Goal: Task Accomplishment & Management: Manage account settings

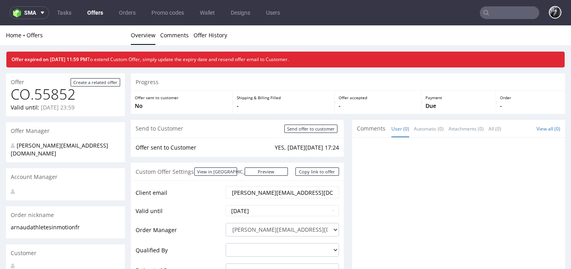
click at [93, 13] on link "Offers" at bounding box center [94, 12] width 25 height 13
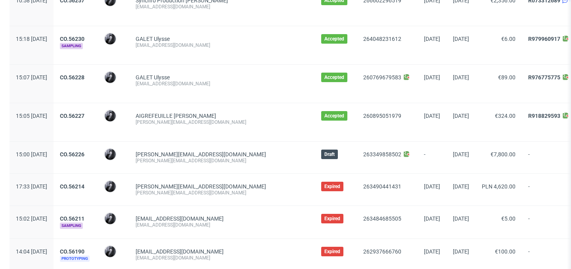
scroll to position [843, 0]
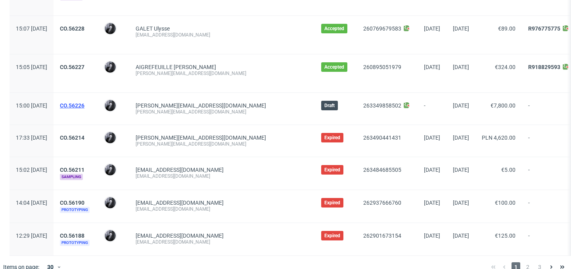
click at [84, 104] on link "CO.56226" at bounding box center [72, 105] width 25 height 6
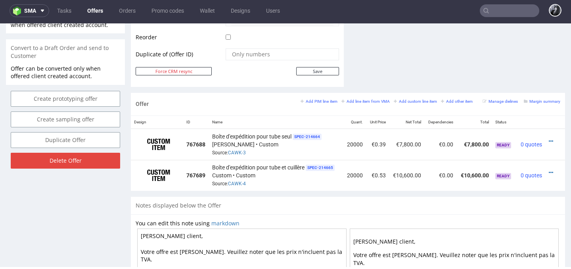
scroll to position [409, 0]
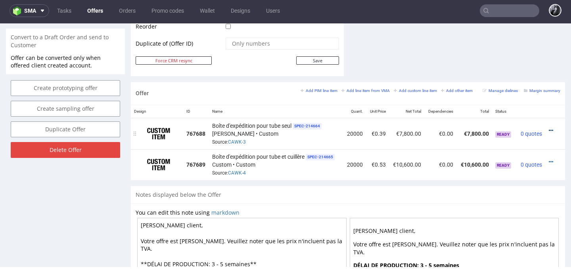
click at [548, 132] on icon at bounding box center [550, 131] width 4 height 6
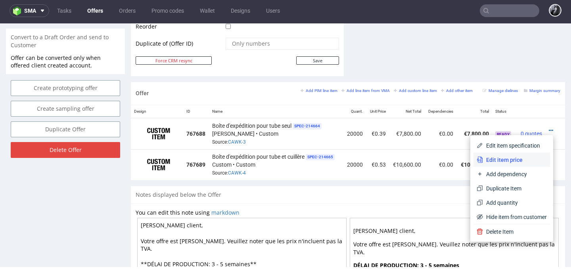
click at [515, 159] on span "Edit item price" at bounding box center [515, 160] width 64 height 8
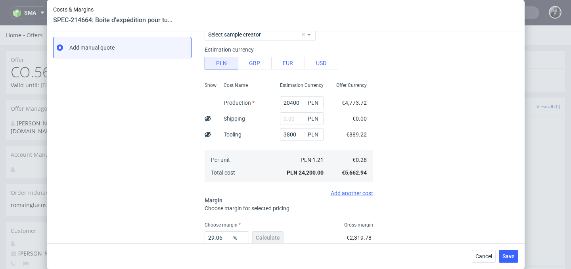
scroll to position [182, 0]
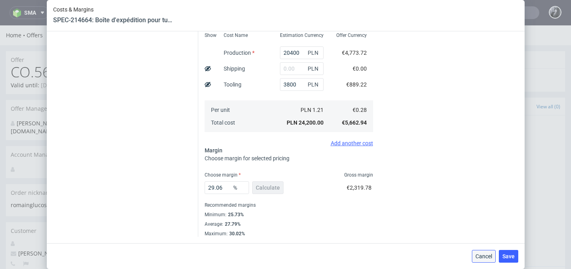
click at [481, 252] on button "Cancel" at bounding box center [484, 256] width 24 height 13
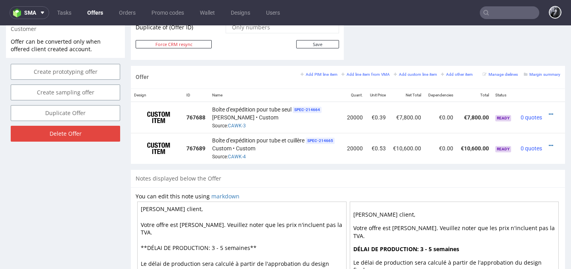
scroll to position [425, 0]
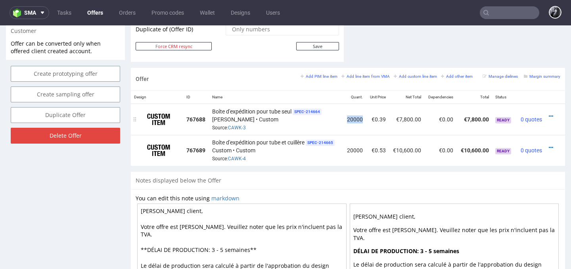
drag, startPoint x: 343, startPoint y: 118, endPoint x: 359, endPoint y: 120, distance: 16.3
click at [359, 120] on td "20000" at bounding box center [354, 118] width 23 height 31
drag, startPoint x: 368, startPoint y: 119, endPoint x: 382, endPoint y: 119, distance: 13.5
click at [382, 119] on td "€0.39" at bounding box center [377, 118] width 23 height 31
click at [384, 119] on td "€0.39" at bounding box center [377, 118] width 23 height 31
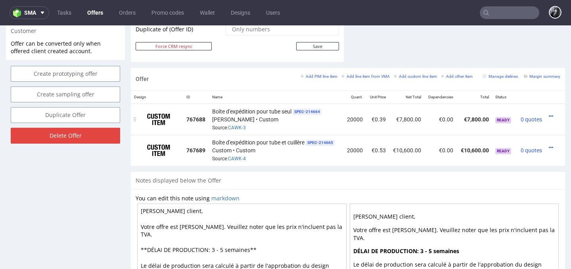
click at [548, 115] on div at bounding box center [552, 116] width 9 height 8
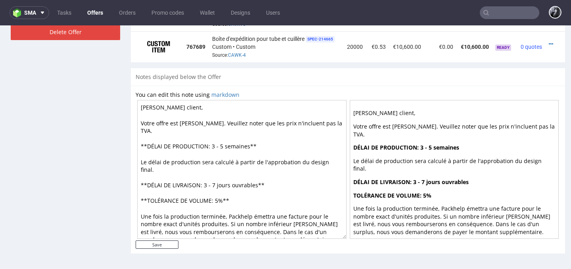
scroll to position [501, 0]
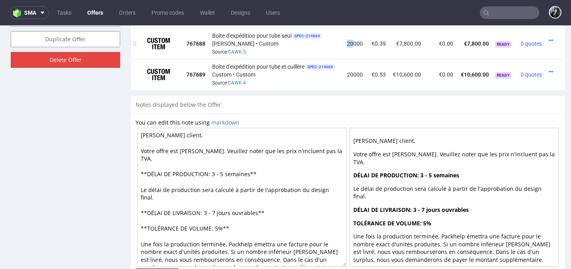
drag, startPoint x: 350, startPoint y: 45, endPoint x: 344, endPoint y: 44, distance: 6.7
click at [344, 44] on td "20000" at bounding box center [354, 43] width 23 height 31
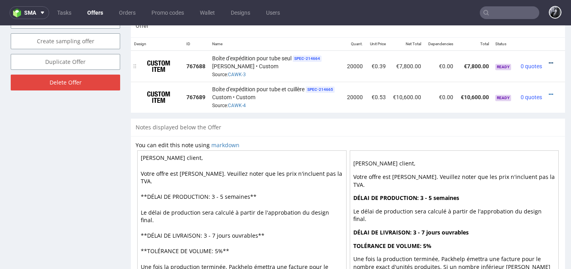
click at [548, 61] on icon at bounding box center [550, 63] width 4 height 6
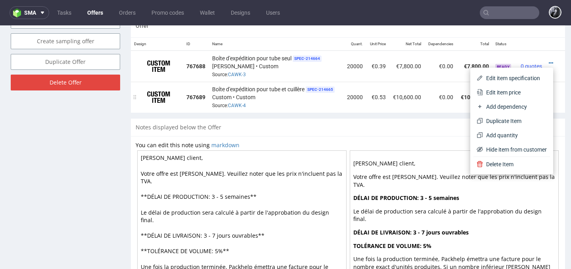
click at [372, 83] on td "€0.53" at bounding box center [377, 97] width 23 height 31
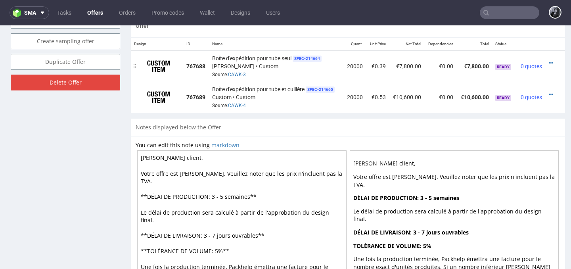
click at [548, 63] on div at bounding box center [552, 63] width 9 height 8
click at [548, 63] on icon at bounding box center [550, 63] width 4 height 6
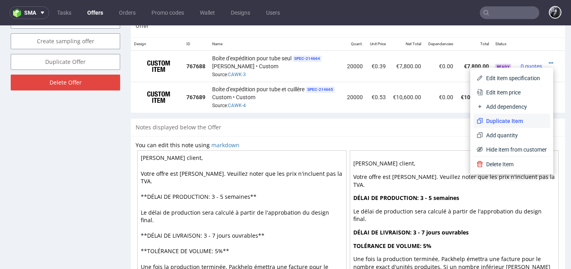
click at [520, 120] on span "Duplicate Item" at bounding box center [515, 121] width 64 height 8
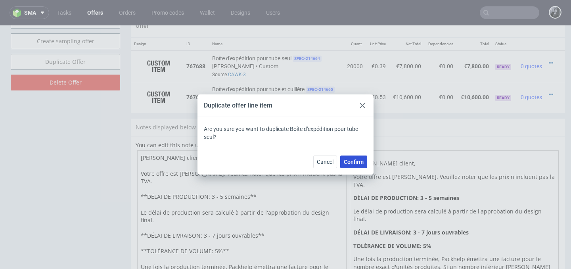
click at [358, 162] on span "Confirm" at bounding box center [354, 162] width 20 height 6
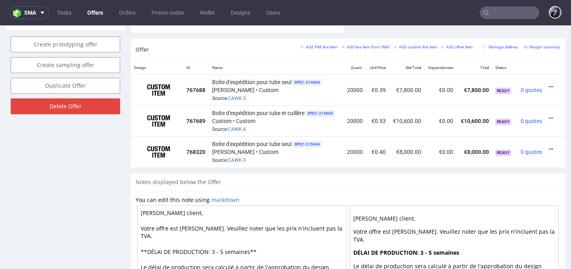
scroll to position [459, 0]
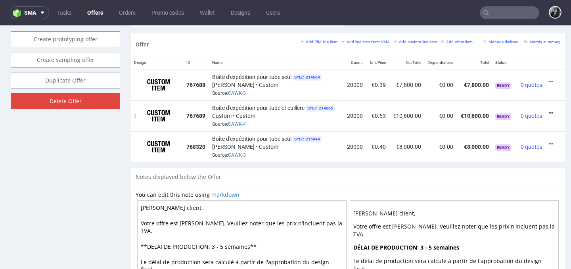
click at [548, 111] on icon at bounding box center [550, 113] width 4 height 6
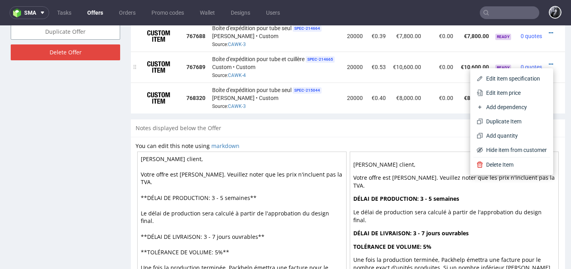
scroll to position [515, 0]
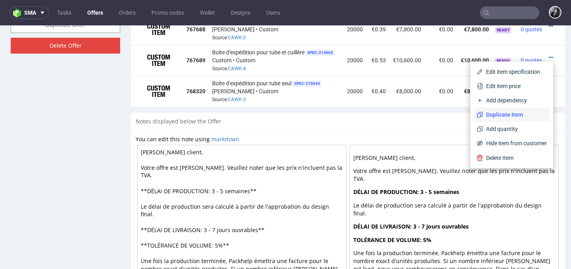
click at [516, 118] on span "Duplicate Item" at bounding box center [515, 115] width 64 height 8
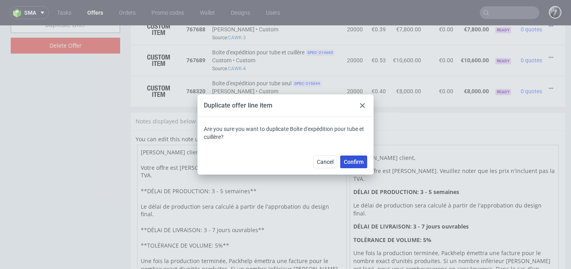
click at [358, 164] on span "Confirm" at bounding box center [354, 162] width 20 height 6
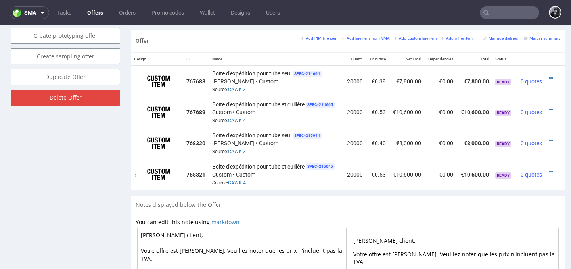
scroll to position [462, 0]
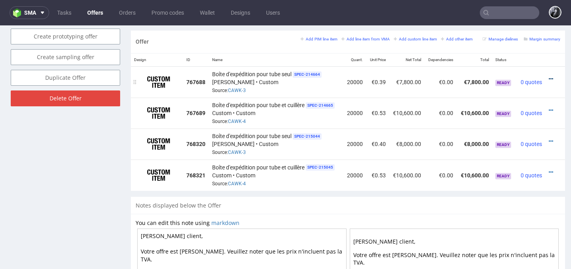
click at [548, 79] on icon at bounding box center [550, 79] width 4 height 6
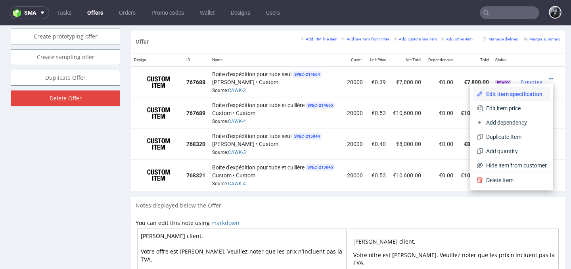
click at [523, 98] on li "Edit item specification" at bounding box center [511, 94] width 76 height 14
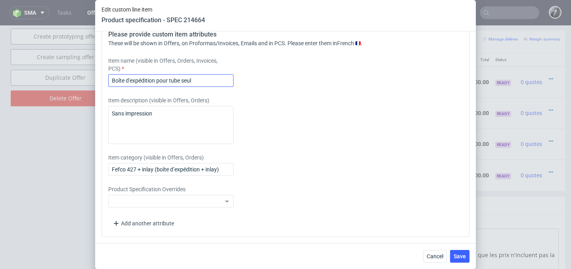
scroll to position [1169, 0]
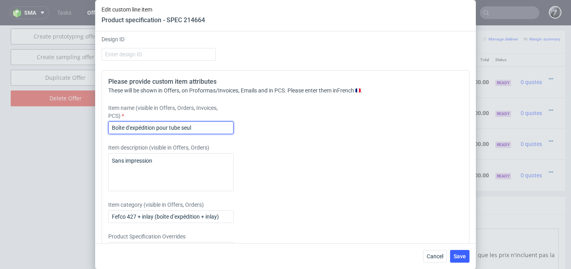
click at [113, 127] on input "Boîte d'expédition pour tube seul" at bounding box center [170, 127] width 125 height 13
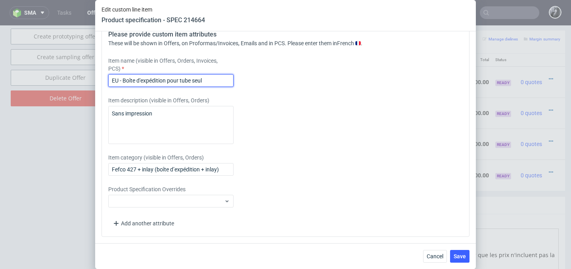
type input "EU - Boîte d'expédition pour tube seul"
click at [460, 255] on span "Save" at bounding box center [459, 256] width 12 height 6
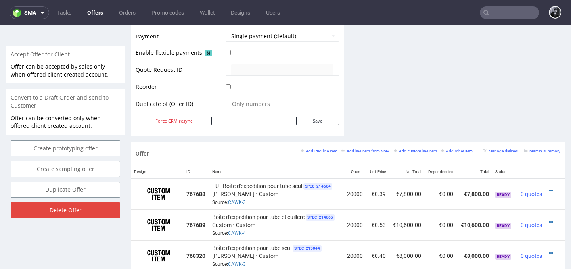
scroll to position [411, 0]
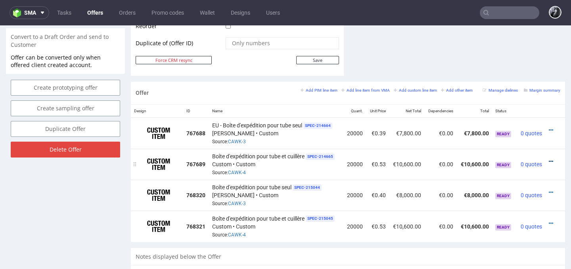
click at [548, 160] on icon at bounding box center [550, 162] width 4 height 6
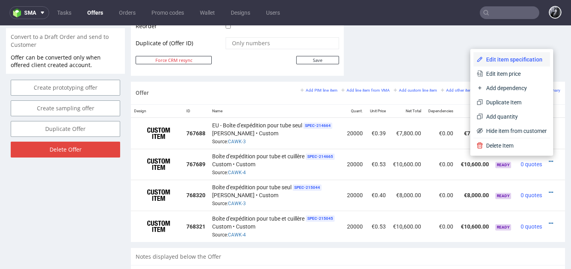
click at [517, 60] on span "Edit item specification" at bounding box center [515, 59] width 64 height 8
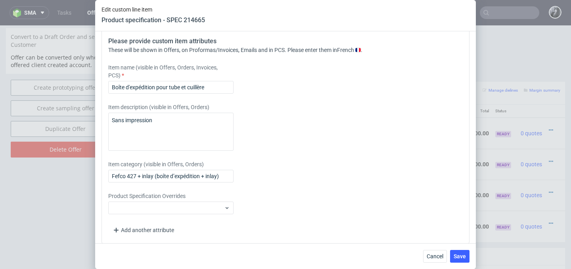
scroll to position [1209, 0]
click at [111, 88] on input "Boîte d'expédition pour tube et cuillère" at bounding box center [170, 88] width 125 height 13
type input "EU - Boîte d'expédition pour tube et cuillère"
click at [456, 253] on span "Save" at bounding box center [459, 256] width 12 height 6
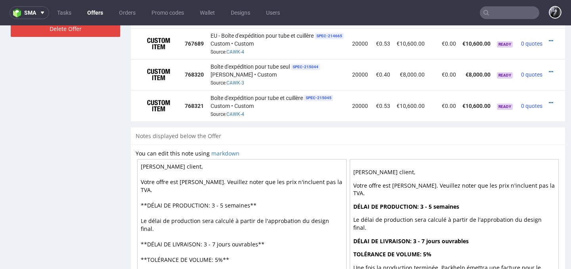
scroll to position [530, 0]
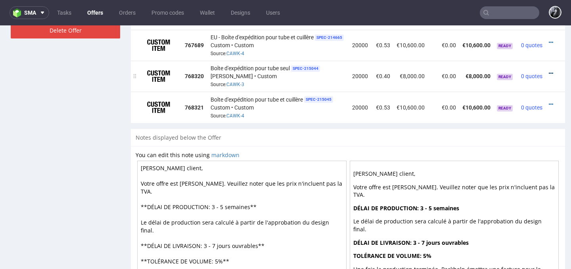
click at [551, 73] on icon at bounding box center [550, 74] width 4 height 6
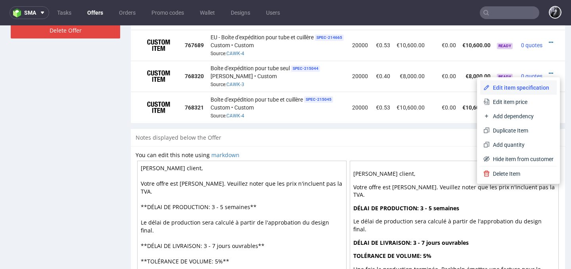
click at [524, 91] on span "Edit item specification" at bounding box center [521, 88] width 64 height 8
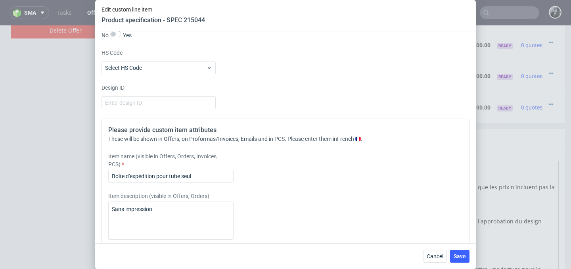
scroll to position [1127, 0]
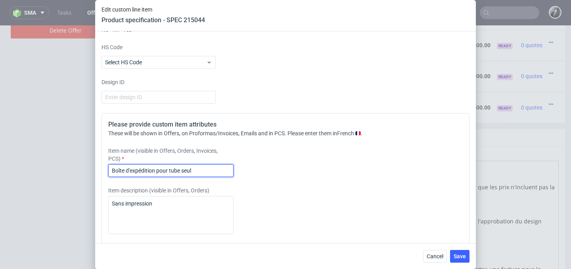
click at [109, 168] on input "Boîte d'expédition pour tube seul" at bounding box center [170, 170] width 125 height 13
type input "USA - Boîte d'expédition pour tube seul"
click at [459, 251] on button "Save" at bounding box center [459, 256] width 19 height 13
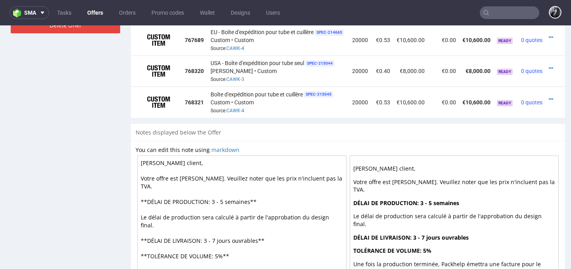
scroll to position [524, 0]
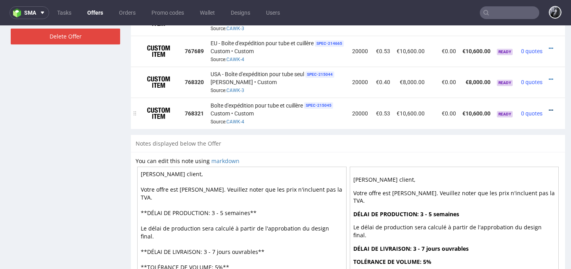
click at [551, 108] on icon at bounding box center [550, 110] width 4 height 6
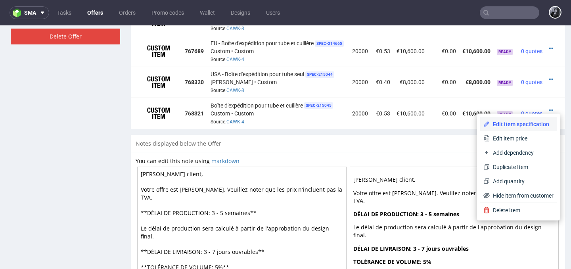
click at [532, 125] on span "Edit item specification" at bounding box center [521, 124] width 64 height 8
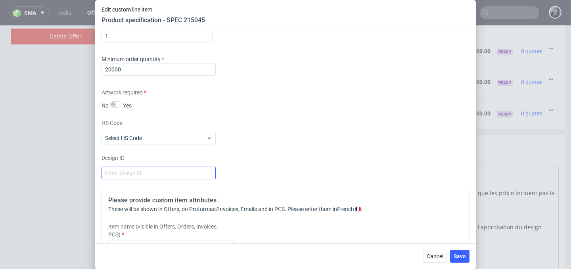
scroll to position [1120, 0]
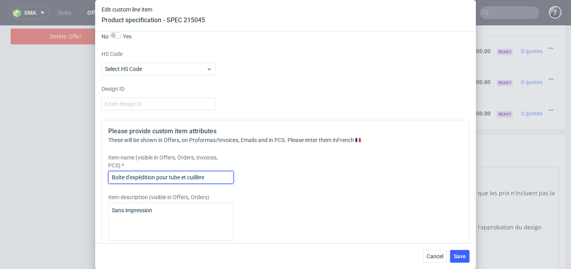
click at [113, 178] on input "Boîte d'expédition pour tube et cuillère" at bounding box center [170, 177] width 125 height 13
type input "USA - Boîte d'expédition pour tube et cuillère"
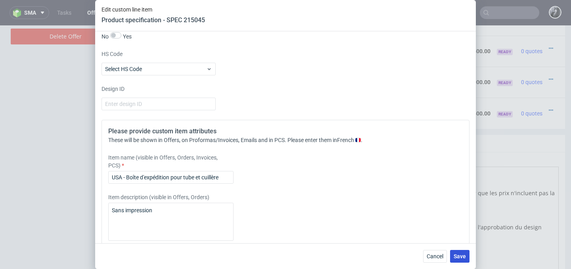
click at [463, 255] on span "Save" at bounding box center [459, 256] width 12 height 6
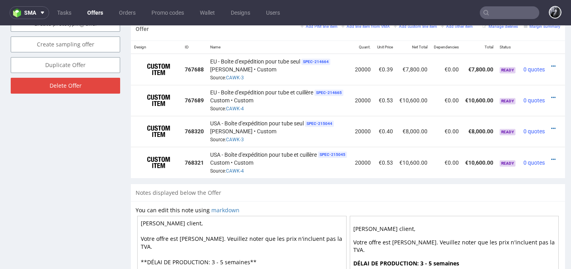
scroll to position [460, 0]
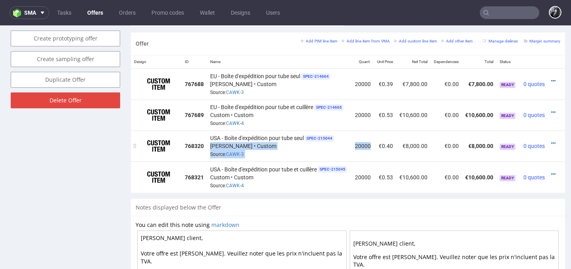
drag, startPoint x: 351, startPoint y: 143, endPoint x: 375, endPoint y: 144, distance: 23.8
click at [375, 144] on tr "768320 USA - Boîte d'expédition pour tube seul SPEC- 215044 Serwach • Custom So…" at bounding box center [349, 145] width 436 height 31
click at [371, 167] on td "20000" at bounding box center [363, 176] width 22 height 31
drag, startPoint x: 357, startPoint y: 144, endPoint x: 371, endPoint y: 145, distance: 13.1
click at [371, 145] on td "20000" at bounding box center [363, 145] width 22 height 31
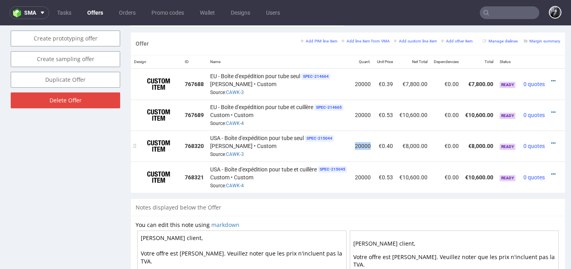
click at [371, 145] on td "20000" at bounding box center [363, 145] width 22 height 31
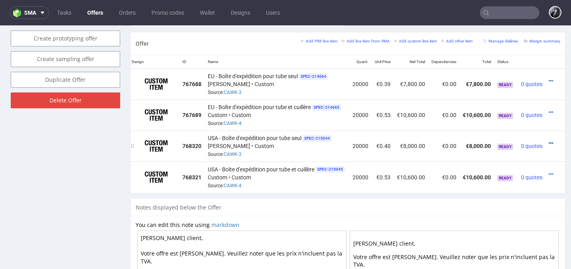
click at [548, 143] on icon at bounding box center [550, 143] width 4 height 6
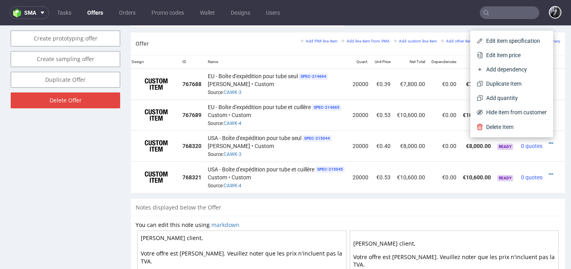
click at [280, 52] on div "Offer Add PIM line item Add line item from VMA Add custom line item Add other i…" at bounding box center [348, 43] width 434 height 23
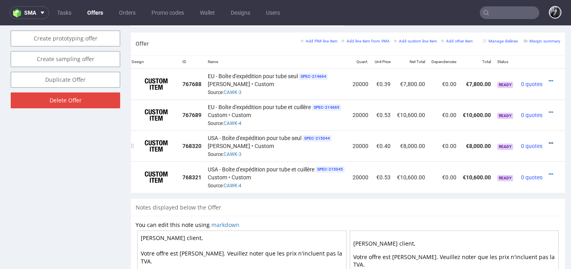
click at [548, 140] on icon at bounding box center [550, 143] width 4 height 6
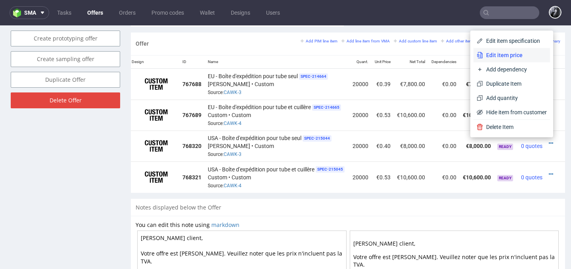
click at [515, 56] on span "Edit item price" at bounding box center [515, 55] width 64 height 8
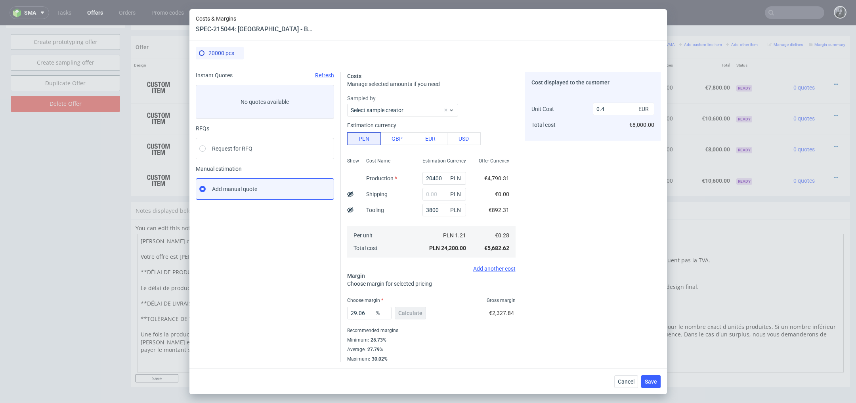
scroll to position [0, 0]
click at [570, 268] on span "Cancel" at bounding box center [626, 382] width 17 height 6
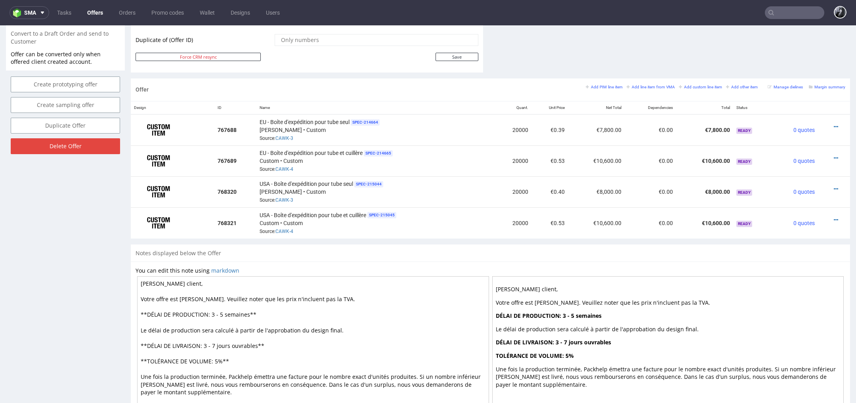
scroll to position [413, 0]
click at [570, 125] on icon at bounding box center [836, 128] width 4 height 6
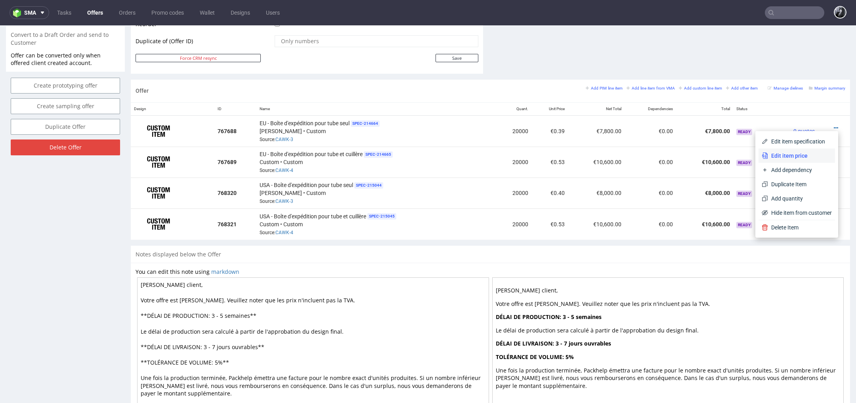
click at [570, 159] on span "Edit item price" at bounding box center [800, 156] width 64 height 8
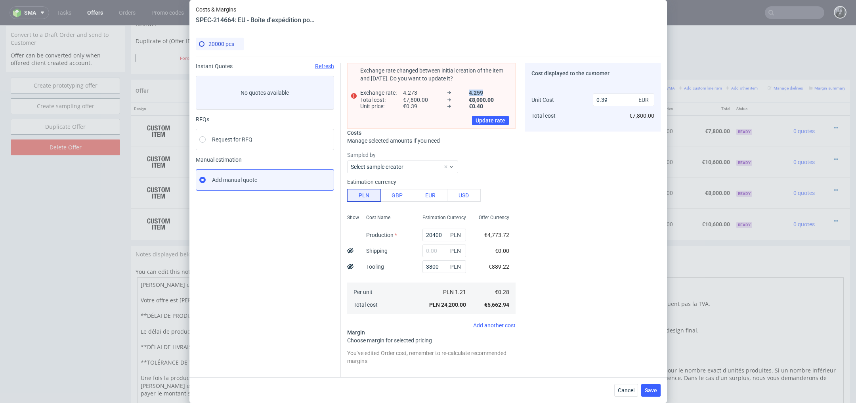
drag, startPoint x: 437, startPoint y: 89, endPoint x: 483, endPoint y: 91, distance: 46.8
click at [483, 91] on div "Exchange rate : 4.273 4.259" at bounding box center [434, 93] width 149 height 8
click at [489, 119] on span "Update rate" at bounding box center [491, 121] width 30 height 6
type input "0.4"
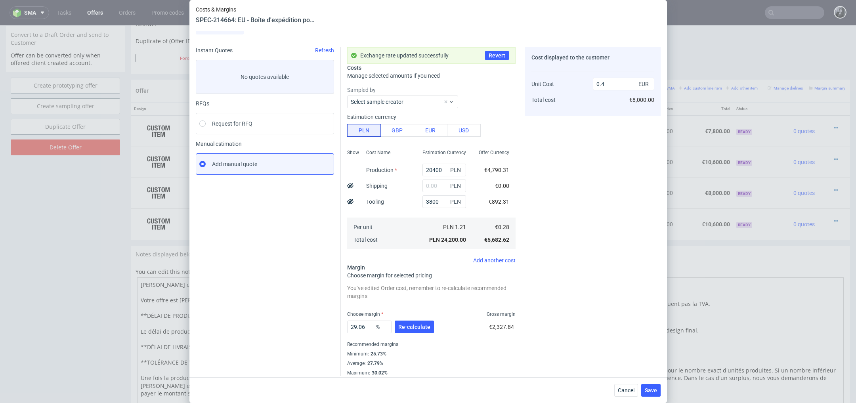
scroll to position [20, 0]
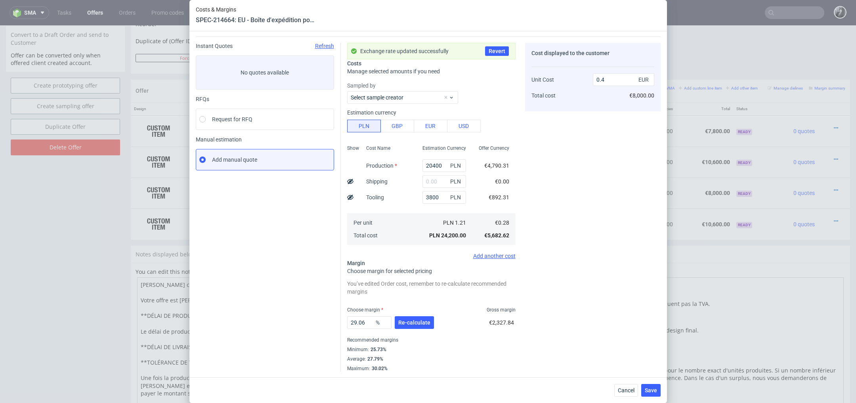
click at [570, 268] on div "Costs & Margins SPEC-214664: EU - Boîte d'expédition pour tube seul 20000 pcs I…" at bounding box center [428, 201] width 856 height 403
click at [570, 268] on span "Cancel" at bounding box center [626, 391] width 17 height 6
click at [570, 268] on div at bounding box center [668, 346] width 352 height 139
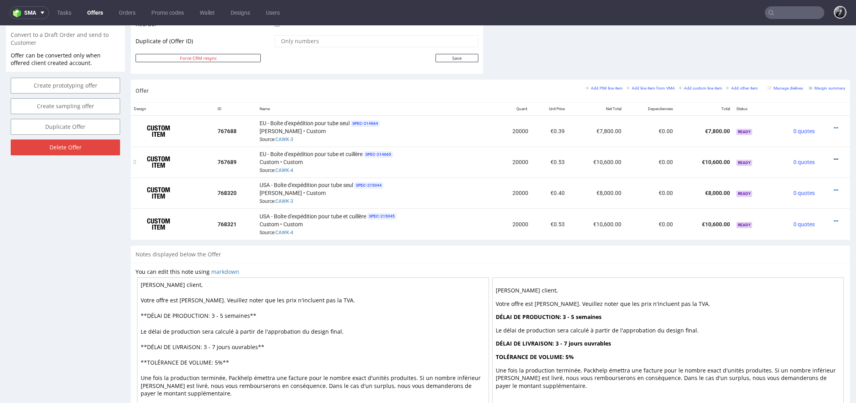
click at [570, 158] on icon at bounding box center [836, 160] width 4 height 6
click at [570, 70] on span "Edit item price" at bounding box center [800, 70] width 64 height 8
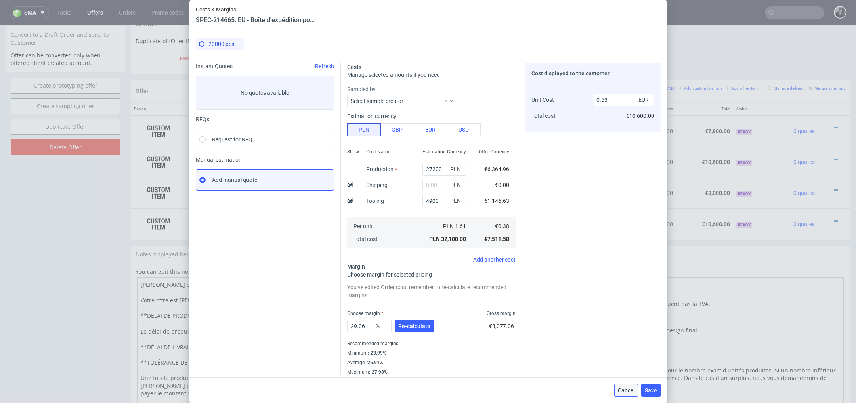
click at [570, 268] on span "Cancel" at bounding box center [626, 391] width 17 height 6
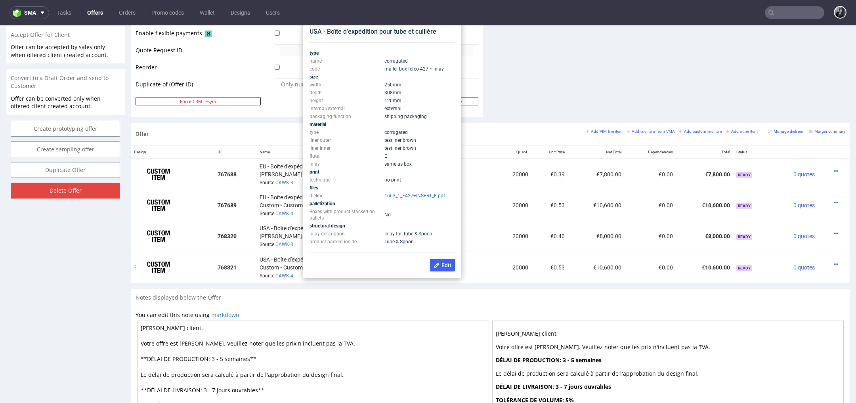
scroll to position [375, 0]
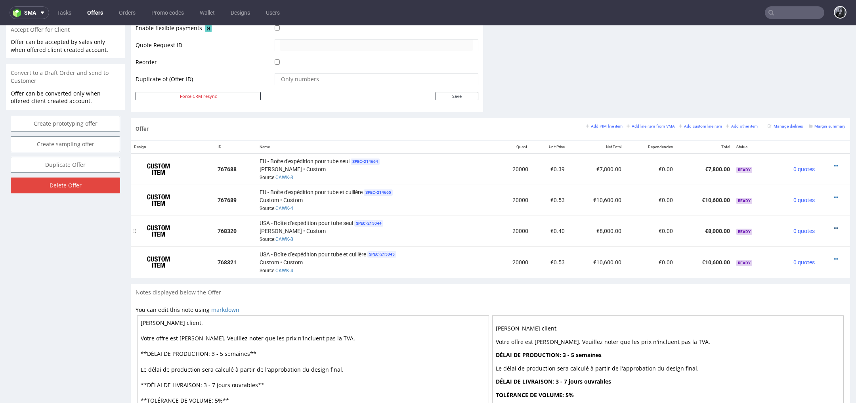
click at [570, 225] on icon at bounding box center [836, 228] width 4 height 6
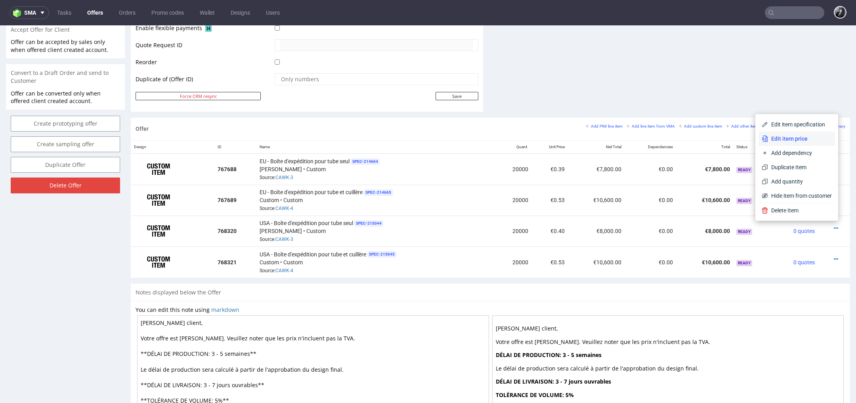
click at [570, 137] on span "Edit item price" at bounding box center [800, 139] width 64 height 8
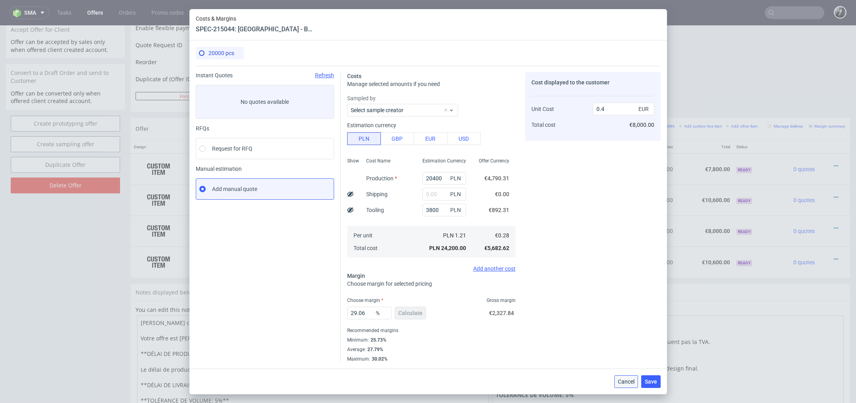
click at [570, 268] on button "Cancel" at bounding box center [626, 381] width 24 height 13
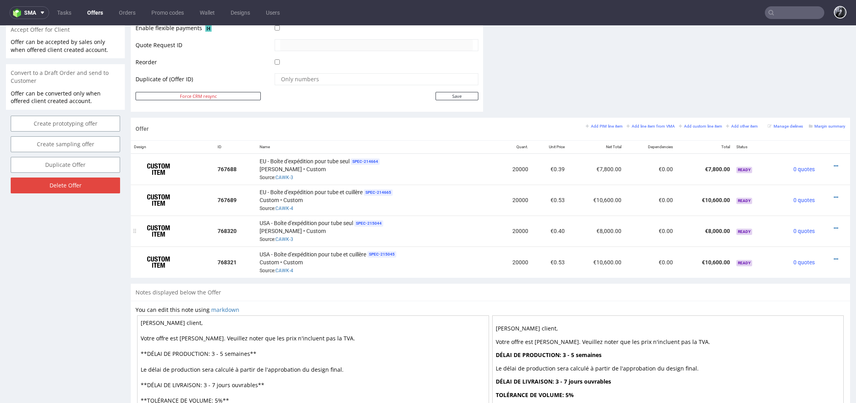
click at [570, 229] on td at bounding box center [834, 231] width 32 height 31
click at [570, 227] on icon at bounding box center [836, 228] width 4 height 6
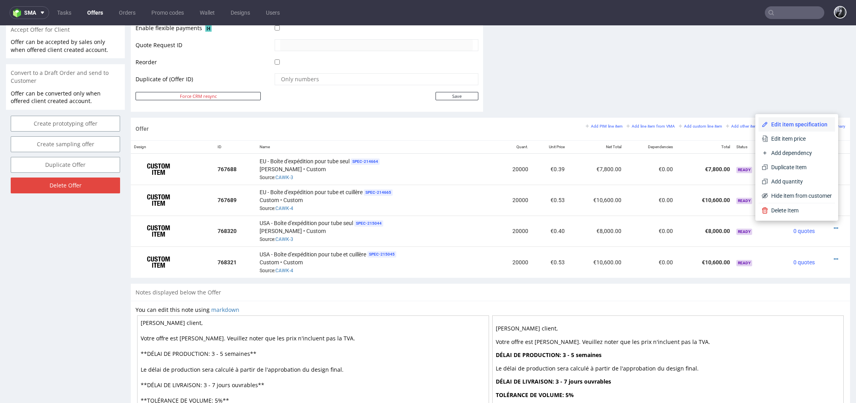
click at [570, 124] on span "Edit item specification" at bounding box center [800, 124] width 64 height 8
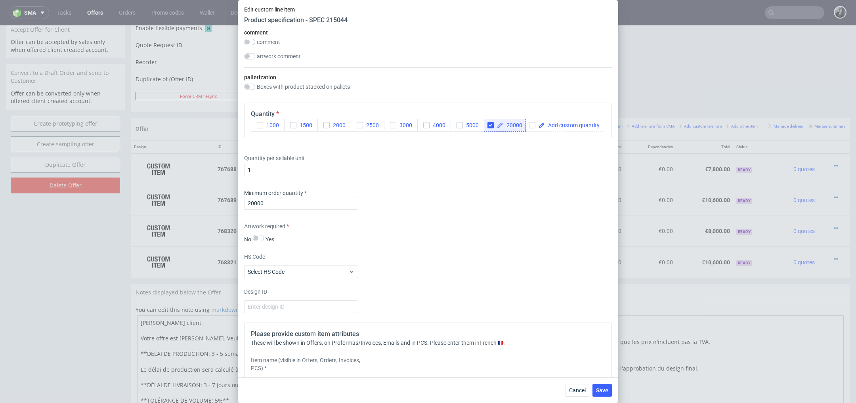
scroll to position [917, 0]
click at [306, 201] on input "20000" at bounding box center [301, 203] width 114 height 13
type input "2"
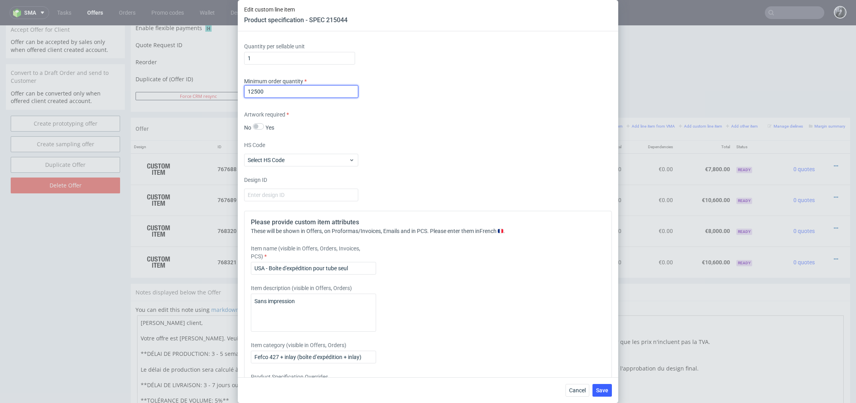
scroll to position [1081, 0]
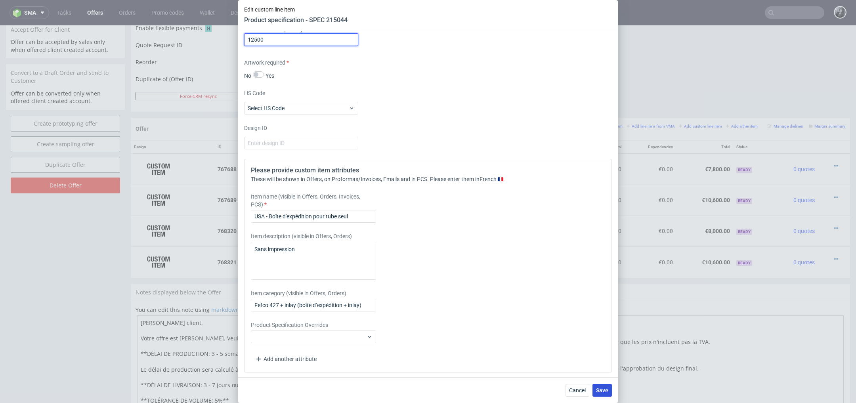
type input "12500"
click at [570, 268] on span "Save" at bounding box center [602, 391] width 12 height 6
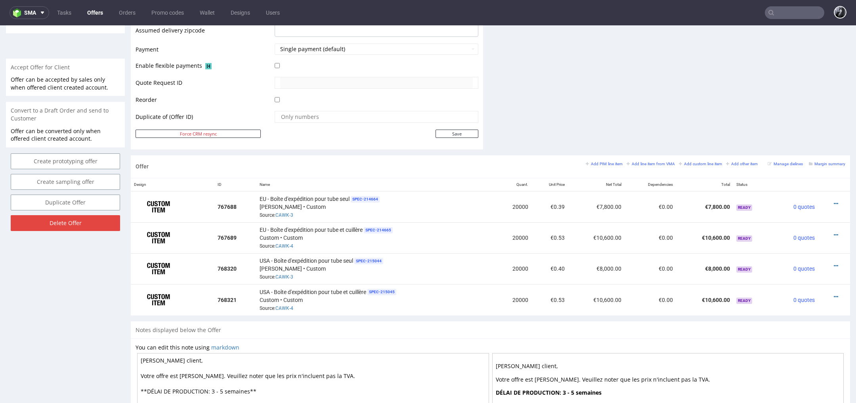
scroll to position [372, 0]
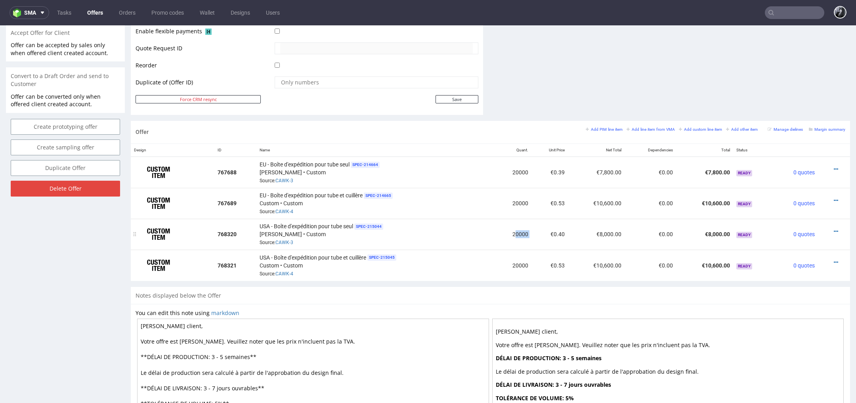
drag, startPoint x: 511, startPoint y: 231, endPoint x: 532, endPoint y: 234, distance: 21.7
click at [532, 234] on tr "768320 USA - Boîte d'expédition pour tube seul SPEC- 215044 Serwach • Custom So…" at bounding box center [490, 234] width 719 height 31
click at [532, 234] on td "€0.40" at bounding box center [549, 234] width 36 height 31
drag, startPoint x: 532, startPoint y: 234, endPoint x: 503, endPoint y: 233, distance: 29.8
click at [503, 233] on tr "768320 USA - Boîte d'expédition pour tube seul SPEC- 215044 Serwach • Custom So…" at bounding box center [490, 234] width 719 height 31
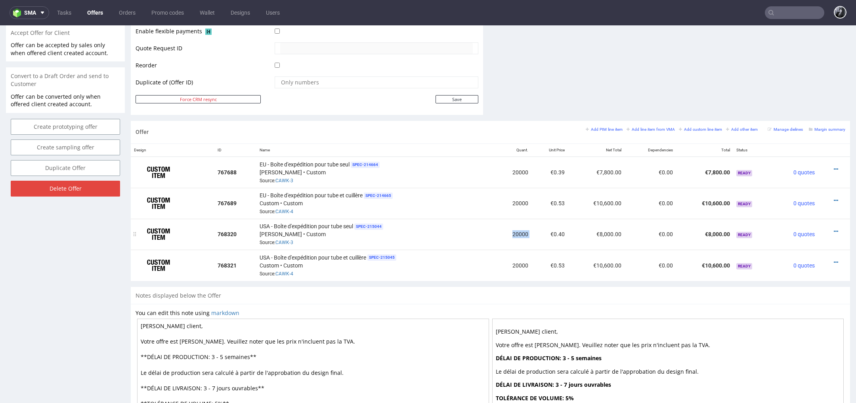
click at [503, 233] on td "20000" at bounding box center [513, 234] width 36 height 31
click at [570, 229] on icon at bounding box center [836, 232] width 4 height 6
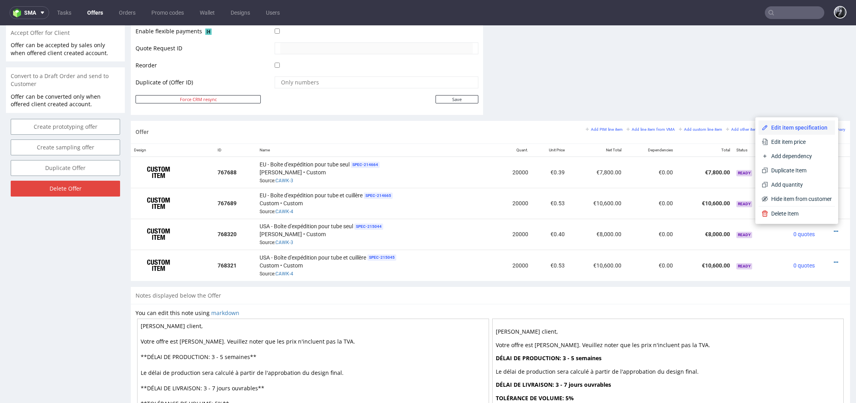
click at [570, 125] on span "Edit item specification" at bounding box center [800, 128] width 64 height 8
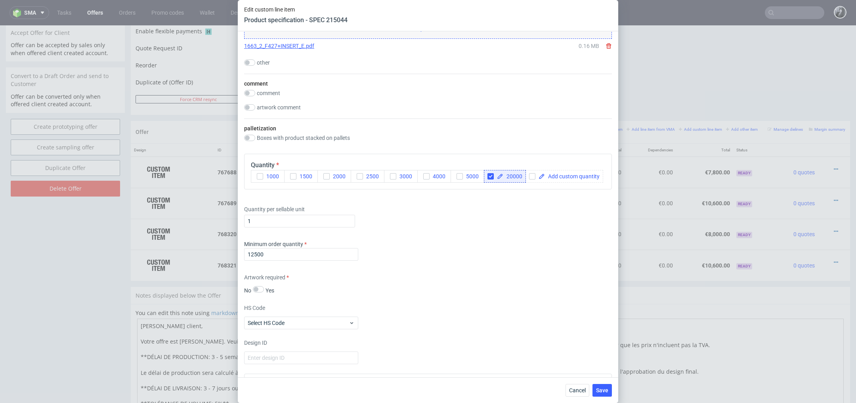
scroll to position [870, 0]
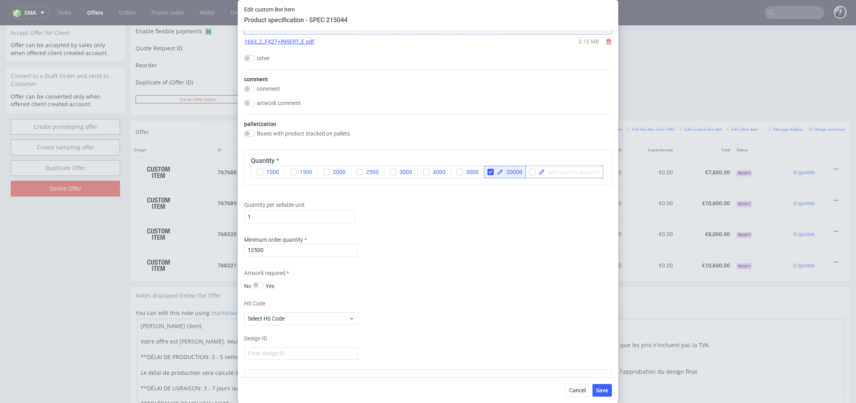
click at [552, 172] on span at bounding box center [572, 172] width 55 height 6
checkbox input "true"
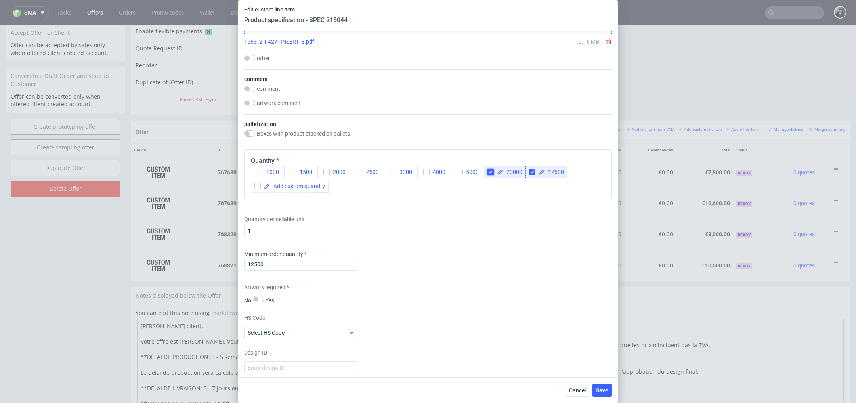
click at [491, 171] on input "checkbox" at bounding box center [490, 172] width 6 height 6
checkbox input "true"
checkbox input "false"
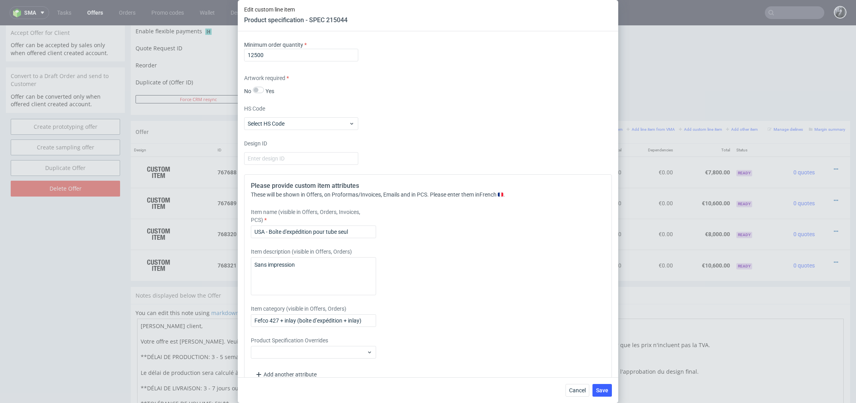
scroll to position [1081, 0]
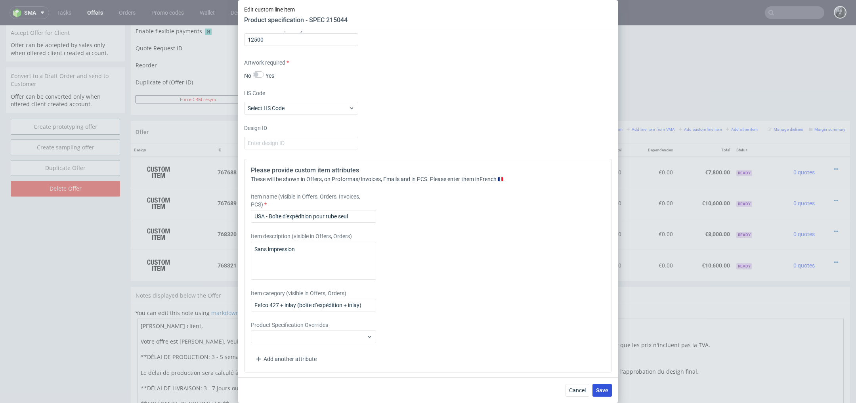
click at [570, 268] on span "Save" at bounding box center [602, 391] width 12 height 6
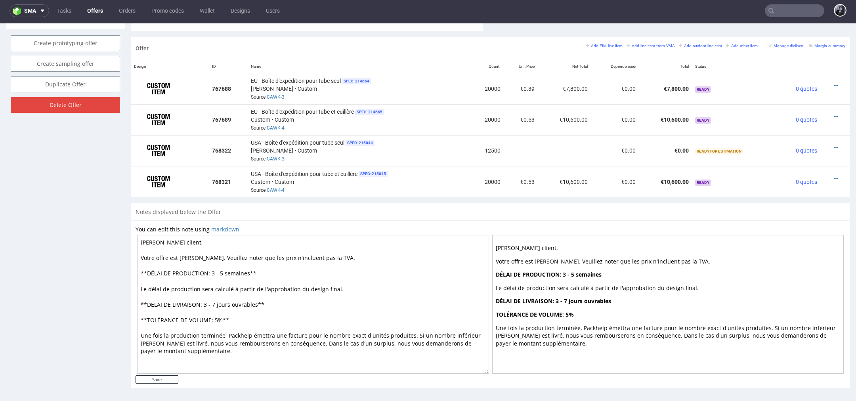
scroll to position [0, 0]
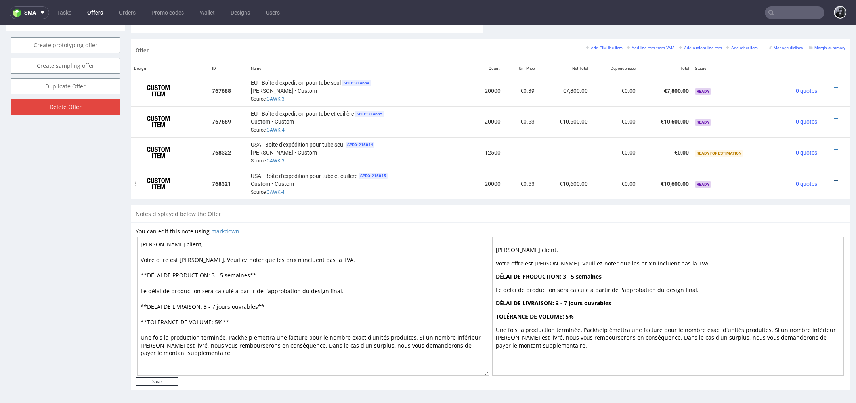
click at [570, 178] on icon at bounding box center [836, 181] width 4 height 6
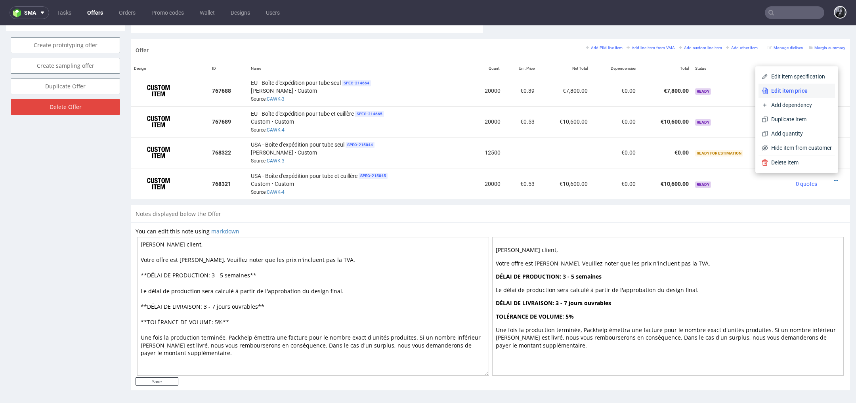
click at [570, 96] on li "Edit item price" at bounding box center [797, 91] width 76 height 14
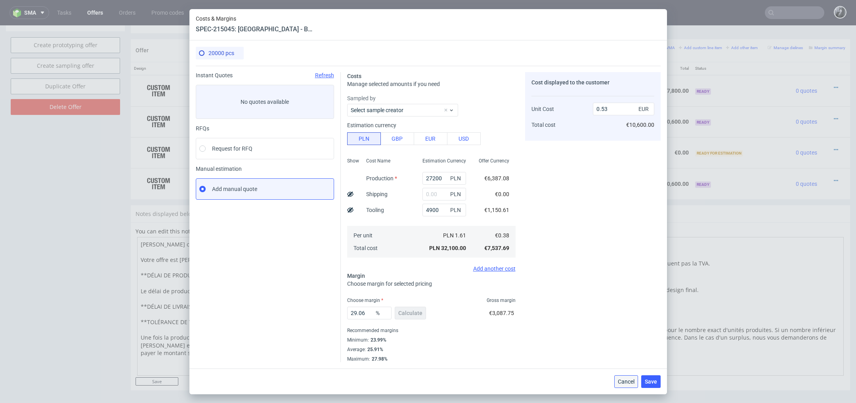
click at [570, 268] on span "Cancel" at bounding box center [626, 382] width 17 height 6
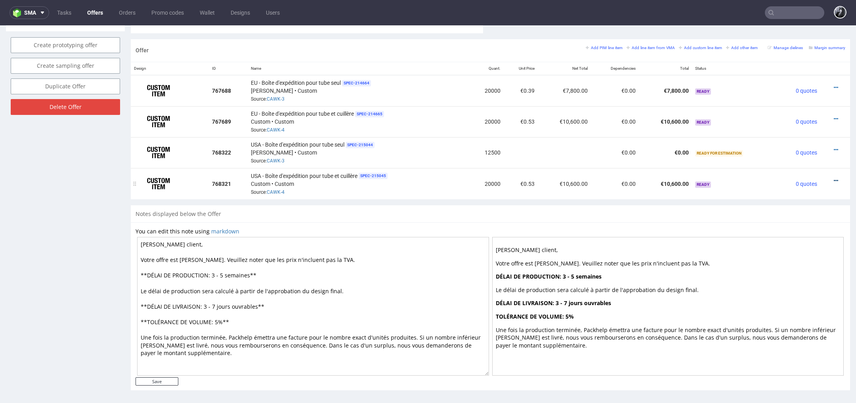
click at [570, 178] on icon at bounding box center [836, 181] width 4 height 6
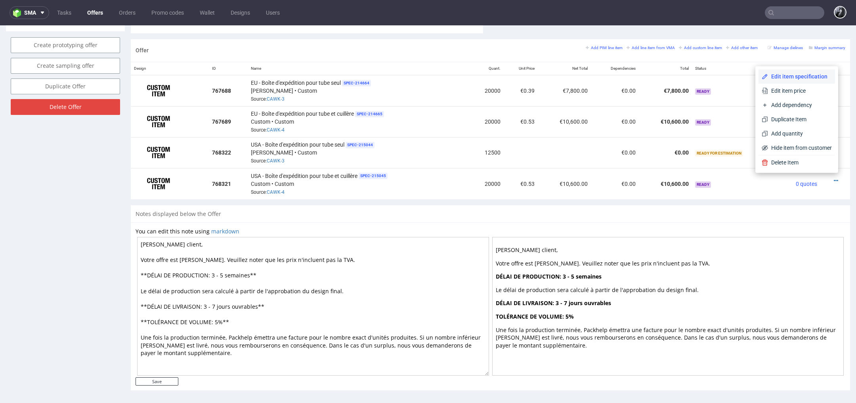
click at [570, 81] on li "Edit item specification" at bounding box center [797, 76] width 76 height 14
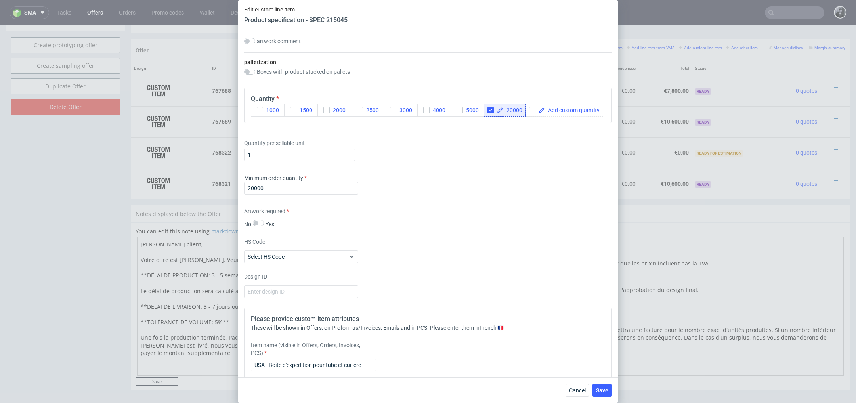
scroll to position [932, 0]
click at [492, 110] on input "checkbox" at bounding box center [490, 110] width 6 height 6
checkbox input "false"
click at [540, 113] on div at bounding box center [523, 110] width 78 height 13
checkbox input "true"
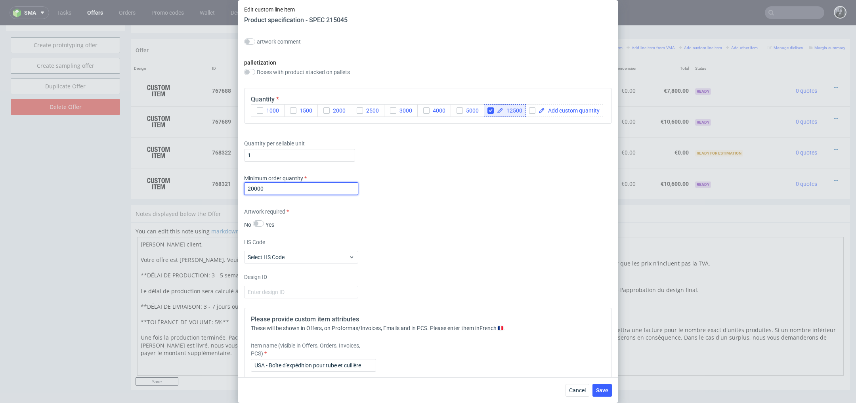
click at [295, 182] on input "20000" at bounding box center [301, 188] width 114 height 13
drag, startPoint x: 295, startPoint y: 187, endPoint x: 187, endPoint y: 187, distance: 107.4
click at [191, 187] on div "Edit custom line item Product specification - SPEC 215045 Supplier Marex Techni…" at bounding box center [428, 201] width 856 height 403
type input "12500"
click at [570, 268] on span "Save" at bounding box center [602, 391] width 12 height 6
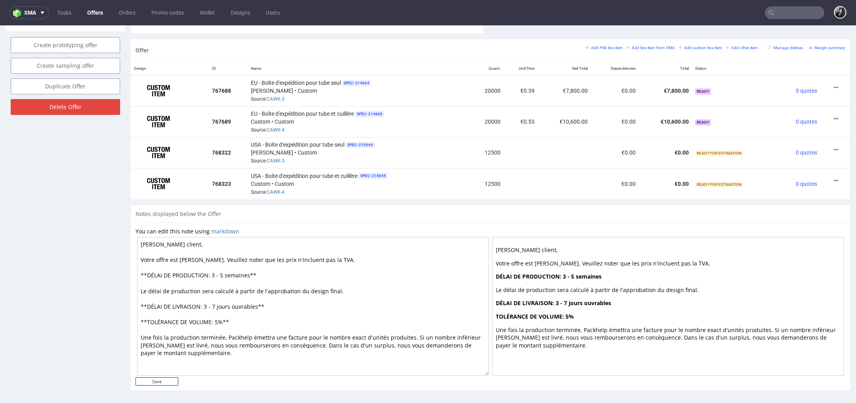
scroll to position [2, 0]
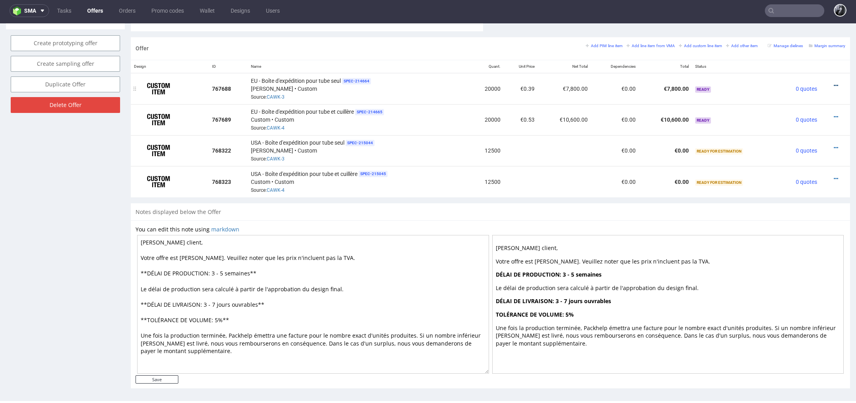
click at [570, 85] on icon at bounding box center [836, 86] width 4 height 6
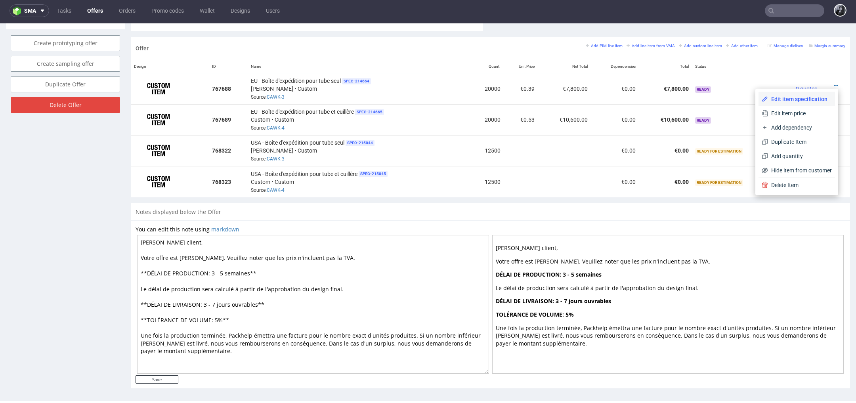
click at [570, 101] on span "Edit item specification" at bounding box center [800, 99] width 64 height 8
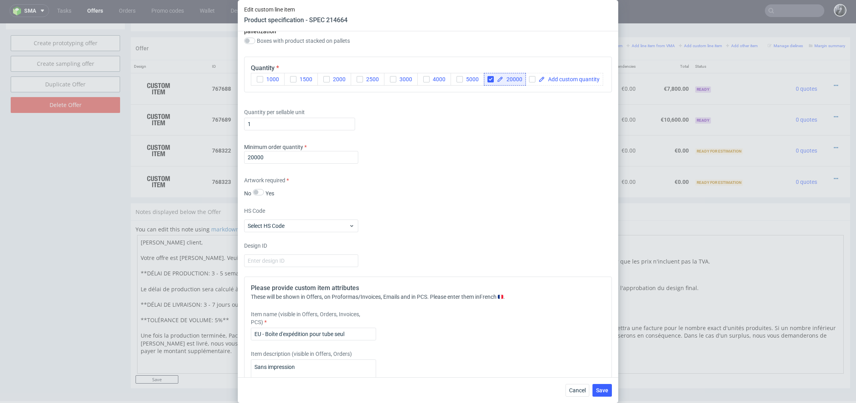
scroll to position [943, 0]
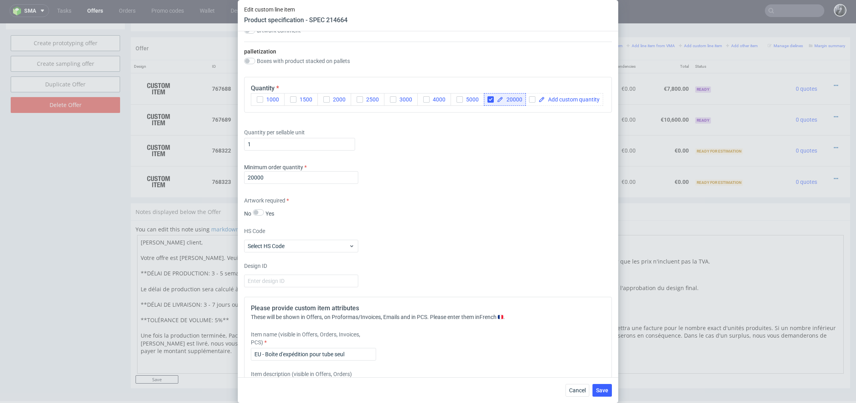
click at [489, 101] on div "20000" at bounding box center [505, 99] width 42 height 13
click at [491, 98] on input "checkbox" at bounding box center [490, 99] width 6 height 6
checkbox input "false"
click at [541, 99] on span at bounding box center [530, 100] width 55 height 6
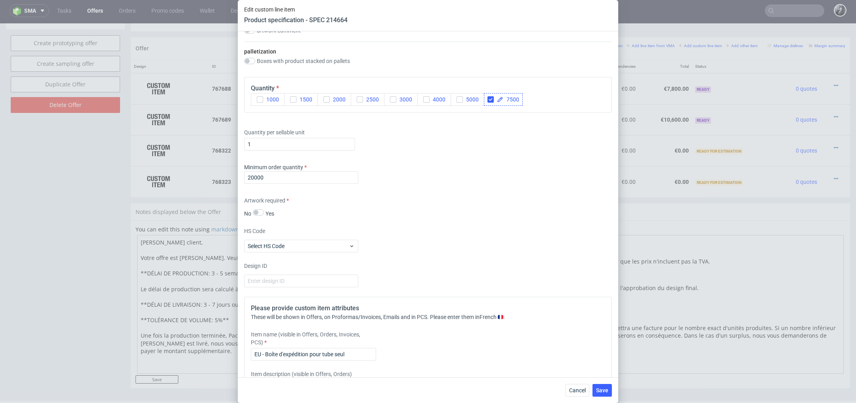
checkbox input "true"
drag, startPoint x: 313, startPoint y: 174, endPoint x: 217, endPoint y: 174, distance: 96.7
click at [217, 174] on div "Edit custom line item Product specification - SPEC 214664 Supplier Custom Custo…" at bounding box center [428, 201] width 856 height 403
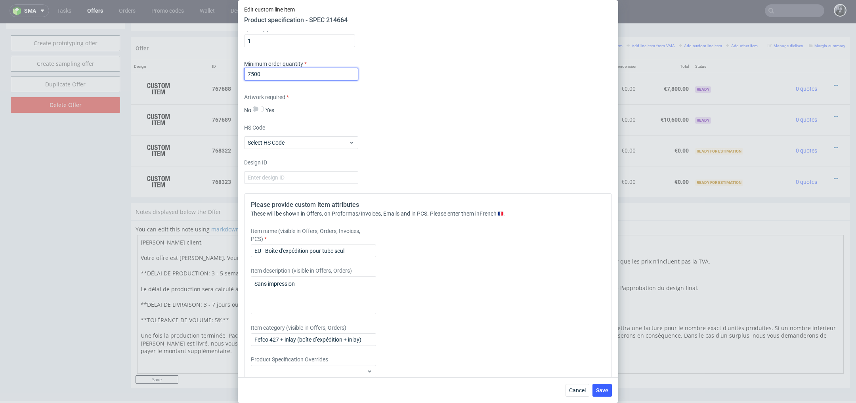
scroll to position [1081, 0]
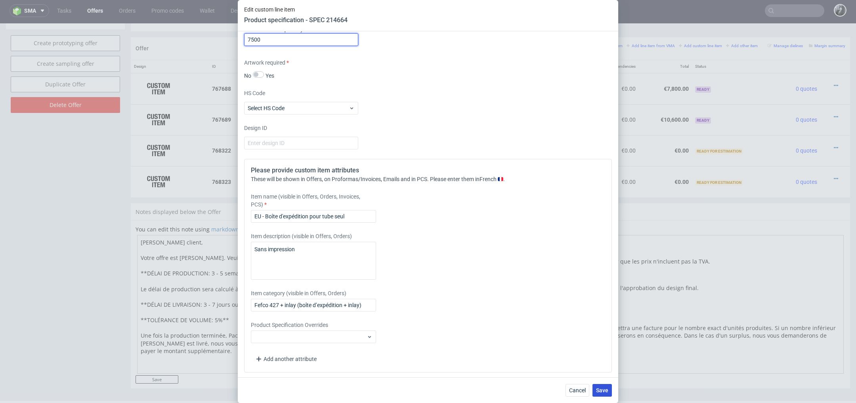
type input "7500"
click at [570, 268] on span "Save" at bounding box center [602, 391] width 12 height 6
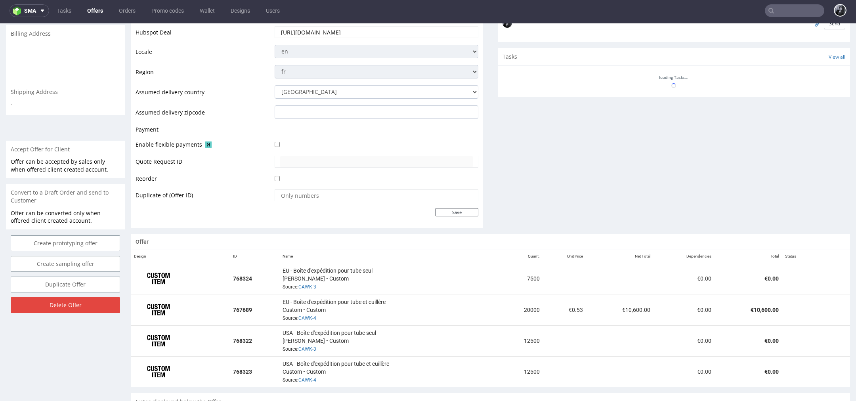
scroll to position [453, 0]
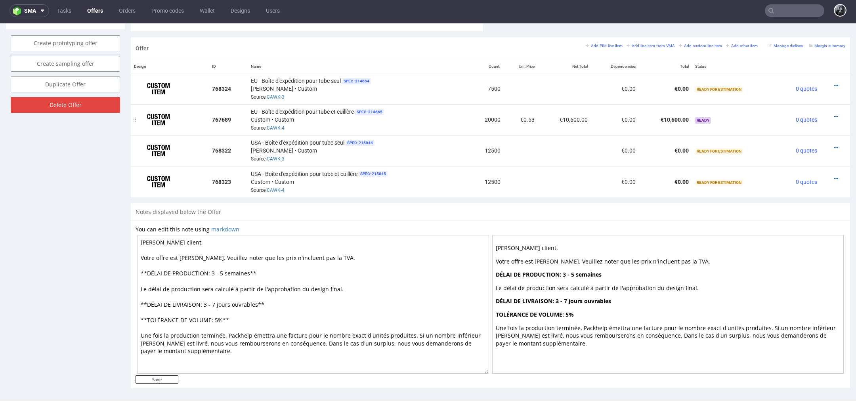
click at [570, 114] on icon at bounding box center [836, 117] width 4 height 6
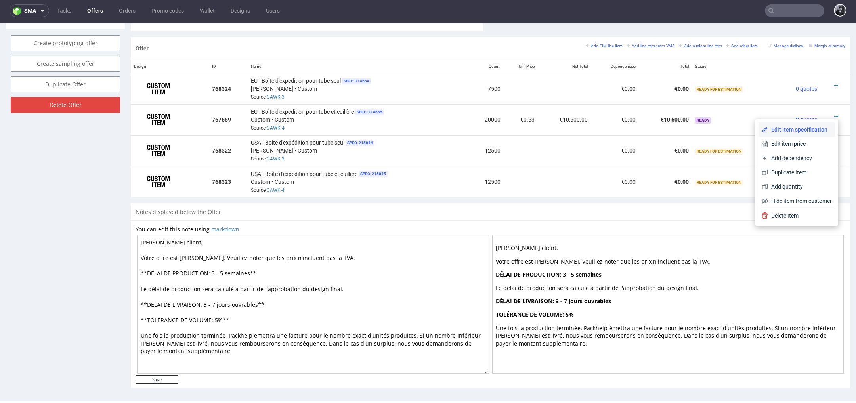
click at [570, 128] on span "Edit item specification" at bounding box center [800, 130] width 64 height 8
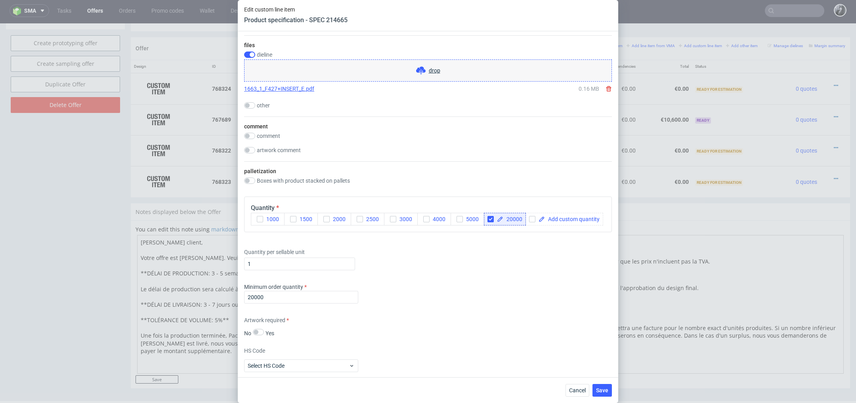
scroll to position [836, 0]
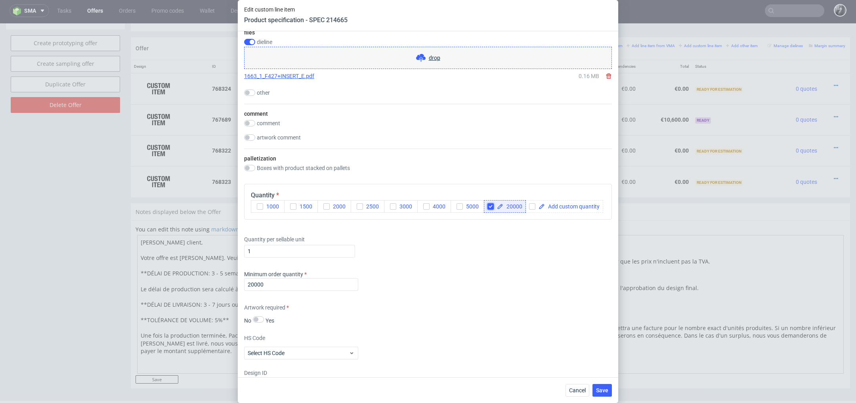
click at [489, 206] on input "checkbox" at bounding box center [490, 206] width 6 height 6
checkbox input "false"
click at [514, 205] on span at bounding box center [530, 207] width 55 height 6
checkbox input "true"
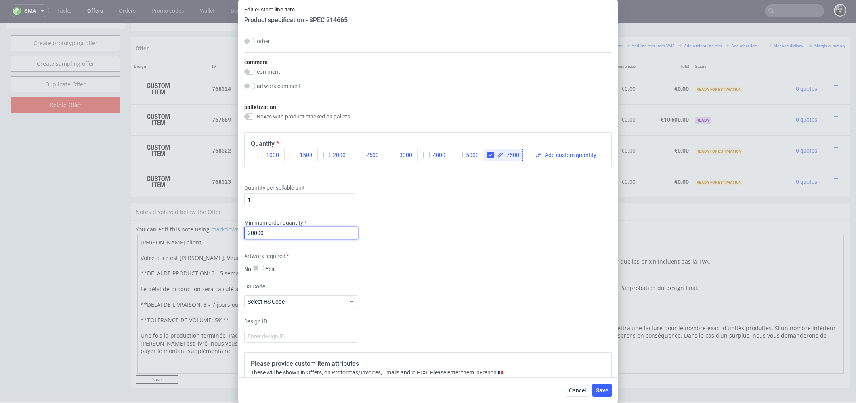
drag, startPoint x: 318, startPoint y: 231, endPoint x: 193, endPoint y: 231, distance: 124.8
click at [193, 231] on div "Edit custom line item Product specification - SPEC 214665 Supplier Marex Techni…" at bounding box center [428, 201] width 856 height 403
type input "7500"
click at [570, 268] on span "Save" at bounding box center [602, 391] width 12 height 6
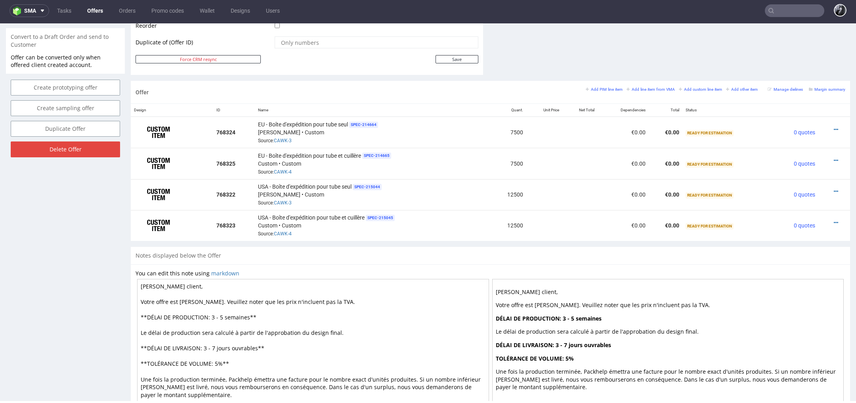
scroll to position [396, 0]
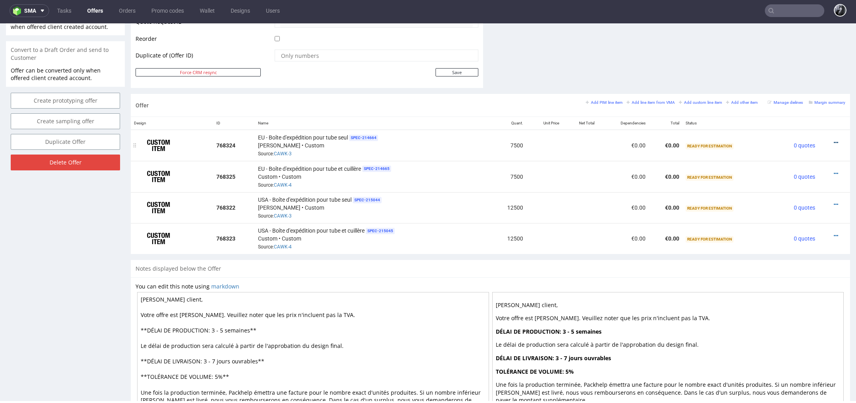
click at [570, 142] on icon at bounding box center [836, 143] width 4 height 6
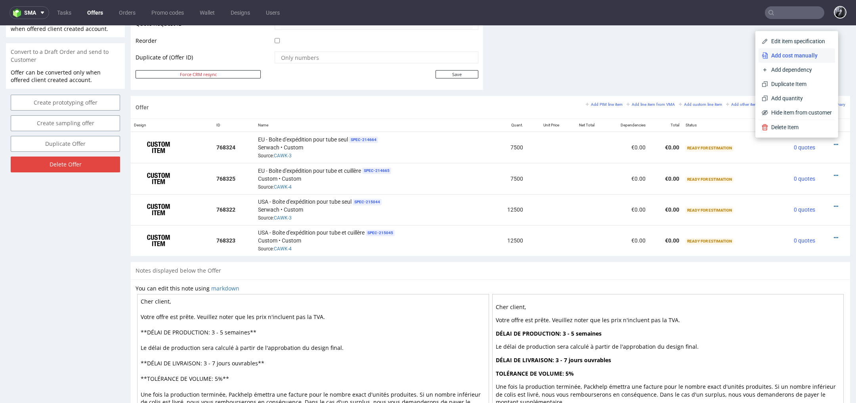
scroll to position [2, 0]
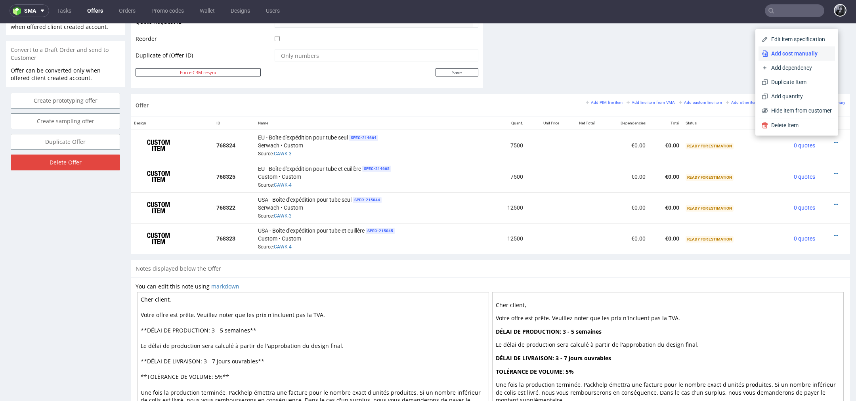
click at [806, 53] on span "Add cost manually" at bounding box center [800, 54] width 64 height 8
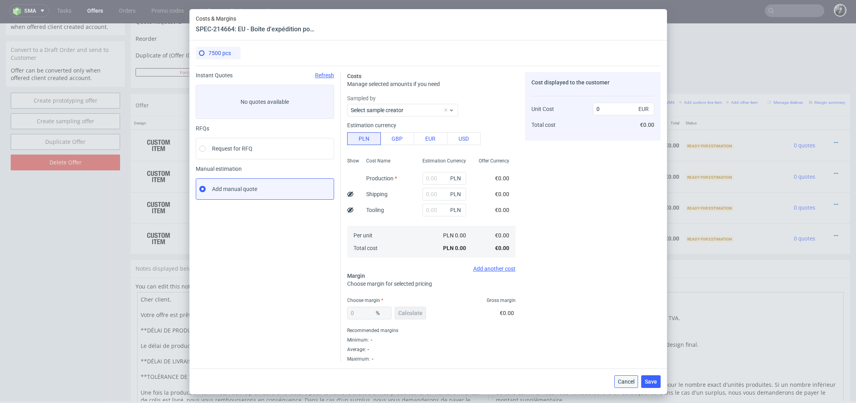
click at [625, 382] on span "Cancel" at bounding box center [626, 382] width 17 height 6
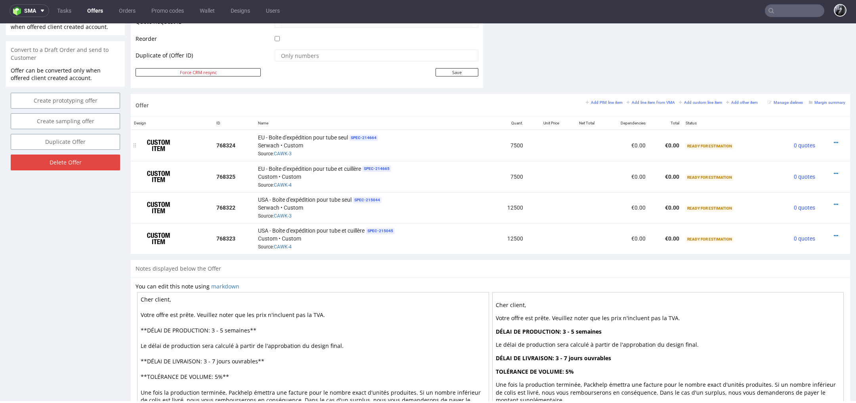
click at [823, 140] on div at bounding box center [832, 143] width 21 height 8
click at [834, 140] on icon at bounding box center [836, 143] width 4 height 6
click at [804, 55] on span "Add cost manually" at bounding box center [800, 54] width 64 height 8
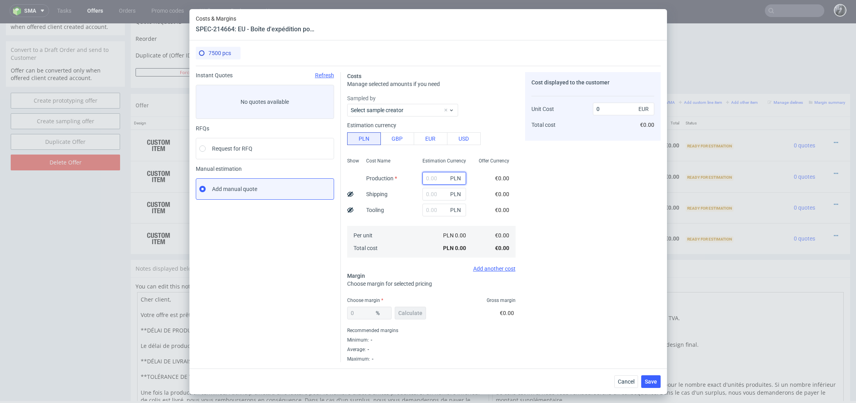
click at [441, 180] on input "text" at bounding box center [444, 178] width 44 height 13
click at [625, 384] on button "Cancel" at bounding box center [626, 381] width 24 height 13
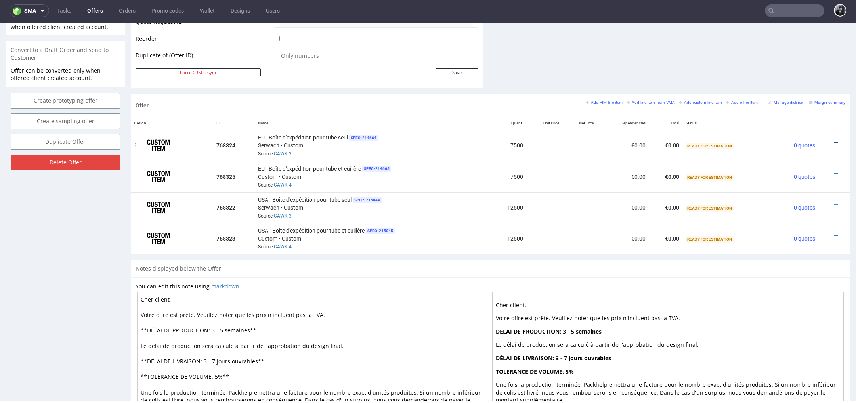
click at [834, 140] on icon at bounding box center [836, 143] width 4 height 6
click at [798, 56] on span "Add cost manually" at bounding box center [800, 54] width 64 height 8
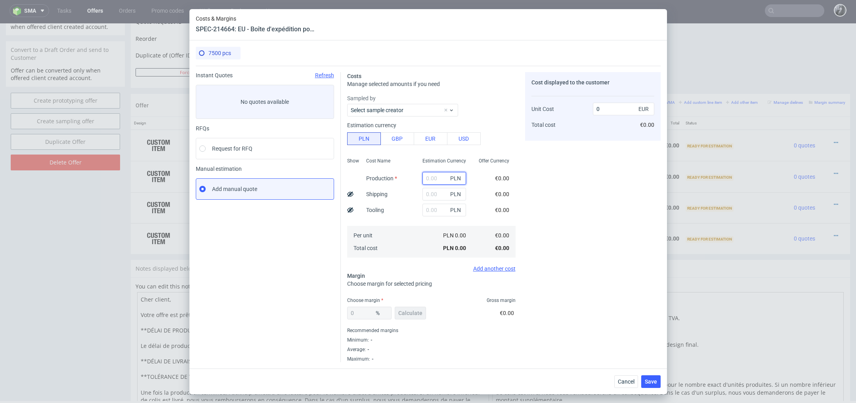
click at [437, 178] on input "text" at bounding box center [444, 178] width 44 height 13
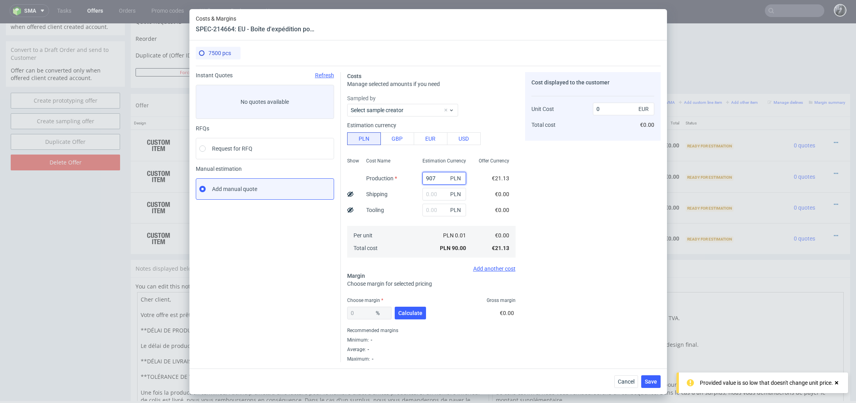
type input "9075"
type input "0.28"
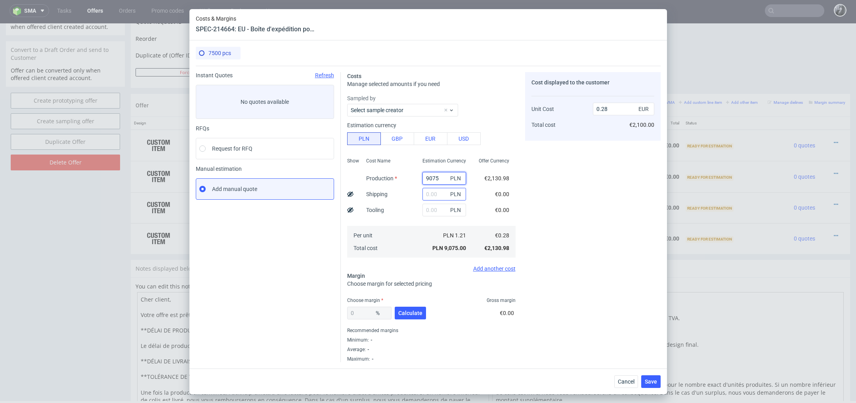
type input "9075"
click at [439, 198] on input "text" at bounding box center [444, 194] width 44 height 13
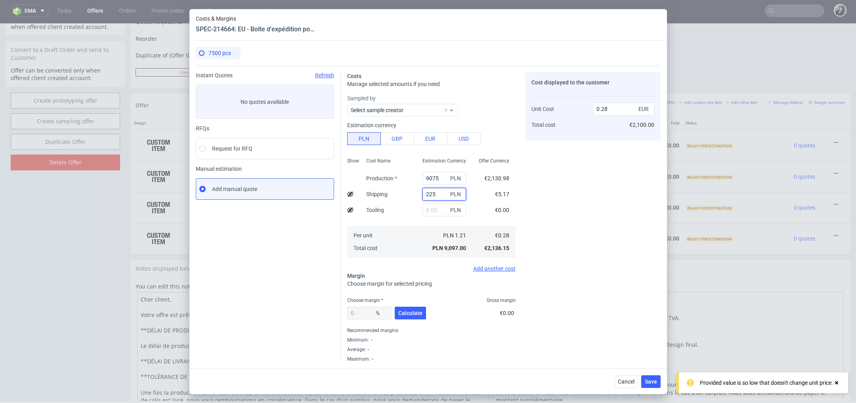
type input "2250"
type input "0.35"
type input "2"
type input "0.28"
type input "1000"
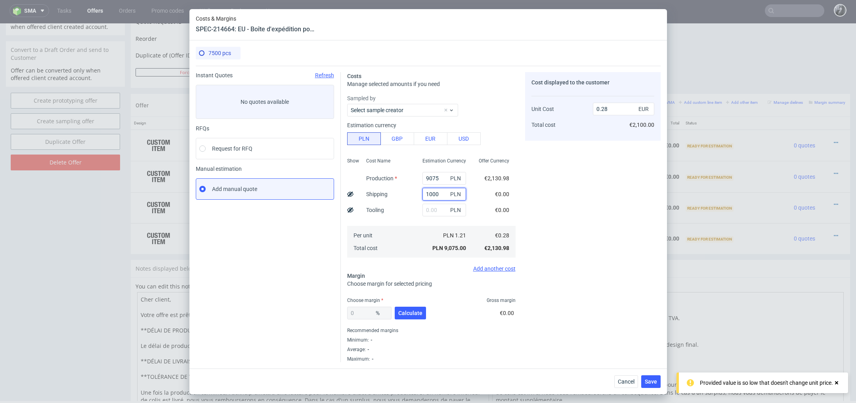
type input "0.31"
type input "10000"
type input "0.59"
type input "12"
type input "0.28"
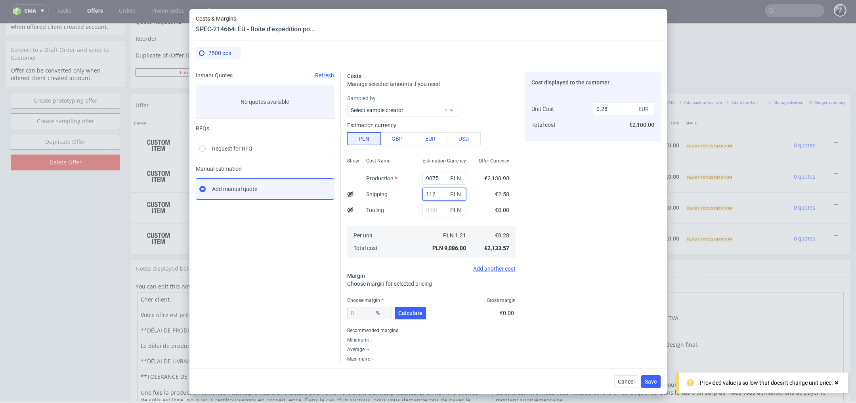
type input "1120"
type input "0.32"
type input "11"
type input "0.28"
type input "1100"
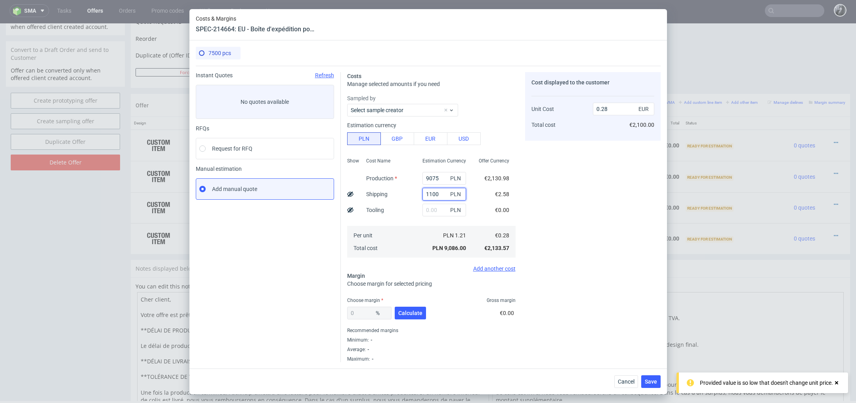
type input "0.31"
type input "11000"
type input "0.62"
type input "1"
type input "0.28"
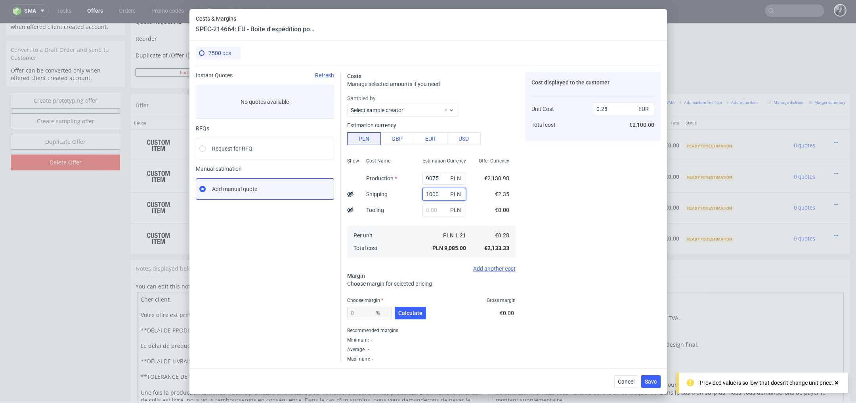
type input "10000"
type input "0.59"
type input "10000"
click at [572, 239] on div "Cost displayed to the customer Unit Cost Total cost 0.59 EUR €4,425.00" at bounding box center [593, 217] width 136 height 290
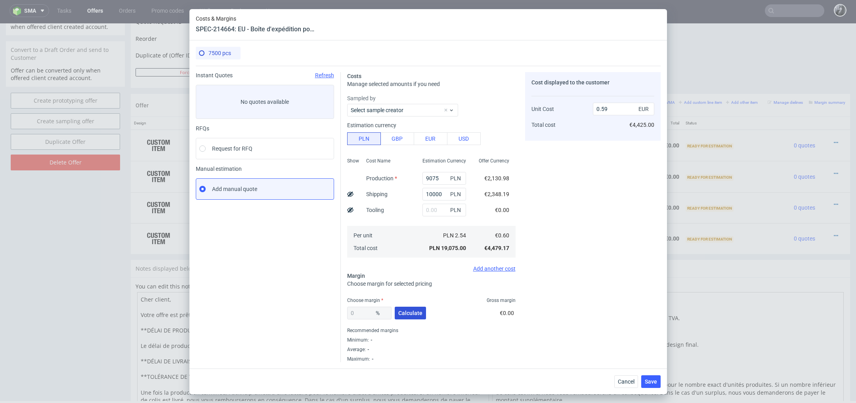
click at [415, 313] on span "Calculate" at bounding box center [410, 313] width 24 height 6
type input "29.38"
type input "0.84"
click at [652, 380] on span "Save" at bounding box center [651, 382] width 12 height 6
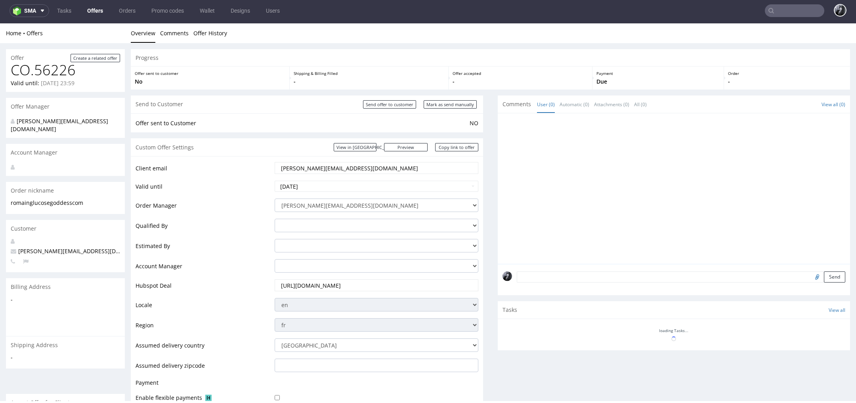
scroll to position [330, 0]
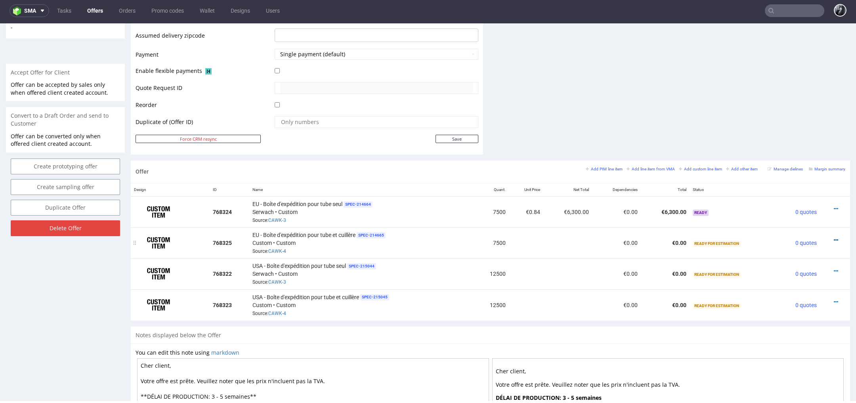
click at [834, 239] on icon at bounding box center [836, 240] width 4 height 6
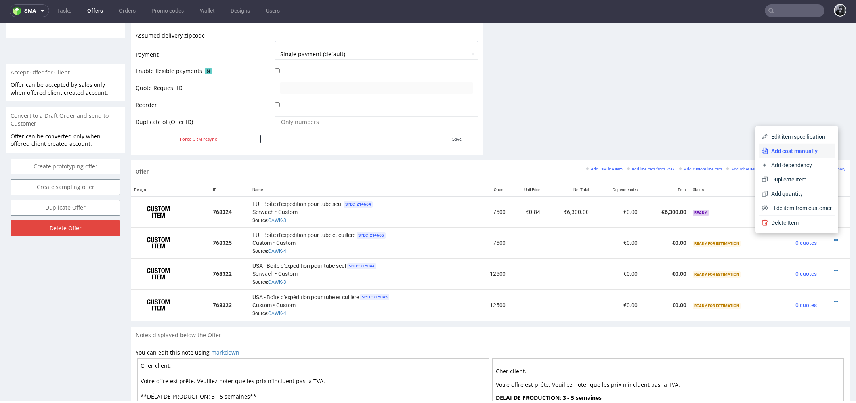
click at [794, 153] on span "Add cost manually" at bounding box center [800, 151] width 64 height 8
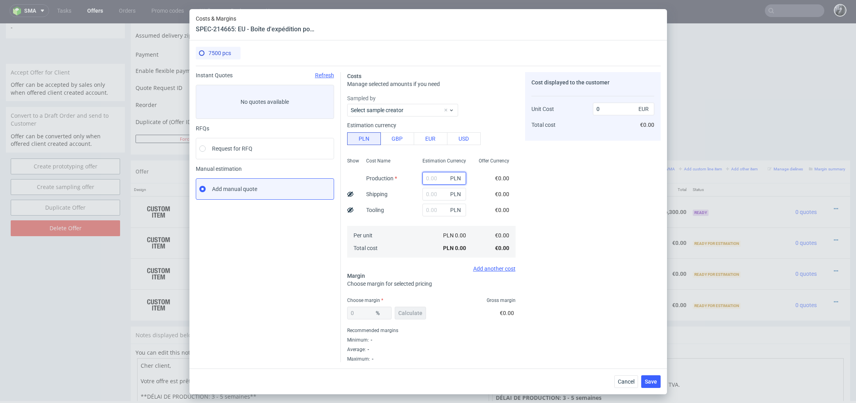
click at [441, 178] on input "text" at bounding box center [444, 178] width 44 height 13
click at [628, 380] on span "Cancel" at bounding box center [626, 382] width 17 height 6
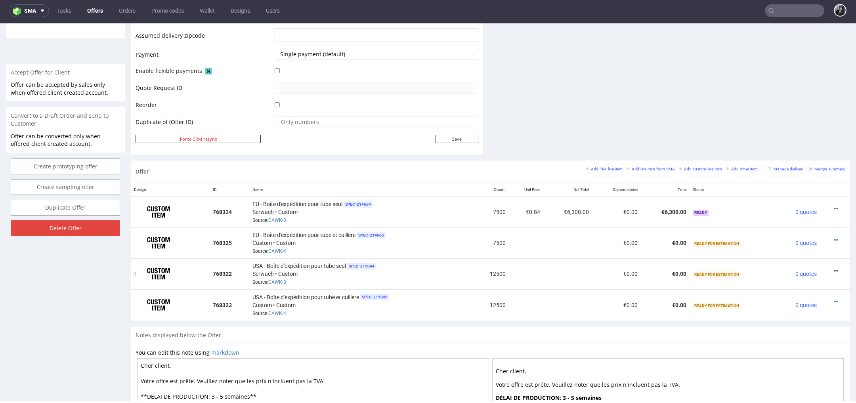
click at [834, 269] on icon at bounding box center [836, 271] width 4 height 6
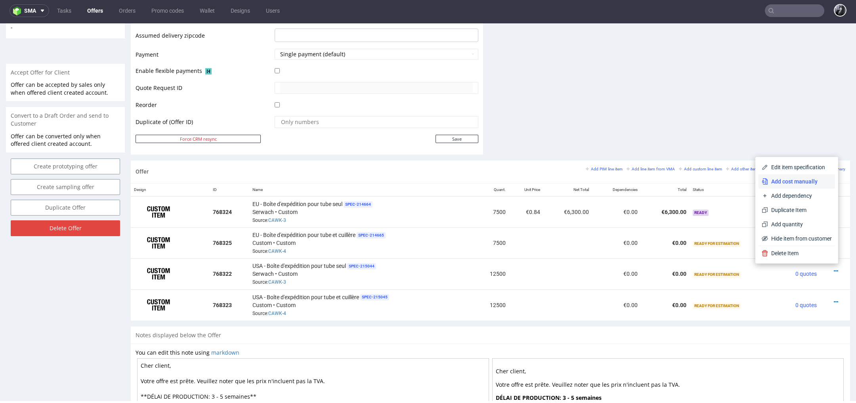
click at [791, 183] on span "Add cost manually" at bounding box center [800, 182] width 64 height 8
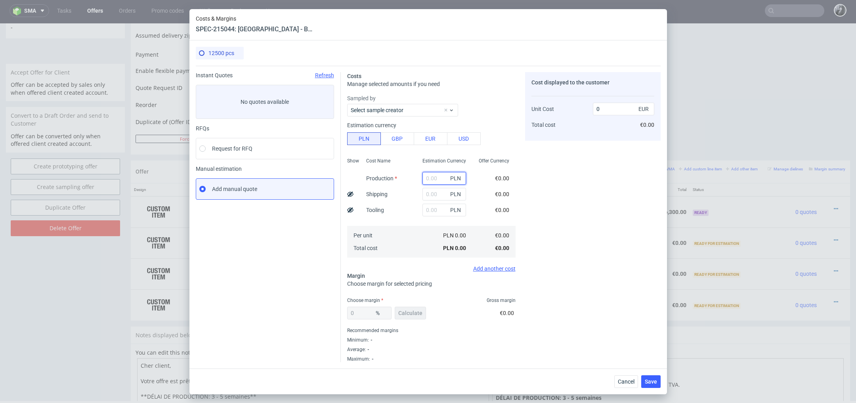
click at [441, 180] on input "text" at bounding box center [444, 178] width 44 height 13
click at [623, 379] on span "Cancel" at bounding box center [626, 382] width 17 height 6
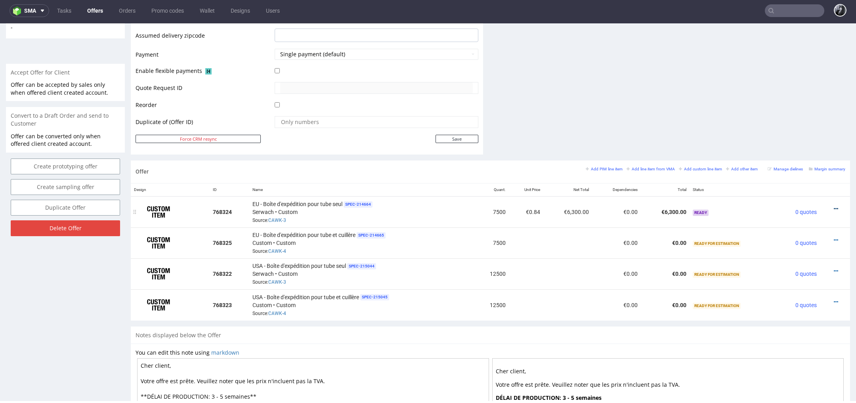
click at [834, 206] on icon at bounding box center [836, 209] width 4 height 6
click at [789, 118] on span "Edit item price" at bounding box center [800, 121] width 64 height 8
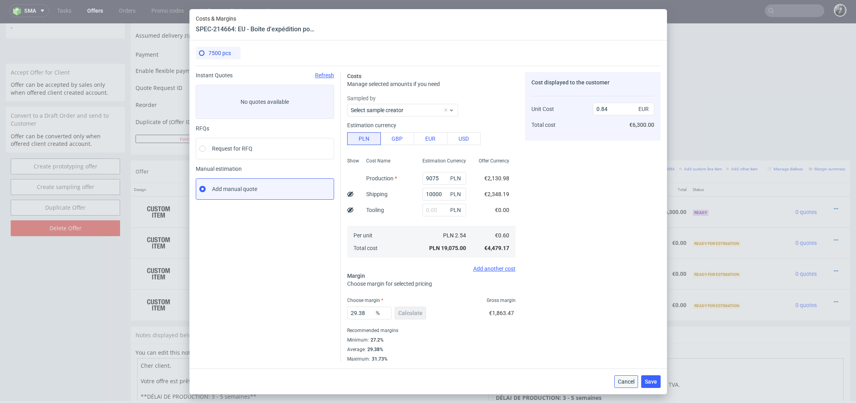
click at [626, 382] on span "Cancel" at bounding box center [626, 382] width 17 height 6
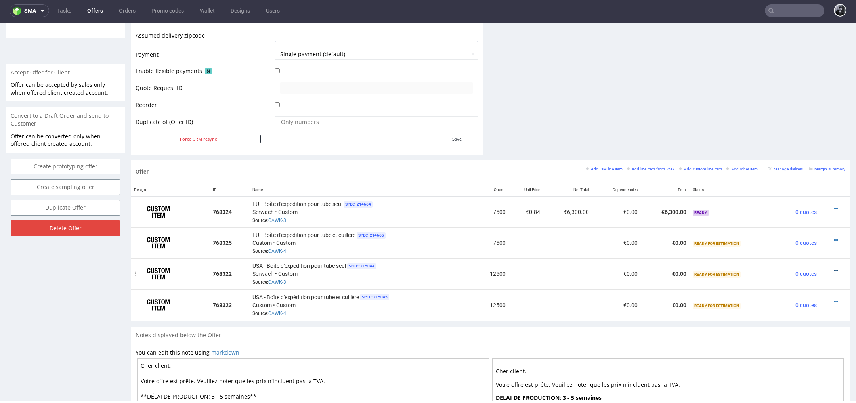
click at [834, 268] on icon at bounding box center [836, 271] width 4 height 6
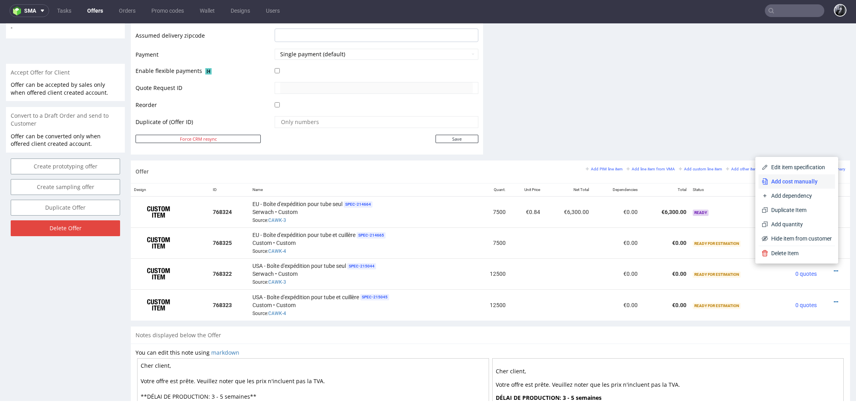
click at [799, 185] on span "Add cost manually" at bounding box center [800, 182] width 64 height 8
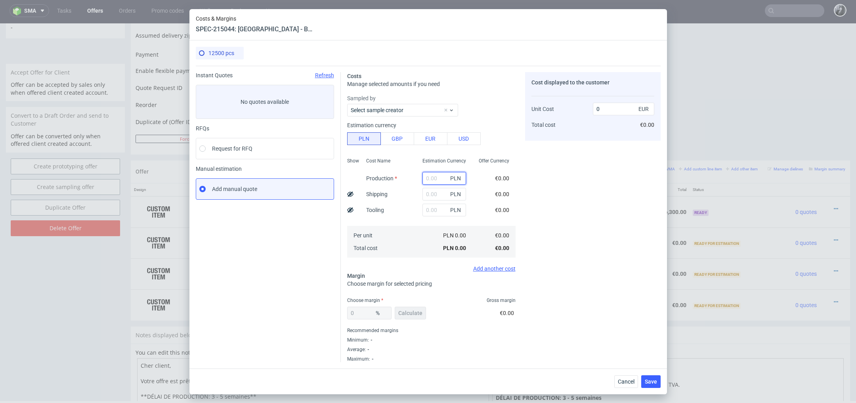
click at [433, 178] on input "text" at bounding box center [444, 178] width 44 height 13
type input "1"
click at [627, 379] on span "Cancel" at bounding box center [626, 382] width 17 height 6
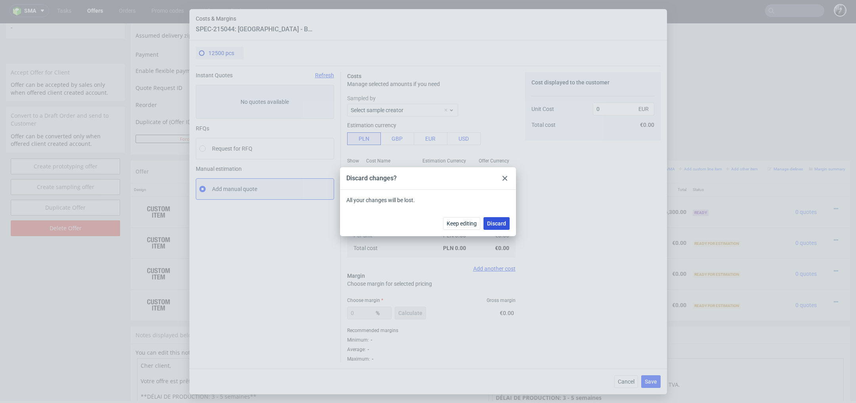
click at [499, 222] on span "Discard" at bounding box center [496, 224] width 19 height 6
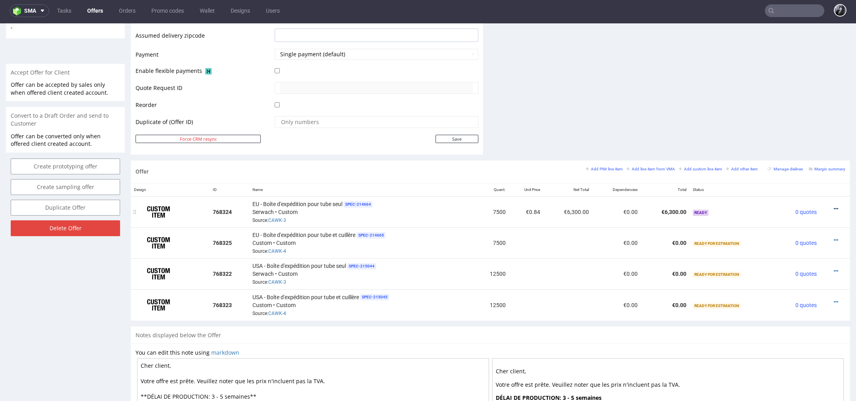
click at [834, 207] on icon at bounding box center [836, 209] width 4 height 6
click at [757, 228] on td "Ready for Estimation" at bounding box center [733, 242] width 87 height 31
click at [834, 208] on icon at bounding box center [836, 209] width 4 height 6
click at [800, 119] on span "Edit item price" at bounding box center [800, 121] width 64 height 8
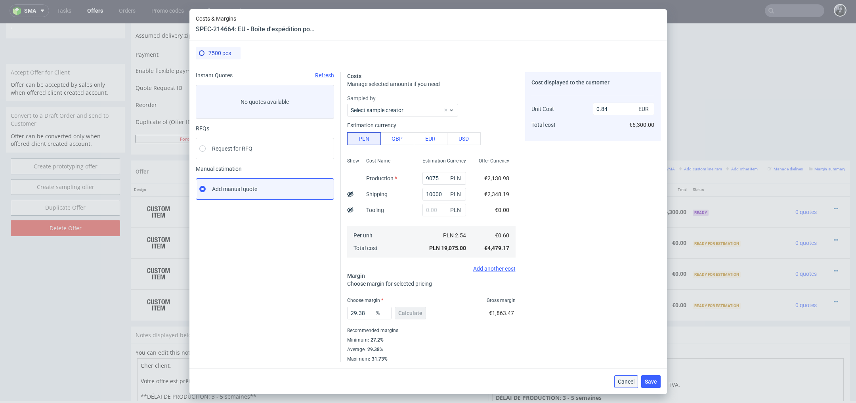
click at [626, 384] on span "Cancel" at bounding box center [626, 382] width 17 height 6
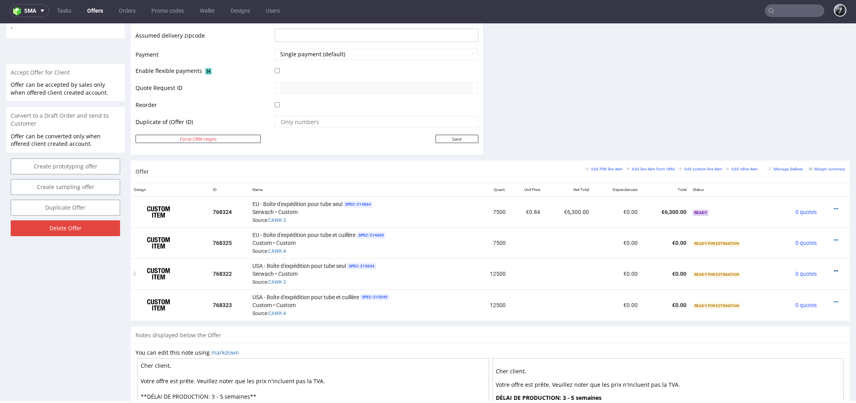
click at [834, 268] on icon at bounding box center [836, 271] width 4 height 6
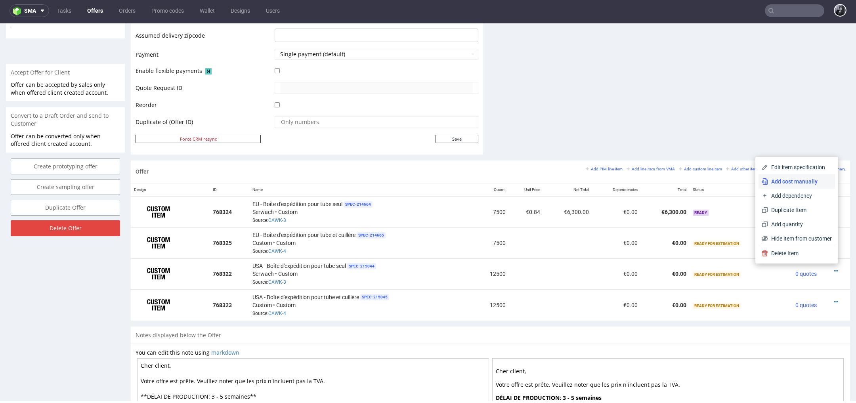
click at [791, 184] on span "Add cost manually" at bounding box center [800, 182] width 64 height 8
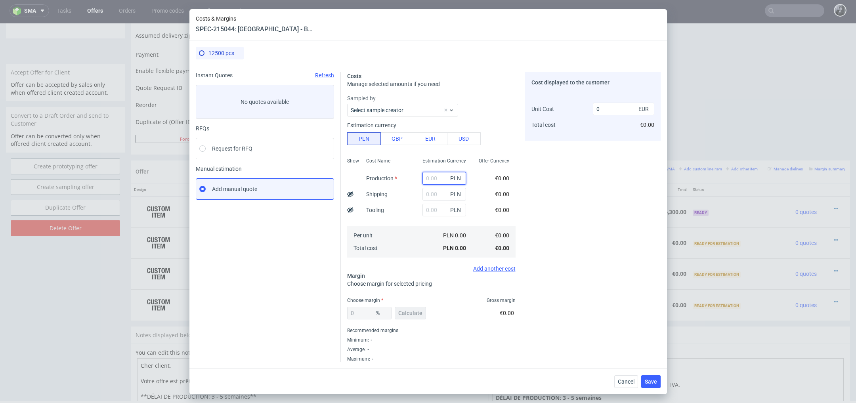
click at [439, 182] on input "text" at bounding box center [444, 178] width 44 height 13
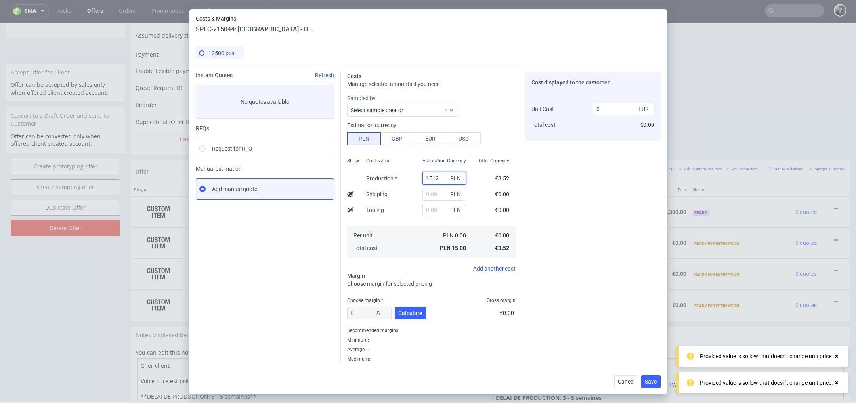
type input "15125"
type input "0.28"
type input "15125"
click at [435, 192] on input "text" at bounding box center [444, 194] width 44 height 13
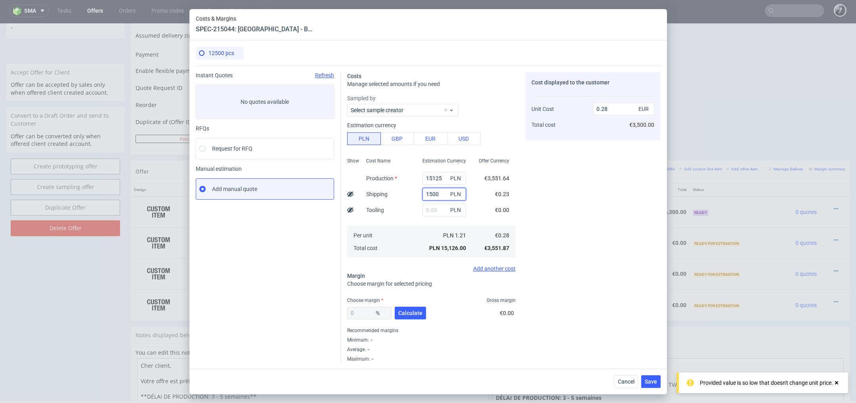
type input "15000"
type input "0.56"
type input "15000"
click at [547, 231] on div "Cost displayed to the customer Unit Cost Total cost 0.56 EUR €7,000.00" at bounding box center [593, 217] width 136 height 290
click at [408, 313] on span "Calculate" at bounding box center [410, 313] width 24 height 6
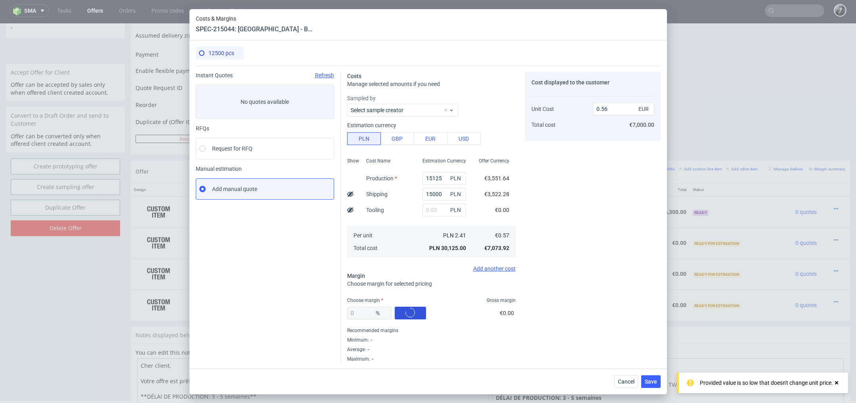
type input "26.33"
type input "0.77"
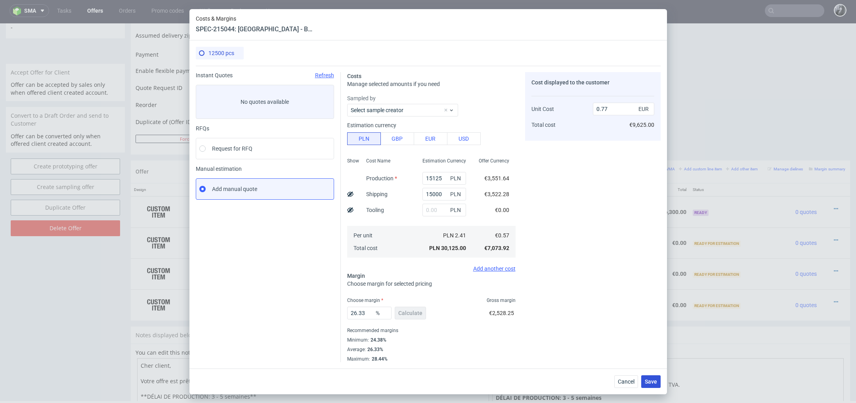
click at [649, 382] on span "Save" at bounding box center [651, 382] width 12 height 6
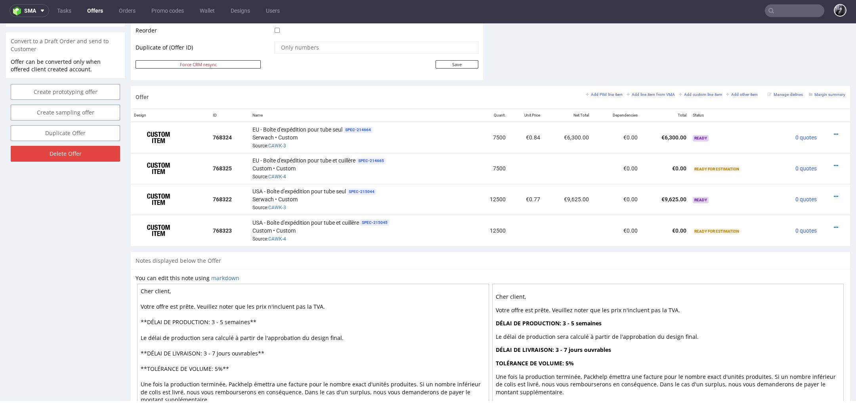
scroll to position [398, 0]
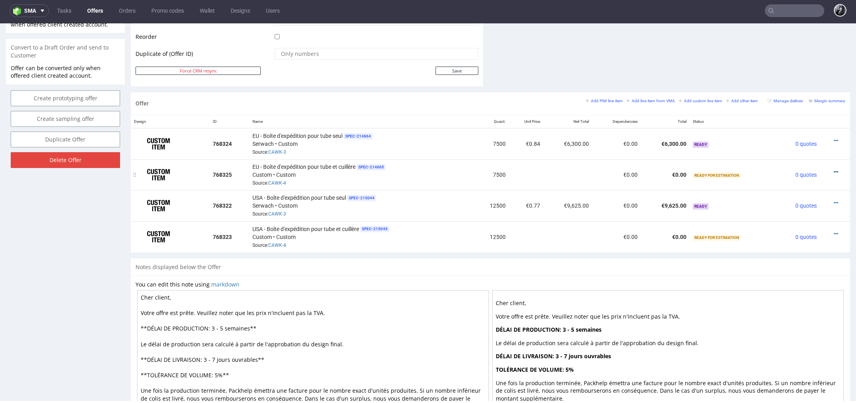
click at [834, 169] on icon at bounding box center [836, 172] width 4 height 6
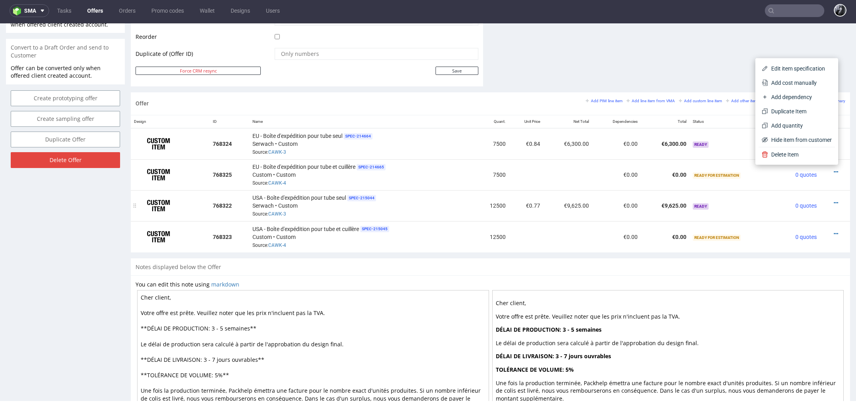
click at [777, 201] on td "0 quotes" at bounding box center [798, 205] width 43 height 31
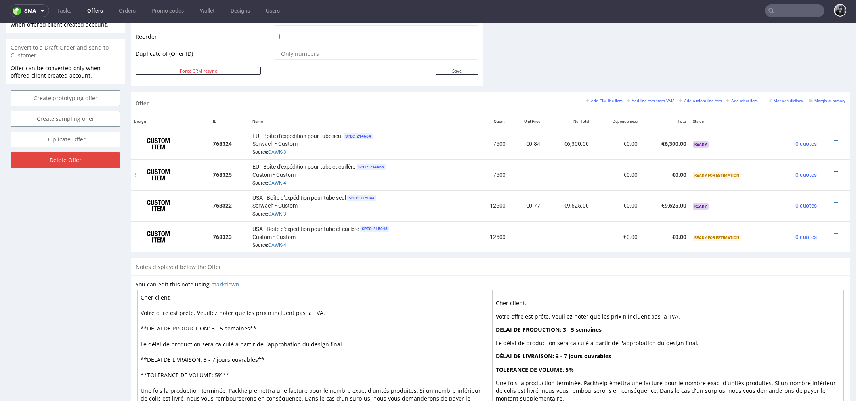
click at [834, 170] on icon at bounding box center [836, 172] width 4 height 6
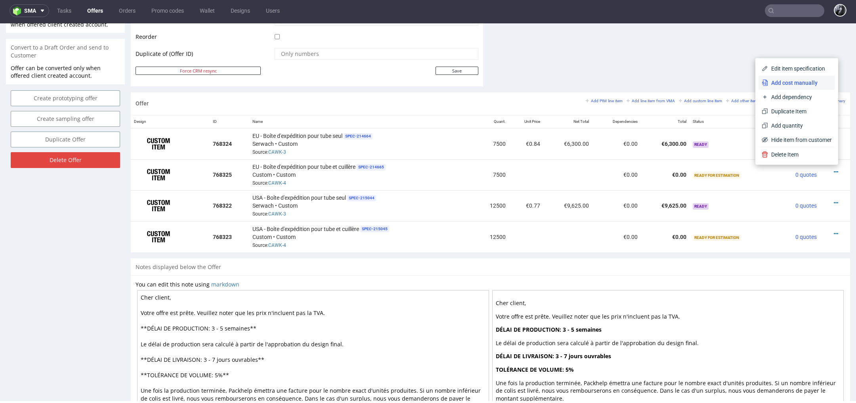
click at [793, 83] on span "Add cost manually" at bounding box center [800, 83] width 64 height 8
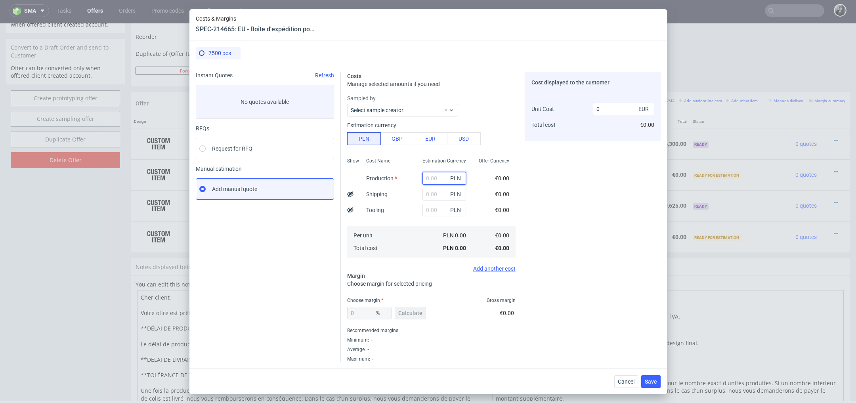
click at [447, 174] on input "text" at bounding box center [444, 178] width 44 height 13
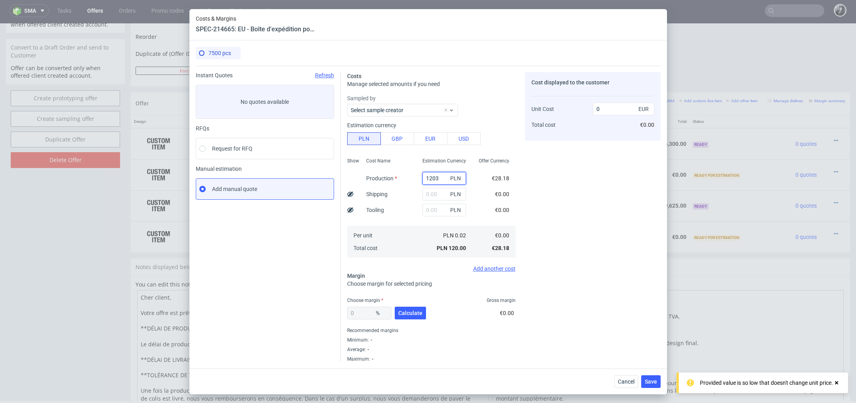
type input "12038"
type input "0.38"
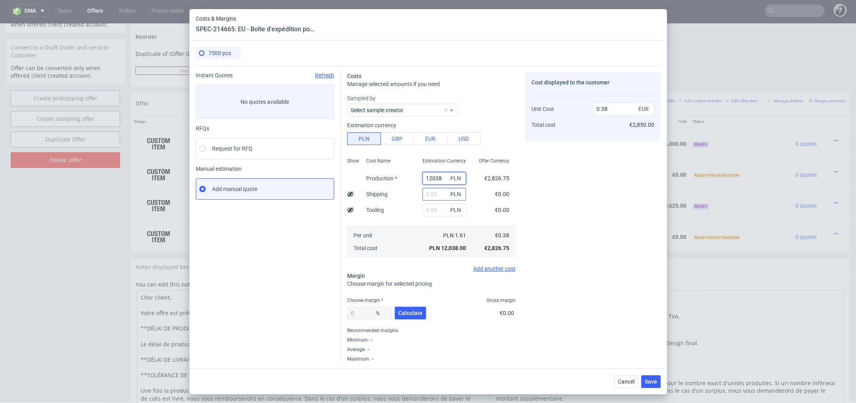
type input "12038"
click at [440, 197] on input "text" at bounding box center [444, 194] width 44 height 13
click at [650, 379] on span "Save" at bounding box center [651, 382] width 12 height 6
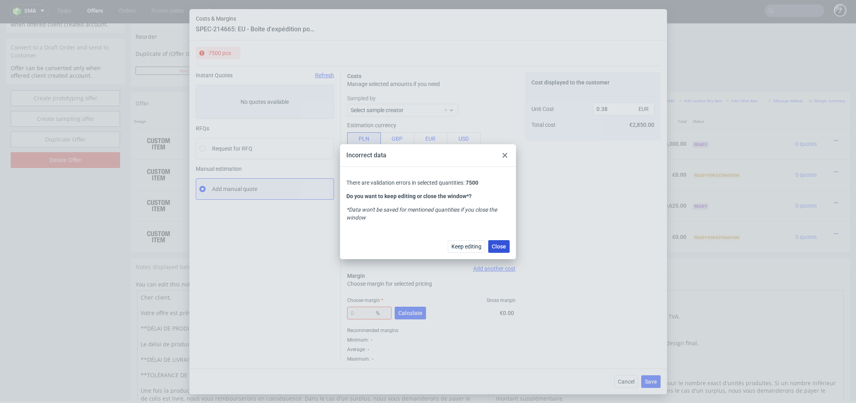
click at [500, 244] on span "Close" at bounding box center [499, 247] width 14 height 6
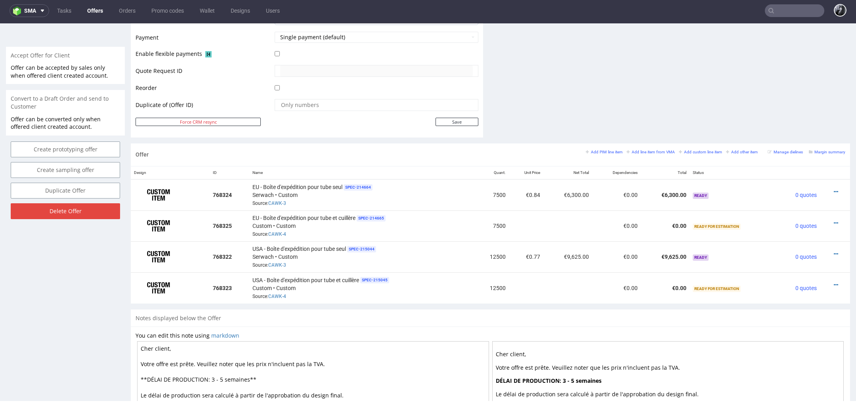
scroll to position [346, 0]
click at [834, 192] on icon at bounding box center [836, 193] width 4 height 6
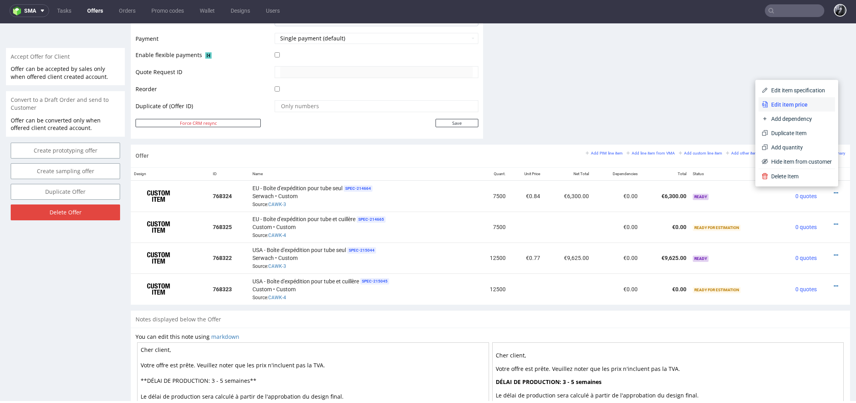
click at [793, 108] on span "Edit item price" at bounding box center [800, 105] width 64 height 8
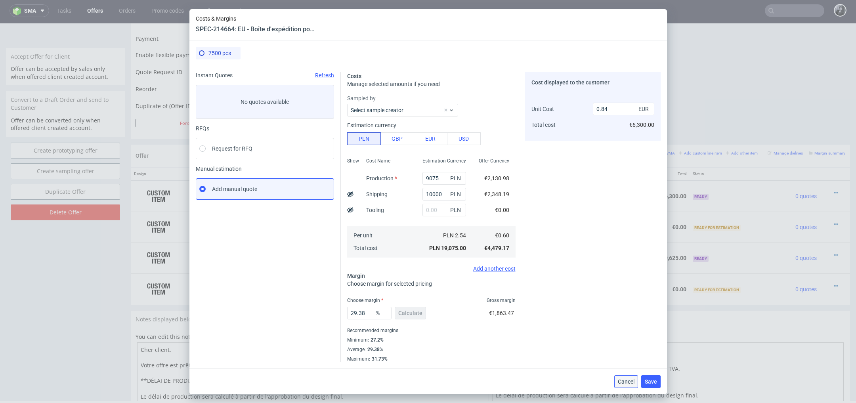
click at [628, 382] on span "Cancel" at bounding box center [626, 382] width 17 height 6
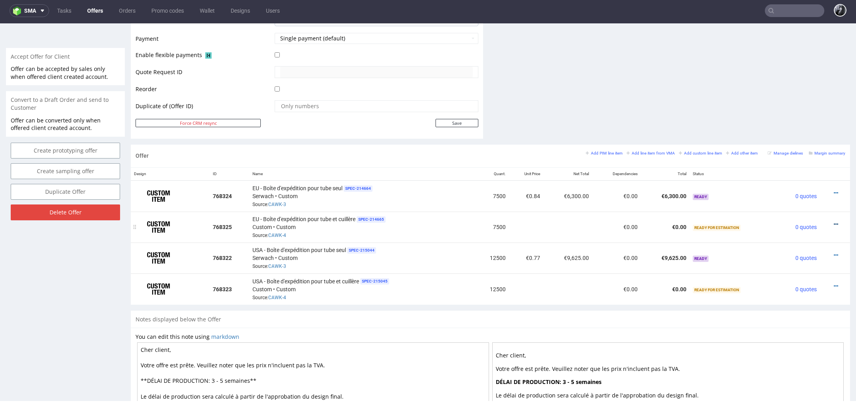
click at [834, 222] on icon at bounding box center [836, 225] width 4 height 6
click at [801, 136] on span "Add cost manually" at bounding box center [800, 135] width 64 height 8
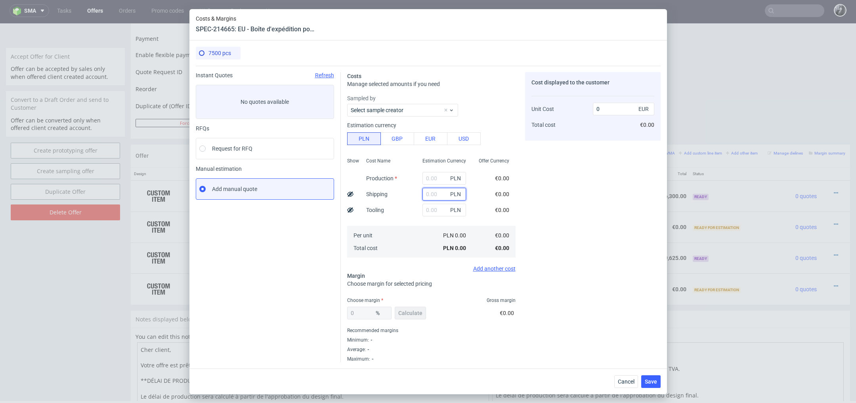
click at [435, 191] on input "text" at bounding box center [444, 194] width 44 height 13
type input "1000"
type input "0.03"
type input "10000"
type input "0.31"
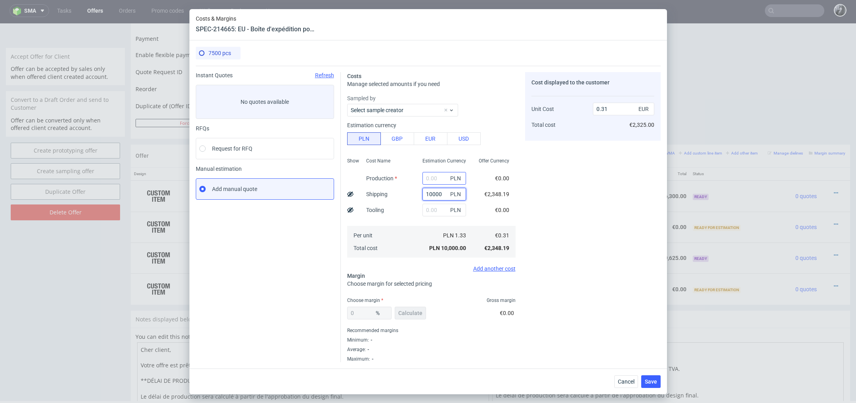
type input "10000"
click at [430, 180] on input "text" at bounding box center [444, 178] width 44 height 13
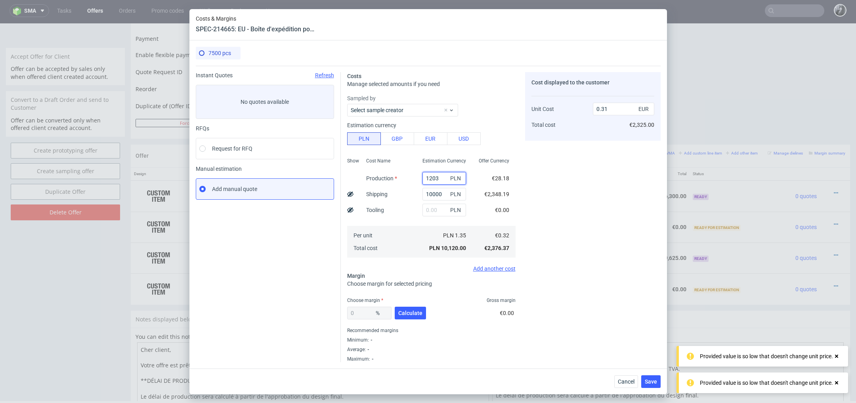
type input "12038"
type input "0.69"
type input "12038"
click at [469, 203] on div "PLN" at bounding box center [444, 210] width 56 height 16
click at [409, 313] on span "Calculate" at bounding box center [410, 313] width 24 height 6
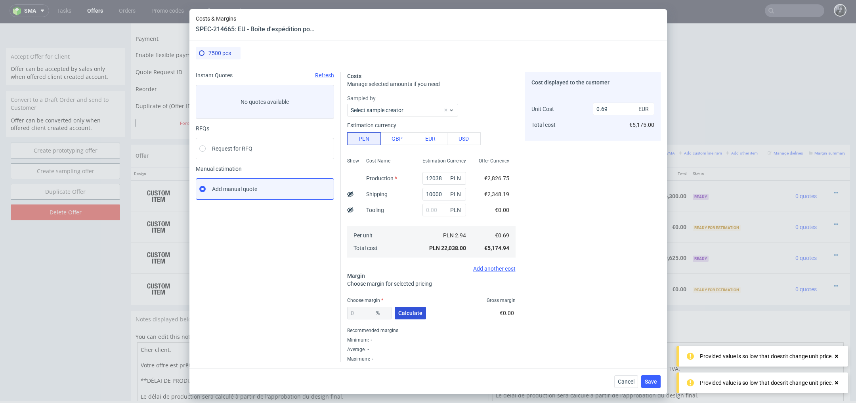
type input "28.41"
type input "0.96"
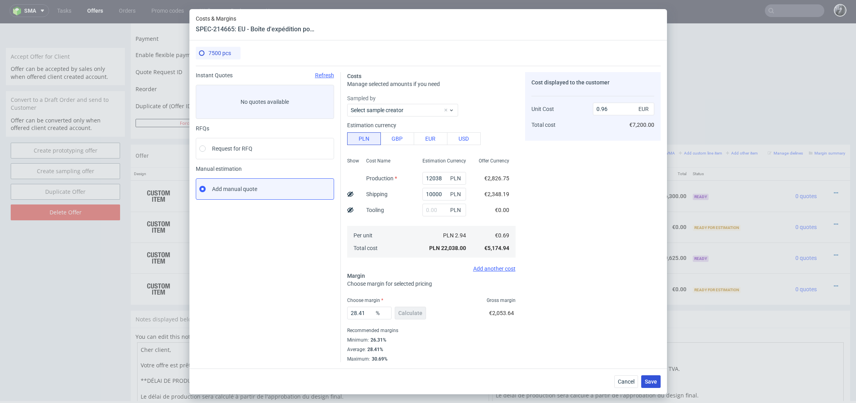
click at [649, 379] on span "Save" at bounding box center [651, 382] width 12 height 6
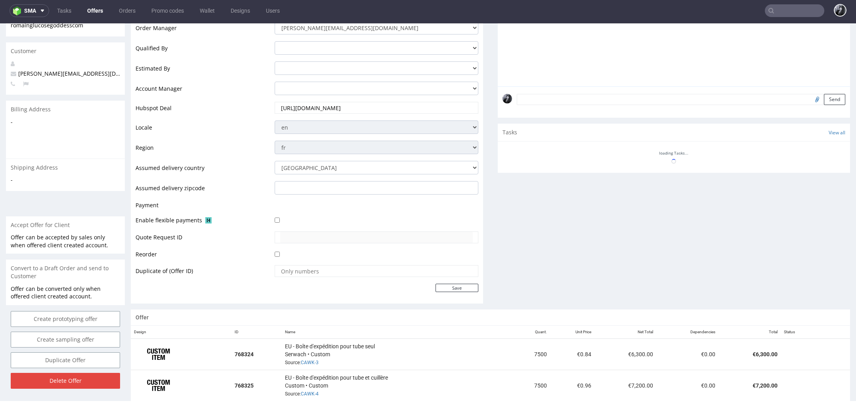
scroll to position [453, 0]
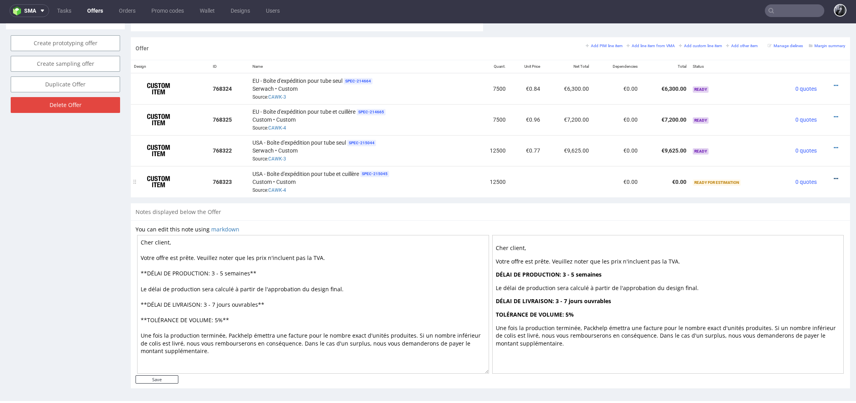
click at [834, 176] on icon at bounding box center [836, 179] width 4 height 6
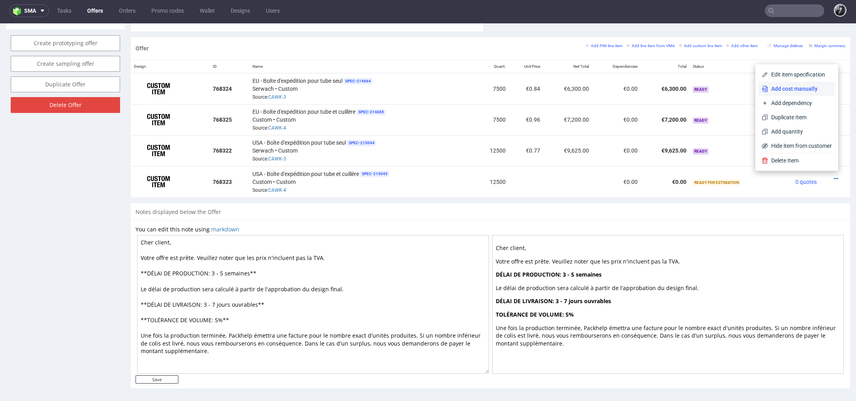
click at [809, 90] on span "Add cost manually" at bounding box center [800, 89] width 64 height 8
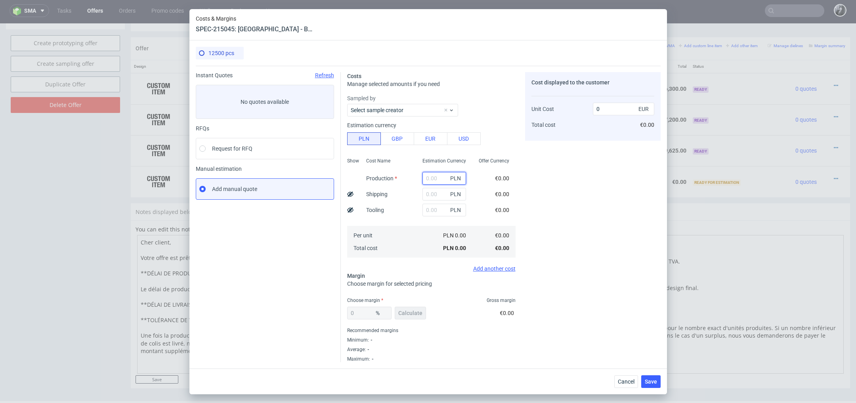
click at [442, 182] on input "text" at bounding box center [444, 178] width 44 height 13
click at [543, 187] on div "Cost displayed to the customer Unit Cost Total cost 0 EUR €0.00" at bounding box center [593, 217] width 136 height 290
click at [438, 180] on input "text" at bounding box center [444, 178] width 44 height 13
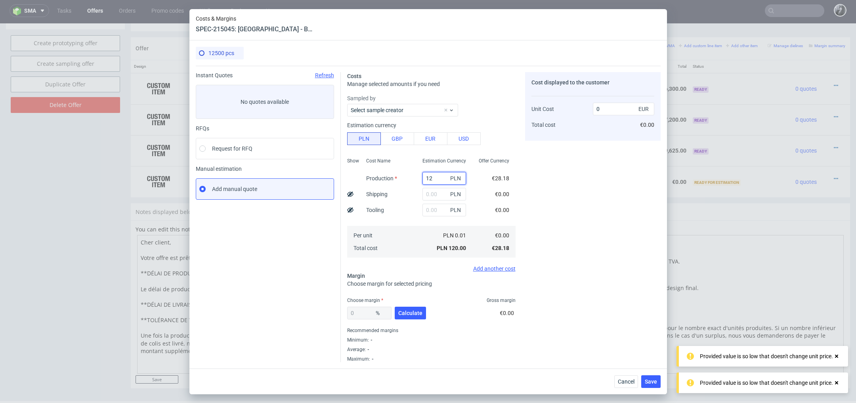
type input "1"
type input "2"
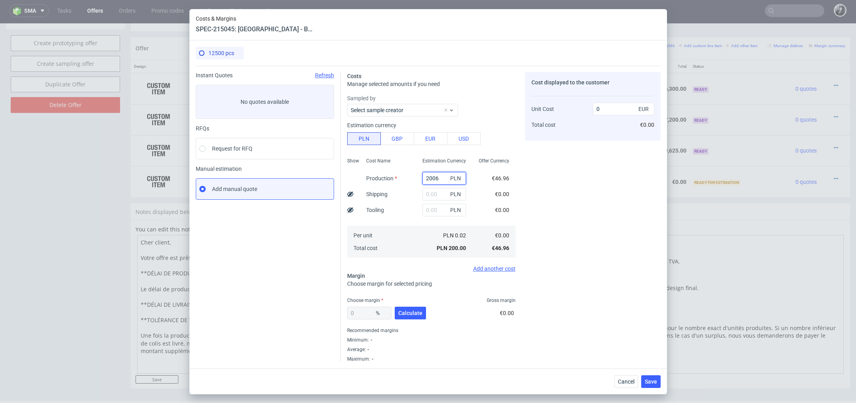
type input "20063"
type input "0.38"
type input "20063"
click at [440, 191] on input "text" at bounding box center [444, 194] width 44 height 13
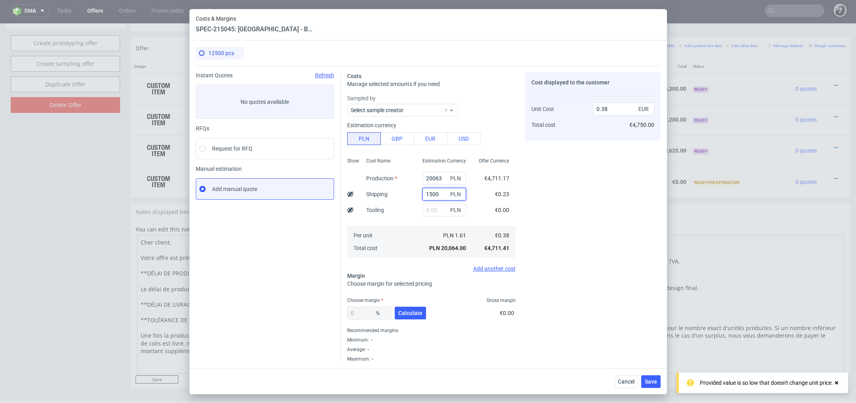
type input "15000"
type input "0.66"
type input "15000"
click at [540, 216] on div "Cost displayed to the customer Unit Cost Total cost 0.66 EUR €8,250.00" at bounding box center [593, 217] width 136 height 290
click at [411, 310] on span "Calculate" at bounding box center [410, 313] width 24 height 6
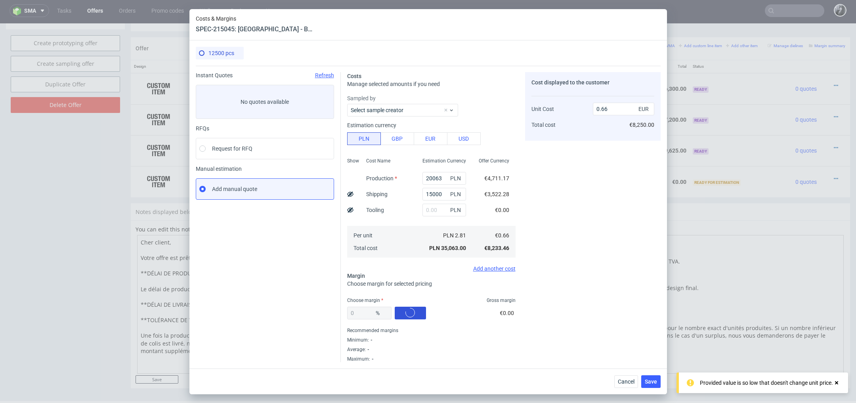
type input "25.32"
type input "0.88"
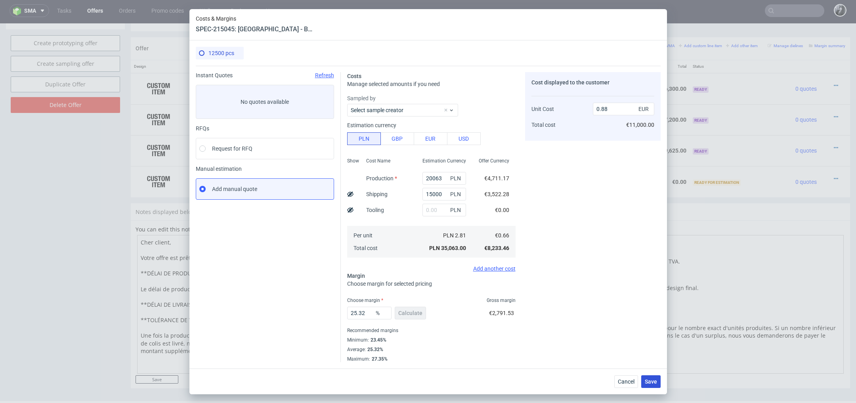
click at [648, 383] on span "Save" at bounding box center [651, 382] width 12 height 6
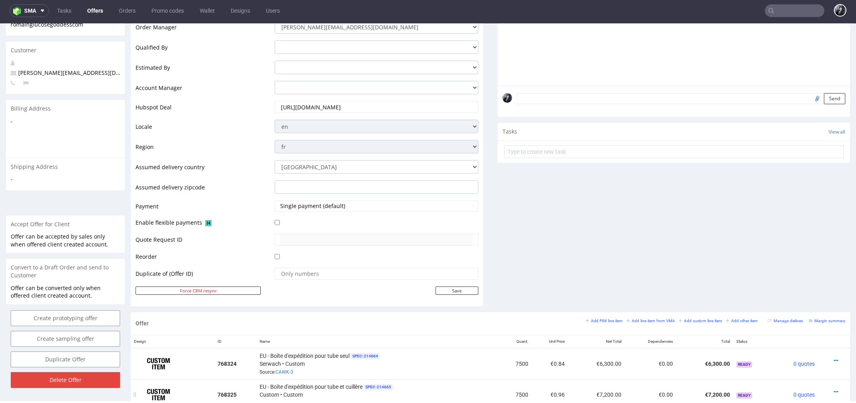
scroll to position [0, 0]
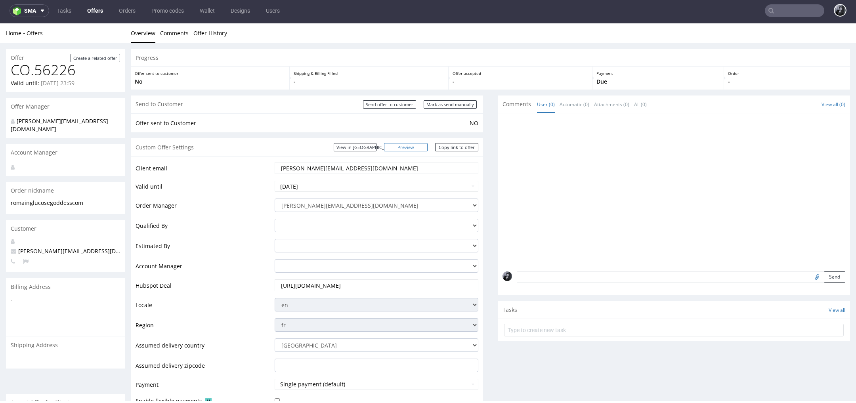
click at [416, 147] on link "Preview" at bounding box center [406, 147] width 44 height 8
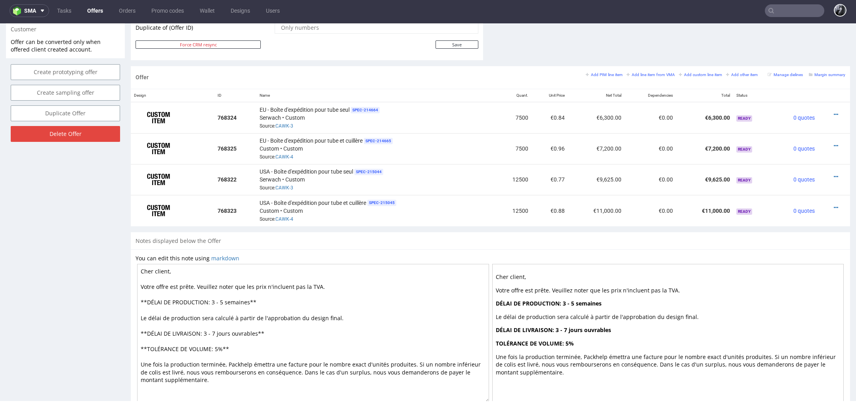
scroll to position [453, 0]
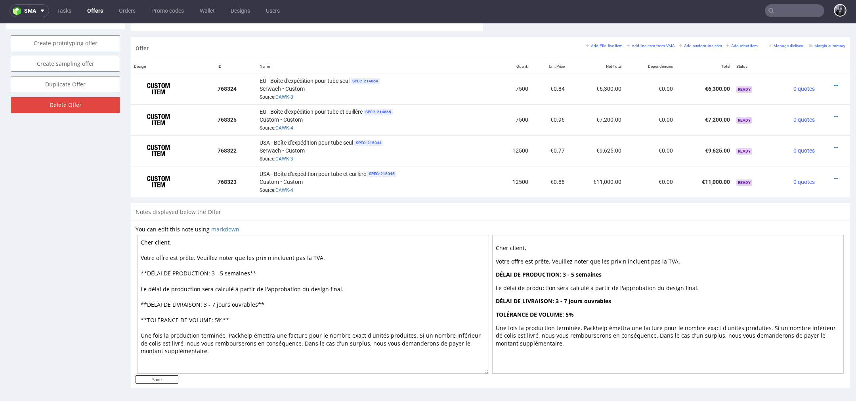
click at [193, 238] on textarea "Cher client, Votre offre est prête. Veuillez noter que les prix n'incluent pas …" at bounding box center [313, 304] width 352 height 139
click at [363, 271] on textarea "Cher Romain, Votre offre est prête. Veuillez noter que les prix n'incluent pas …" at bounding box center [313, 304] width 352 height 139
click at [300, 300] on textarea "Cher Romain, Votre offre est prête. Veuillez noter que les prix n'incluent pas …" at bounding box center [313, 304] width 352 height 139
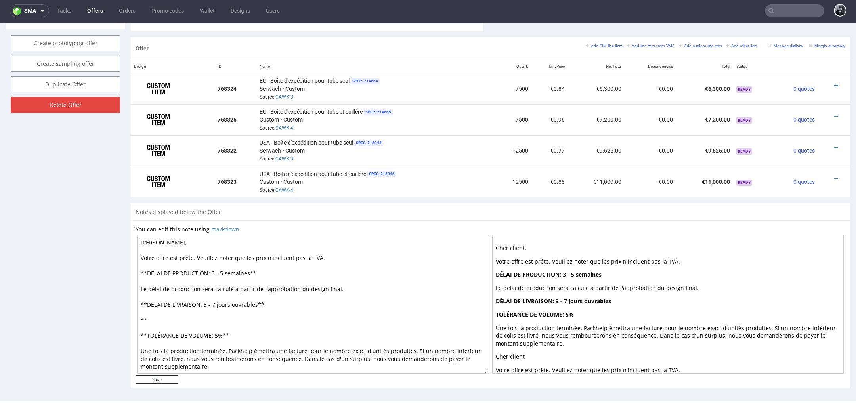
drag, startPoint x: 274, startPoint y: 303, endPoint x: 134, endPoint y: 304, distance: 140.3
click at [134, 303] on div "You can edit this note using markdown Cher Romain, Votre offre est prête. Veuil…" at bounding box center [490, 304] width 719 height 168
click at [272, 295] on textarea "Cher Romain, Votre offre est prête. Veuillez noter que les prix n'incluent pas …" at bounding box center [313, 304] width 352 height 139
drag, startPoint x: 272, startPoint y: 300, endPoint x: 141, endPoint y: 300, distance: 131.6
click at [141, 300] on textarea "Cher Romain, Votre offre est prête. Veuillez noter que les prix n'incluent pas …" at bounding box center [313, 304] width 352 height 139
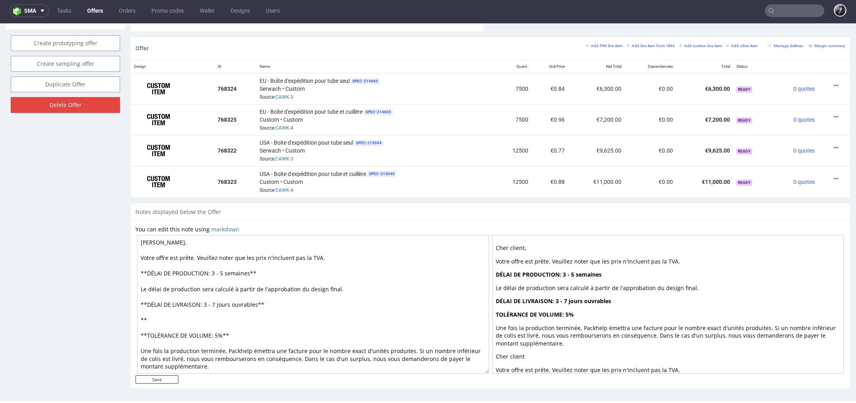
click at [165, 318] on textarea "Cher Romain, Votre offre est prête. Veuillez noter que les prix n'incluent pas …" at bounding box center [313, 304] width 352 height 139
paste textarea "**DÉLAI DE LIVRAISON: 3 - 7 jours ouvrables**"
click at [201, 317] on textarea "Cher Romain, Votre offre est prête. Veuillez noter que les prix n'incluent pas …" at bounding box center [313, 304] width 352 height 139
click at [200, 301] on textarea "Cher Romain, Votre offre est prête. Veuillez noter que les prix n'incluent pas …" at bounding box center [313, 304] width 352 height 139
click at [256, 318] on textarea "Cher Romain, Votre offre est prête. Veuillez noter que les prix n'incluent pas …" at bounding box center [313, 304] width 352 height 139
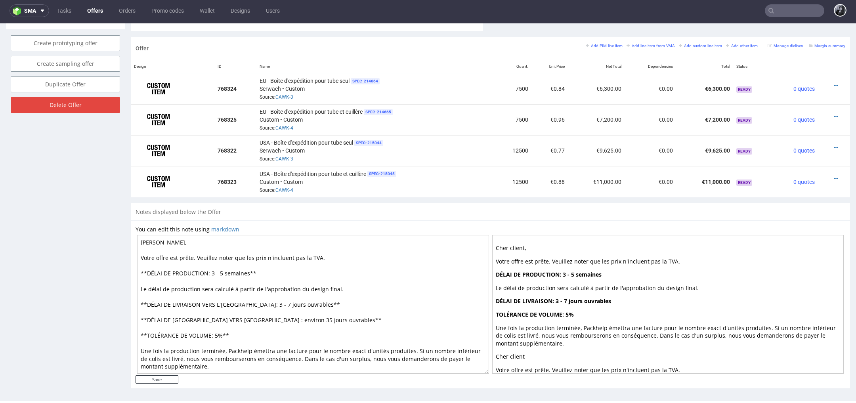
click at [247, 301] on textarea "Cher Romain, Votre offre est prête. Veuillez noter que les prix n'incluent pas …" at bounding box center [313, 304] width 352 height 139
type textarea "Cher Romain, Votre offre est prête. Veuillez noter que les prix n'incluent pas …"
click at [167, 376] on input "Save" at bounding box center [157, 379] width 43 height 8
type input "In progress..."
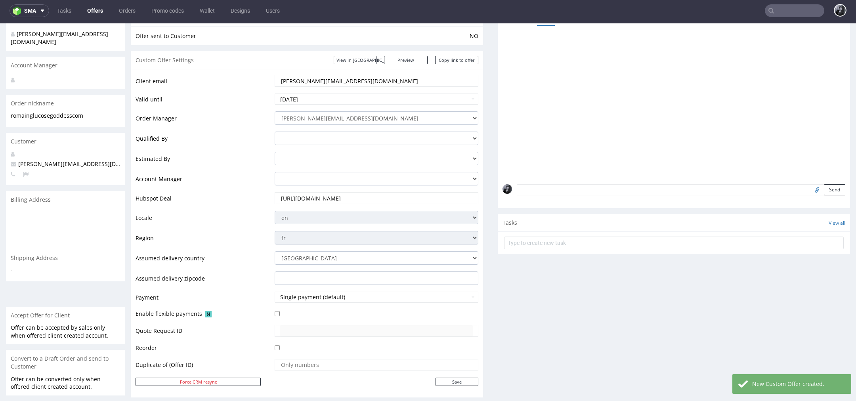
scroll to position [99, 0]
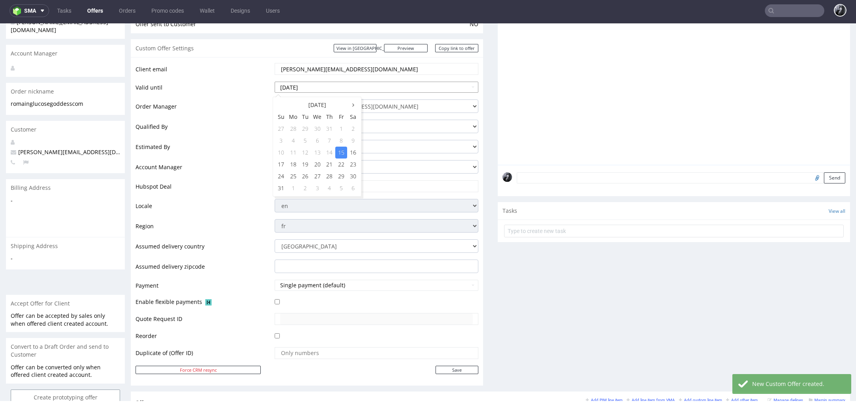
click at [340, 86] on input "[DATE]" at bounding box center [377, 87] width 204 height 11
click at [341, 173] on td "29" at bounding box center [341, 176] width 12 height 12
type input "2025-08-29"
click at [248, 92] on td "Valid until" at bounding box center [204, 90] width 137 height 18
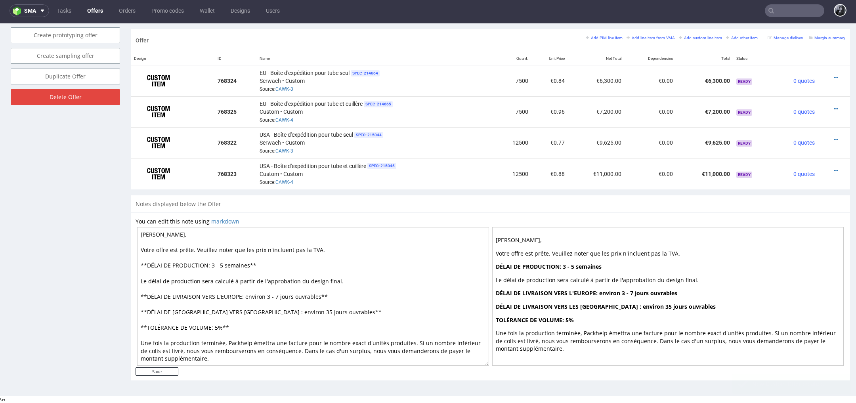
scroll to position [376, 0]
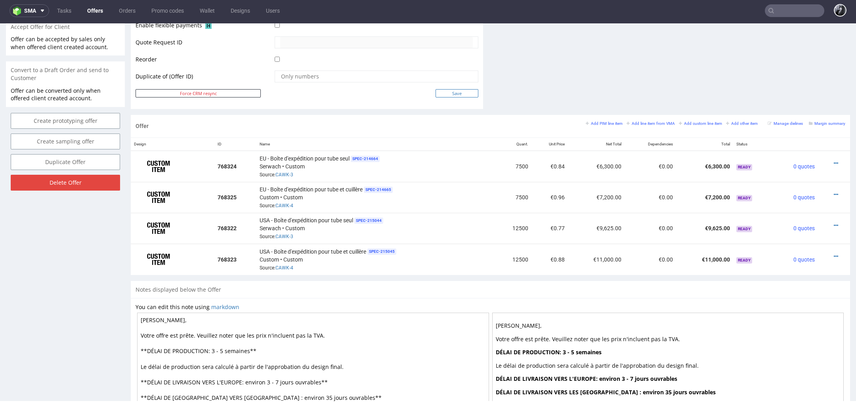
click at [449, 96] on input "Save" at bounding box center [457, 93] width 43 height 8
type input "In progress..."
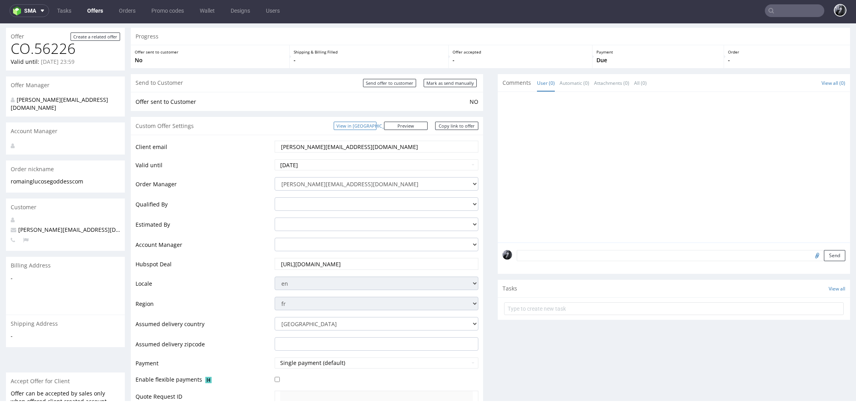
scroll to position [14, 0]
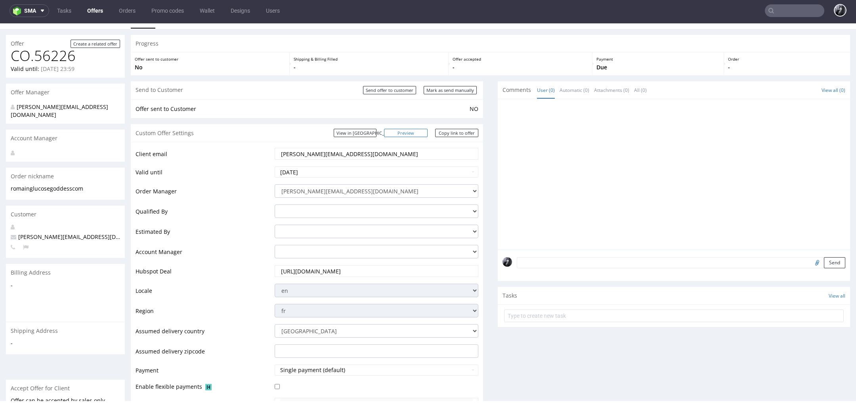
click at [410, 134] on link "Preview" at bounding box center [406, 133] width 44 height 8
click at [92, 8] on link "Offers" at bounding box center [94, 10] width 25 height 13
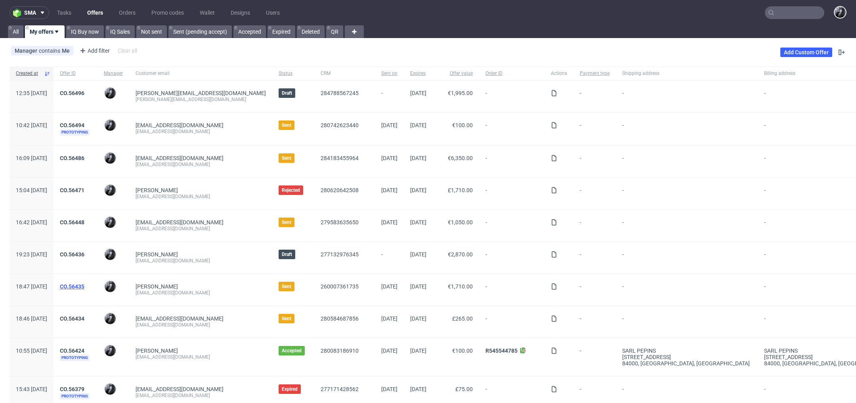
click at [84, 283] on link "CO.56435" at bounding box center [72, 286] width 25 height 6
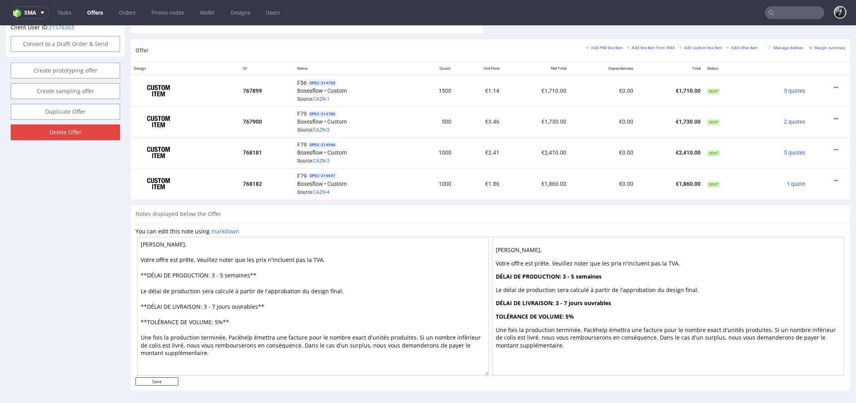
scroll to position [2, 0]
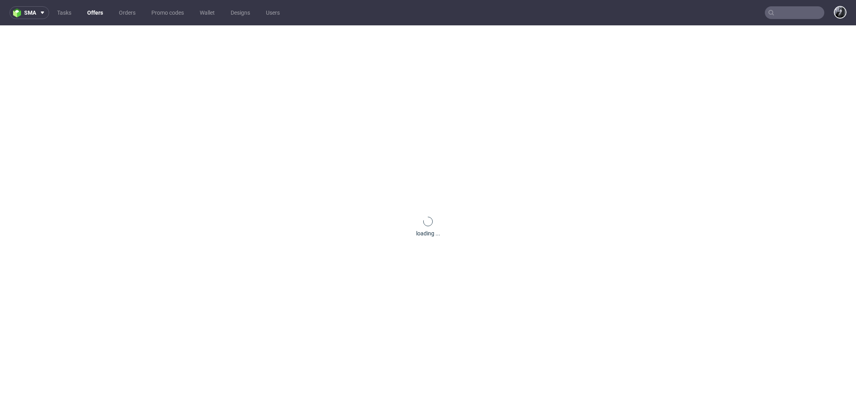
click at [88, 19] on ul "Tasks Offers Orders Promo codes Wallet Designs Users" at bounding box center [168, 12] width 239 height 13
click at [98, 18] on link "Offers" at bounding box center [94, 12] width 25 height 13
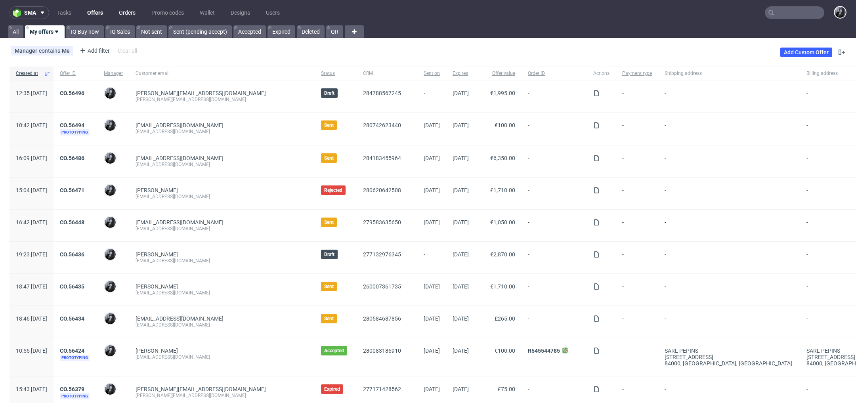
click at [128, 15] on link "Orders" at bounding box center [127, 12] width 26 height 13
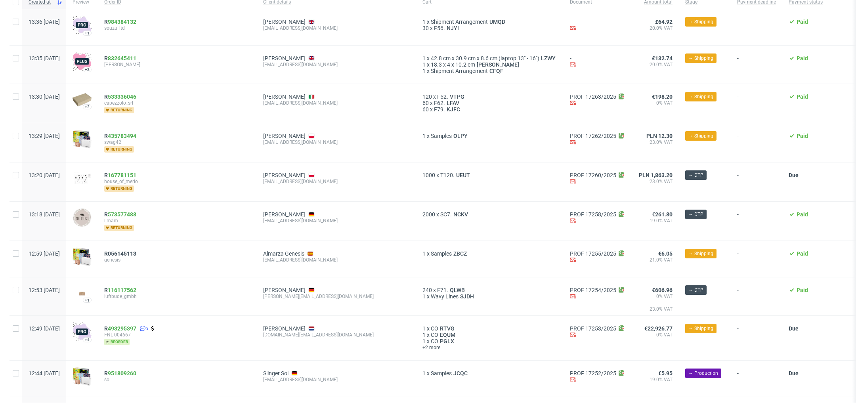
scroll to position [71, 0]
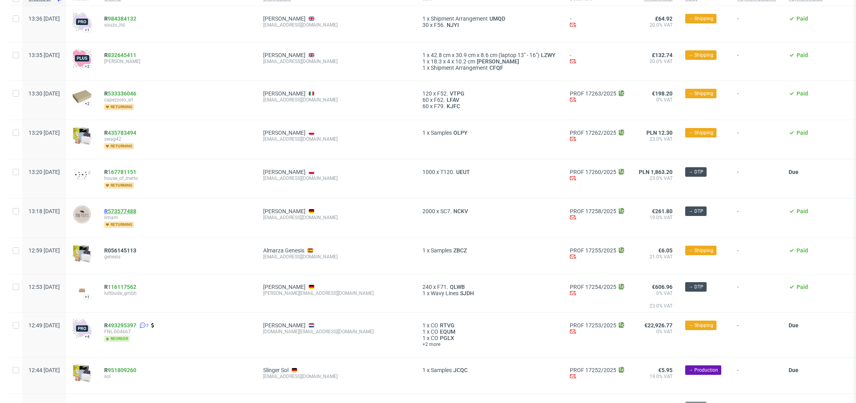
click at [136, 209] on link "573577488" at bounding box center [122, 211] width 29 height 6
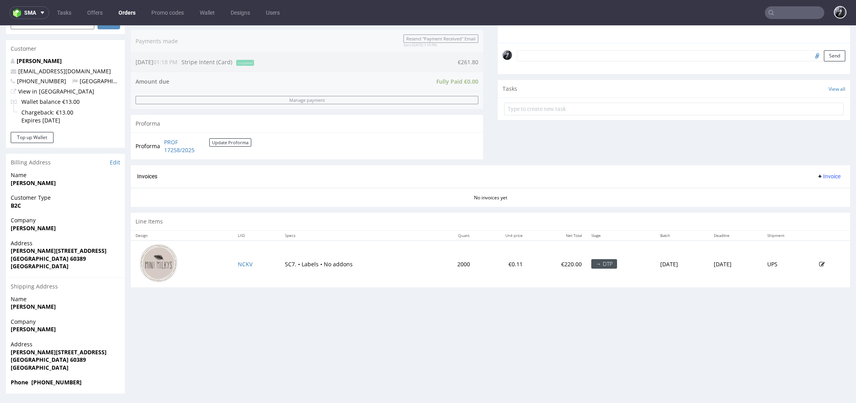
scroll to position [2, 0]
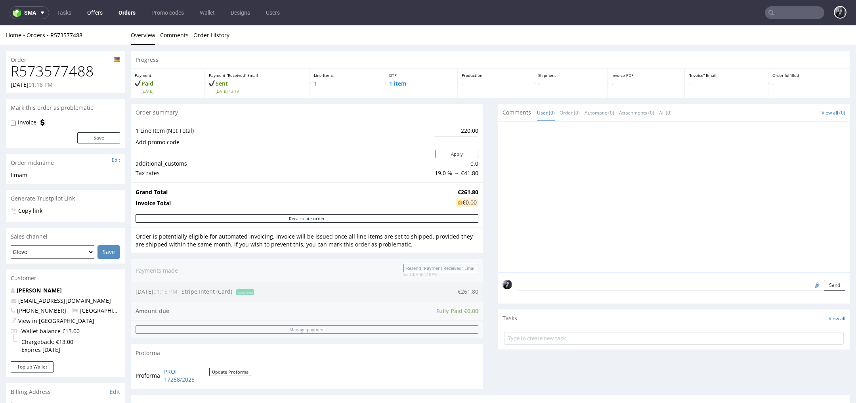
click at [96, 13] on link "Offers" at bounding box center [94, 12] width 25 height 13
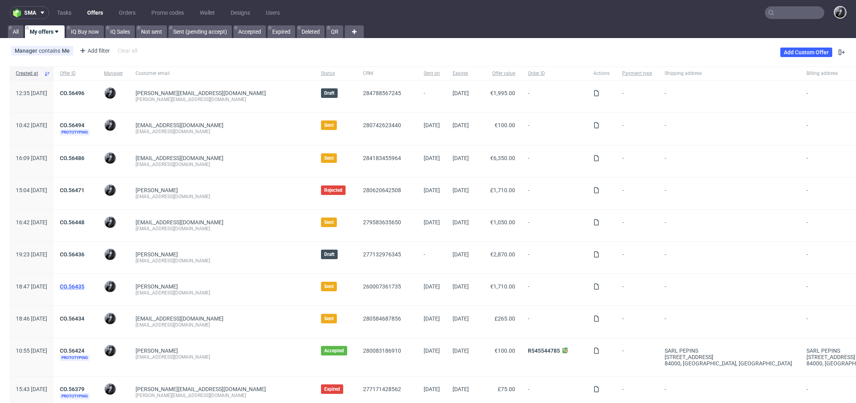
click at [84, 286] on link "CO.56435" at bounding box center [72, 286] width 25 height 6
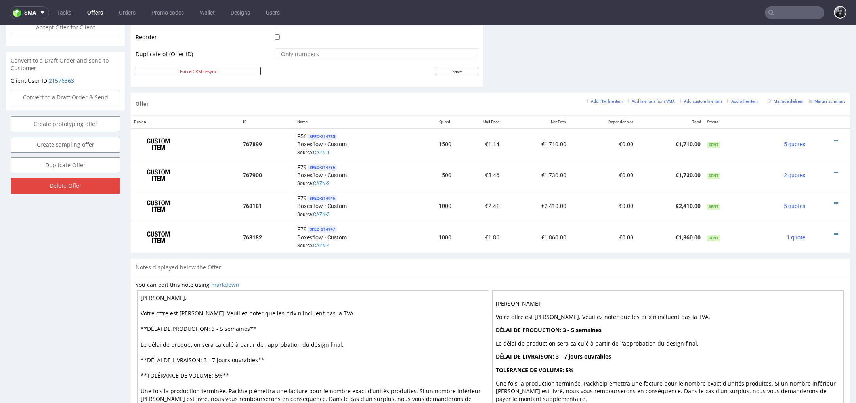
scroll to position [404, 0]
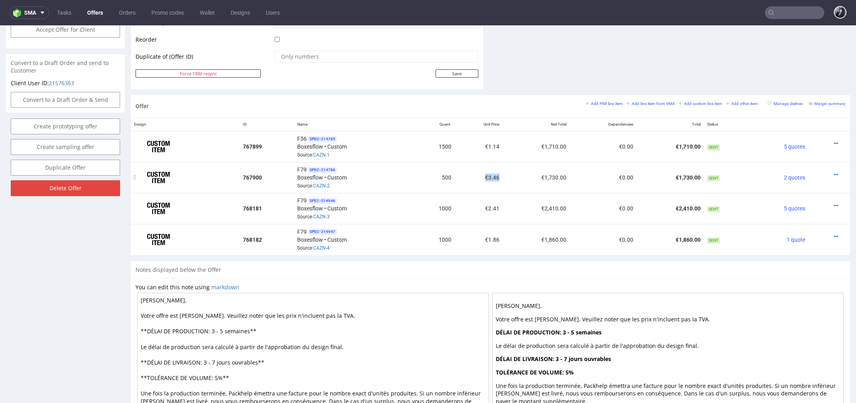
drag, startPoint x: 480, startPoint y: 175, endPoint x: 495, endPoint y: 176, distance: 15.1
click at [495, 176] on td "€3.46" at bounding box center [479, 177] width 48 height 31
click at [482, 210] on td "€2.41" at bounding box center [479, 208] width 48 height 31
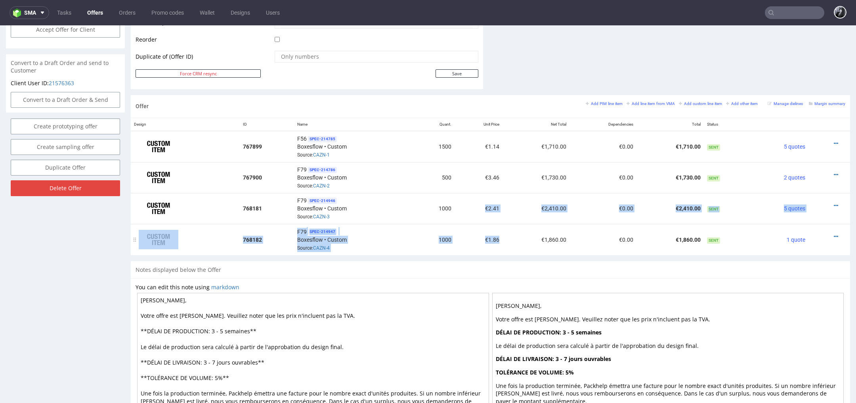
drag, startPoint x: 482, startPoint y: 207, endPoint x: 497, endPoint y: 234, distance: 30.7
click at [497, 234] on table "Design ID Name Quant. Unit Price Net Total Dependencies Total Status 767899 F56…" at bounding box center [490, 186] width 719 height 137
click at [498, 236] on td "€1.86" at bounding box center [479, 239] width 48 height 31
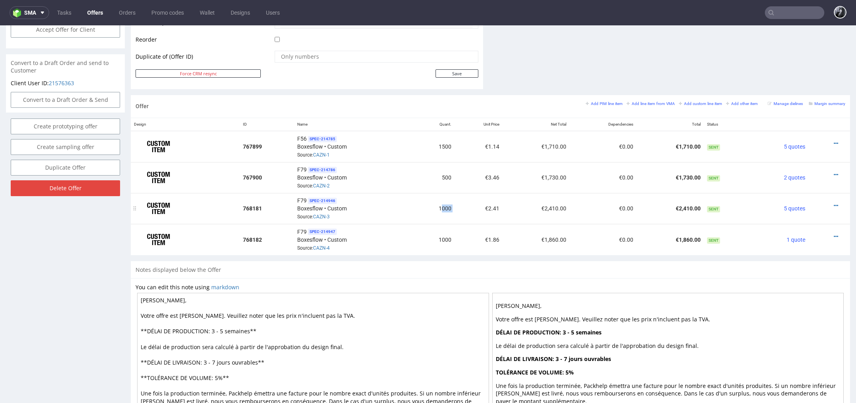
drag, startPoint x: 437, startPoint y: 204, endPoint x: 456, endPoint y: 204, distance: 19.4
click at [456, 204] on tr "768181 F79 SPEC- 214946 Boxesflow • Custom Source: CAZN-3 1000 €2.41 €2,410.00 …" at bounding box center [490, 208] width 719 height 31
click at [456, 204] on td "€2.41" at bounding box center [479, 208] width 48 height 31
click at [834, 141] on icon at bounding box center [836, 144] width 4 height 6
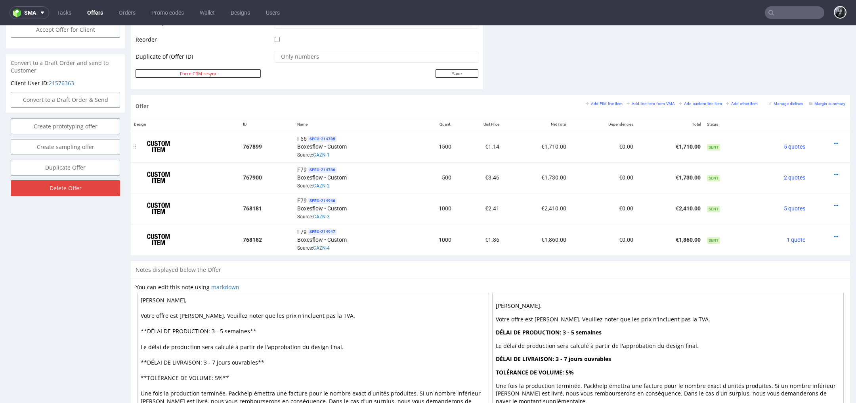
click at [829, 139] on div at bounding box center [827, 143] width 31 height 8
click at [834, 141] on icon at bounding box center [836, 144] width 4 height 6
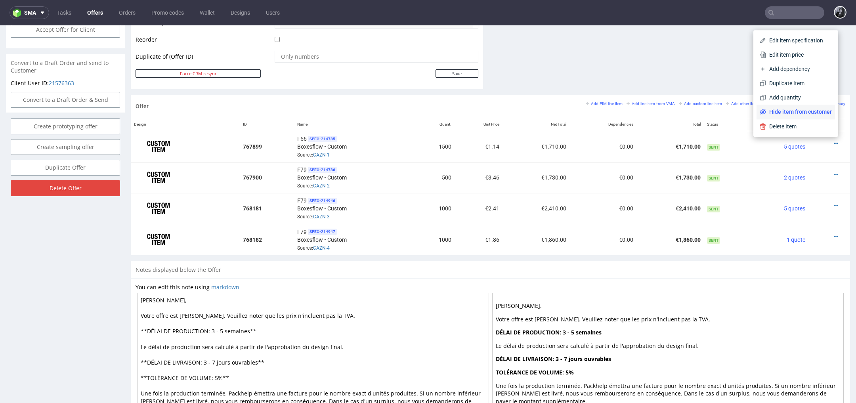
click at [814, 106] on li "Hide item from customer" at bounding box center [796, 112] width 78 height 14
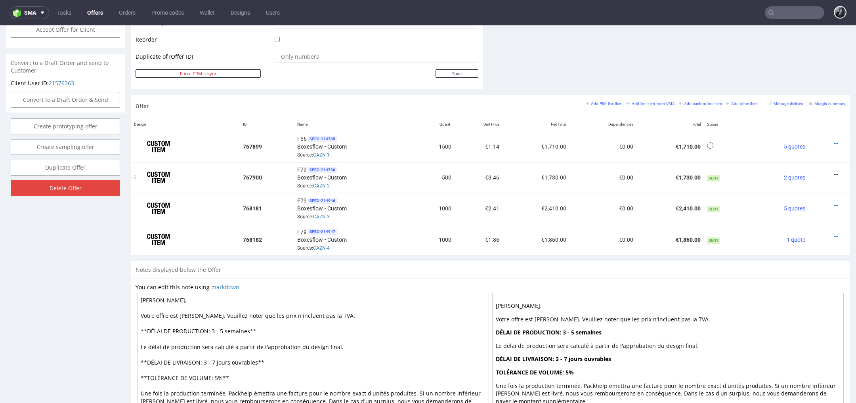
click at [834, 172] on icon at bounding box center [836, 175] width 4 height 6
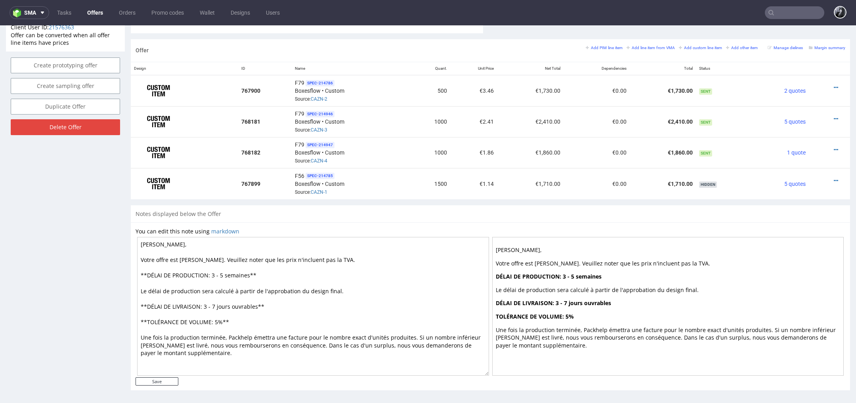
scroll to position [2, 0]
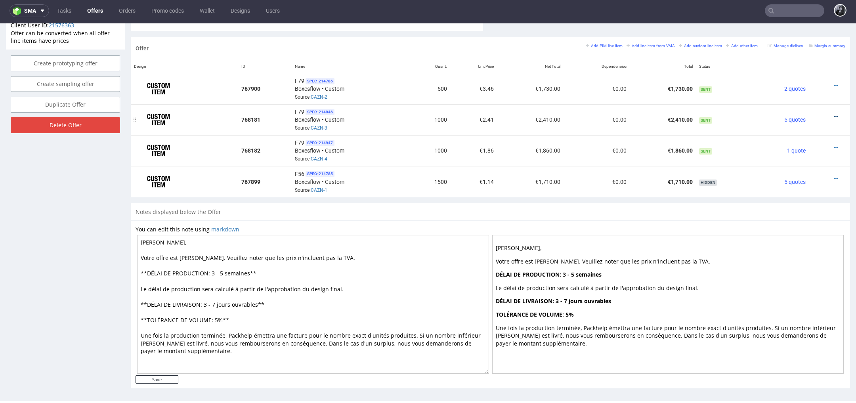
click at [834, 117] on icon at bounding box center [836, 117] width 4 height 6
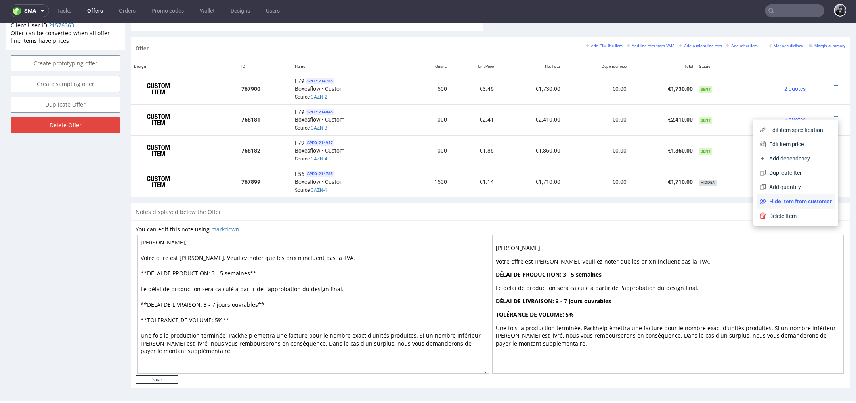
click at [805, 198] on span "Hide item from customer" at bounding box center [799, 201] width 66 height 8
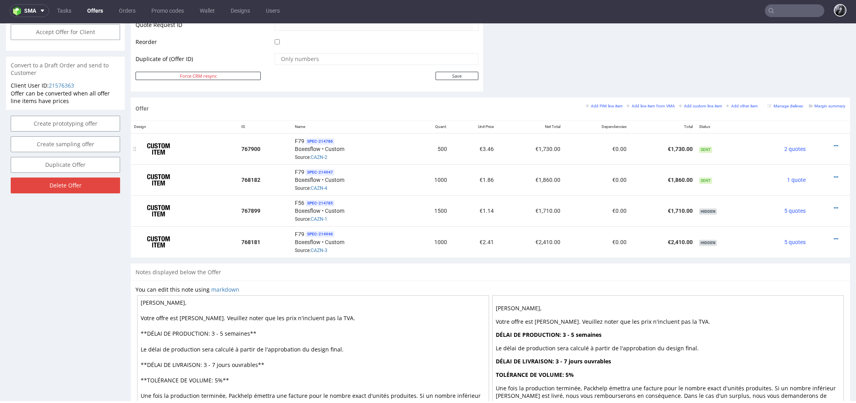
scroll to position [398, 0]
click at [834, 146] on icon at bounding box center [836, 147] width 4 height 6
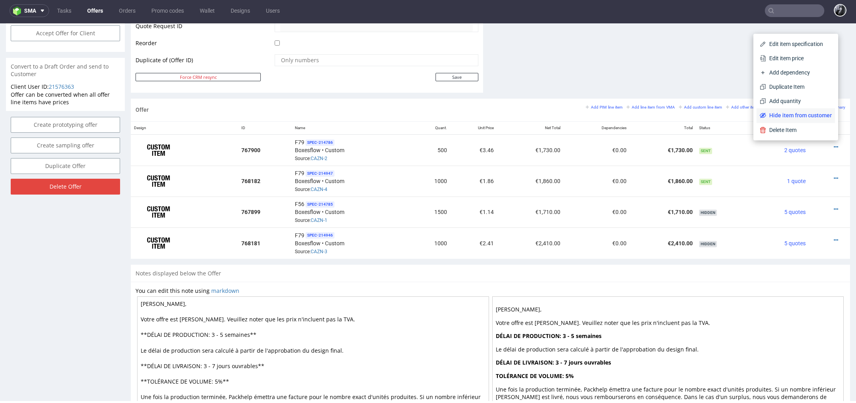
click at [815, 114] on span "Hide item from customer" at bounding box center [799, 115] width 66 height 8
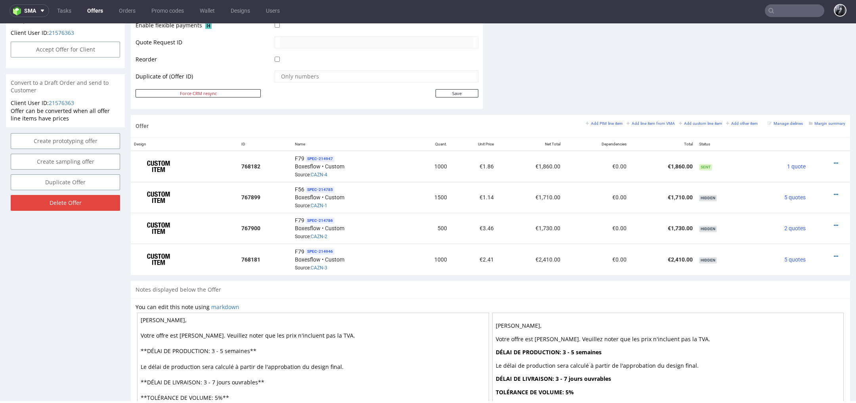
scroll to position [383, 0]
click at [834, 162] on icon at bounding box center [836, 163] width 4 height 6
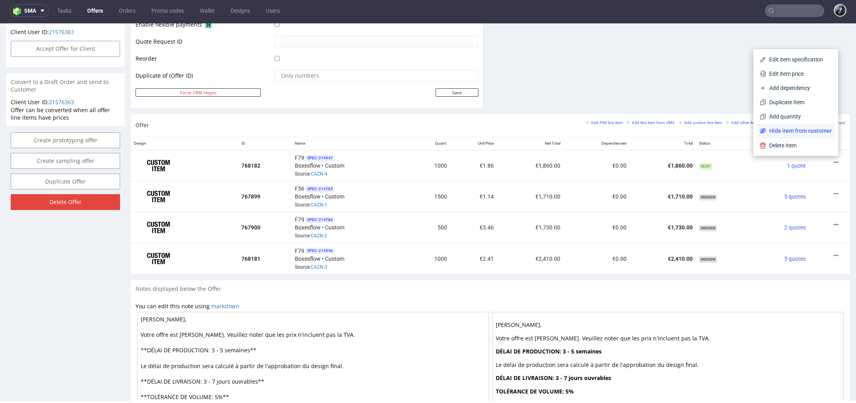
click at [809, 133] on span "Hide item from customer" at bounding box center [799, 131] width 66 height 8
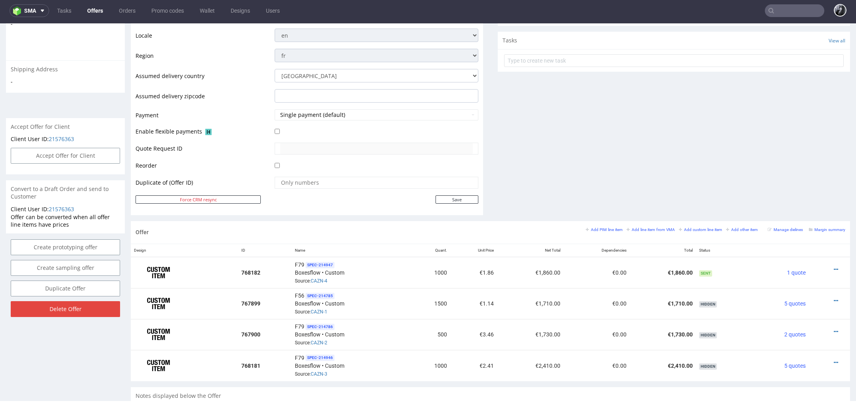
scroll to position [292, 0]
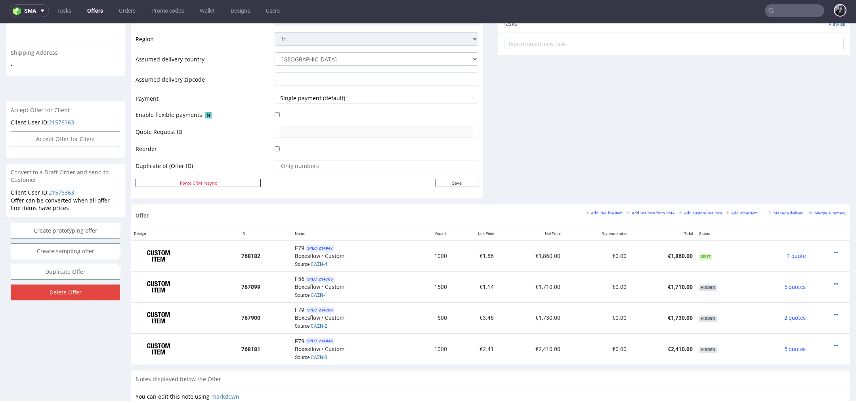
click at [644, 211] on small "Add line item from VMA" at bounding box center [651, 213] width 48 height 4
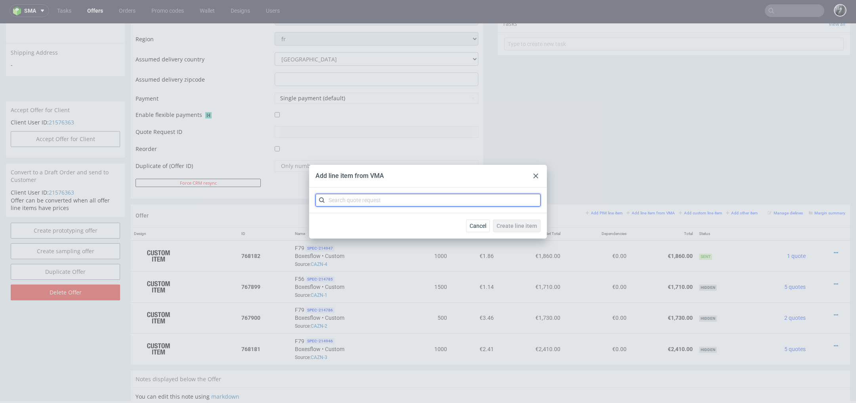
click at [438, 203] on input "text" at bounding box center [427, 200] width 225 height 13
type input "CAZN"
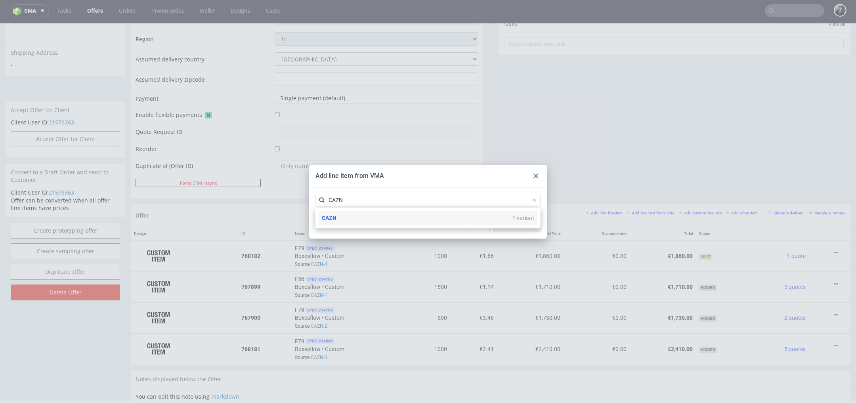
click at [395, 222] on div "CAZN 1 variant" at bounding box center [428, 218] width 219 height 14
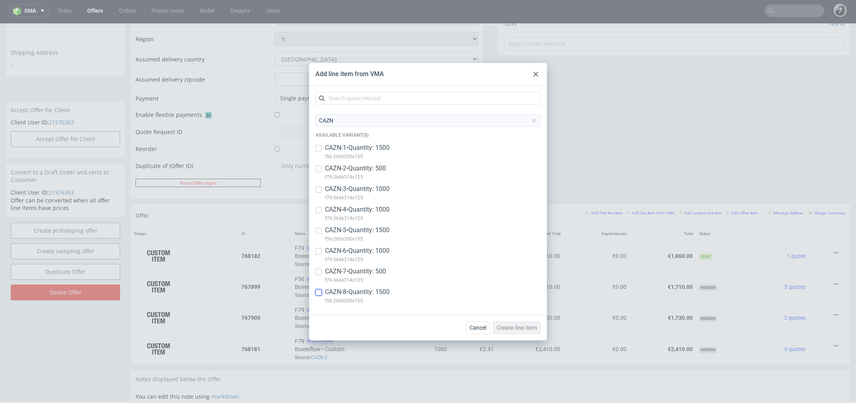
click at [321, 292] on input "checkbox" at bounding box center [318, 292] width 6 height 6
checkbox input "true"
click at [318, 269] on input "checkbox" at bounding box center [318, 272] width 6 height 6
checkbox input "true"
click at [316, 253] on input "checkbox" at bounding box center [318, 251] width 6 height 6
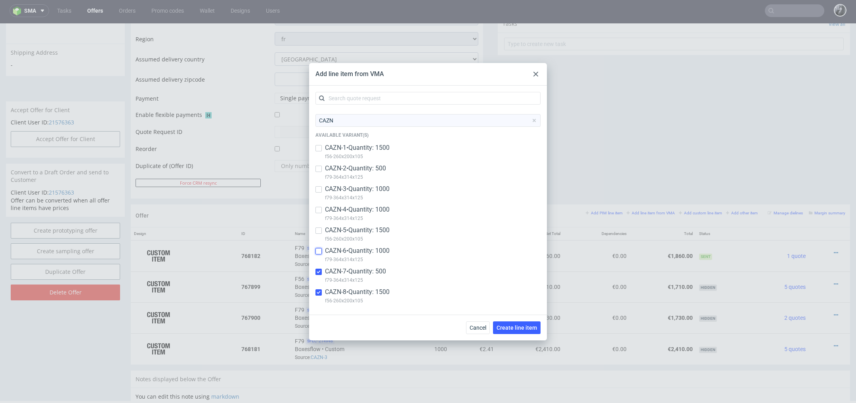
checkbox input "true"
click at [513, 327] on span "Create line item" at bounding box center [517, 328] width 40 height 6
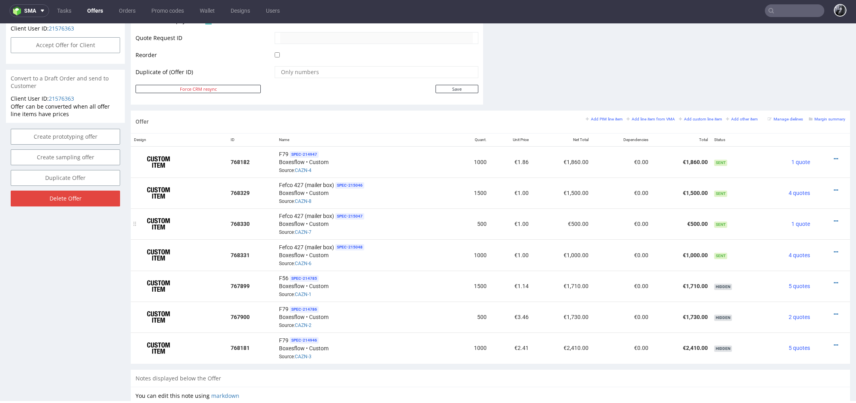
scroll to position [381, 0]
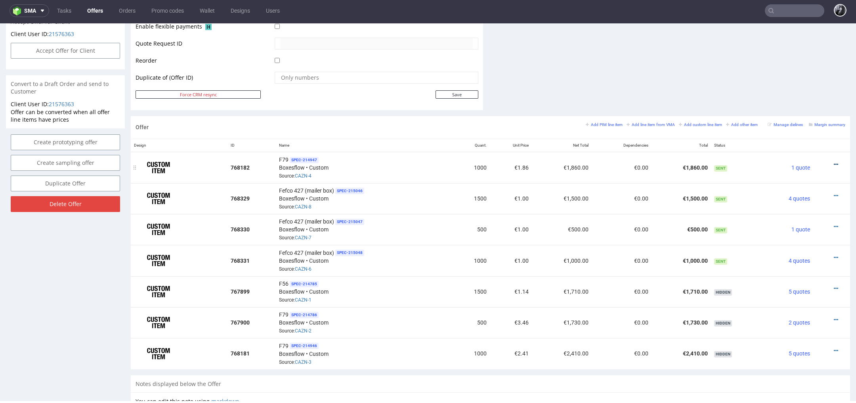
click at [834, 162] on icon at bounding box center [836, 165] width 4 height 6
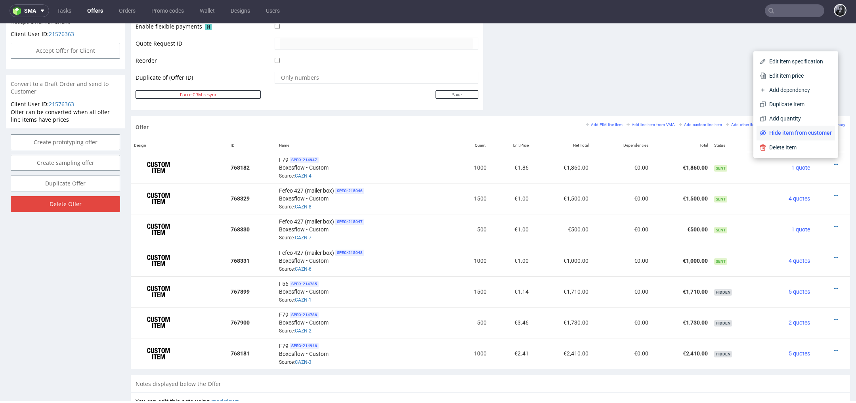
click at [792, 130] on span "Hide item from customer" at bounding box center [799, 133] width 66 height 8
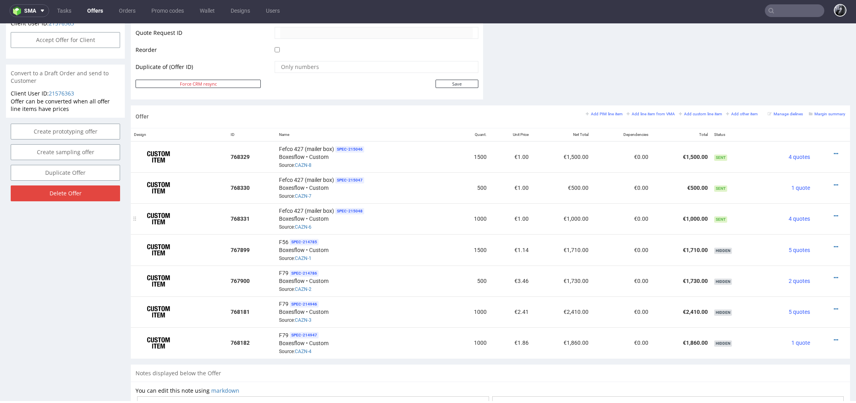
scroll to position [389, 0]
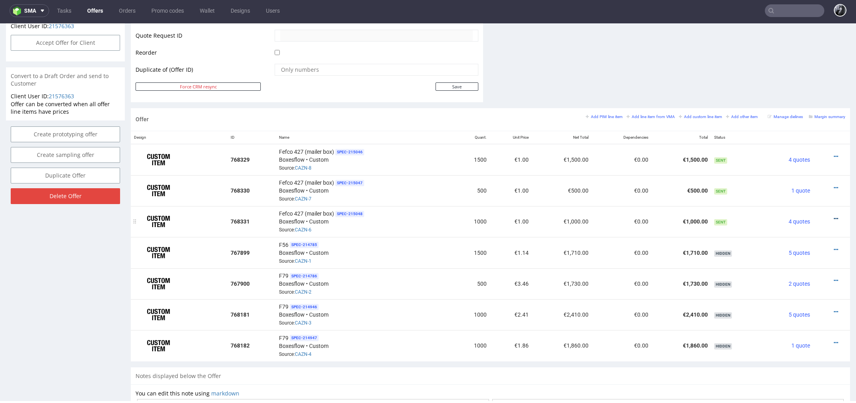
click at [834, 216] on icon at bounding box center [836, 219] width 4 height 6
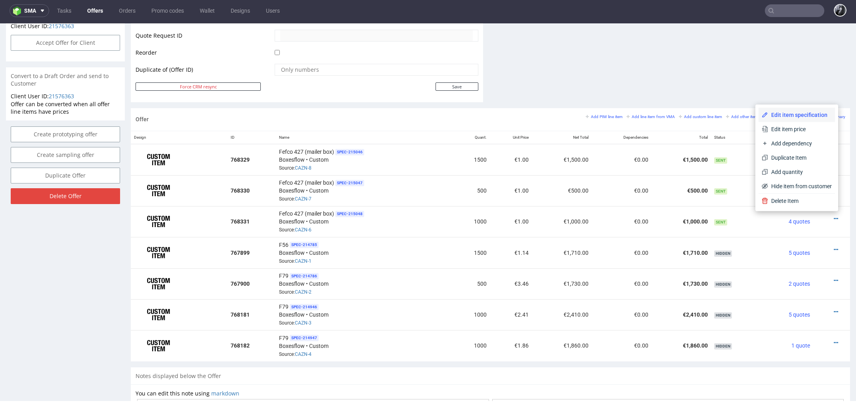
click at [792, 120] on li "Edit item specification" at bounding box center [797, 115] width 76 height 14
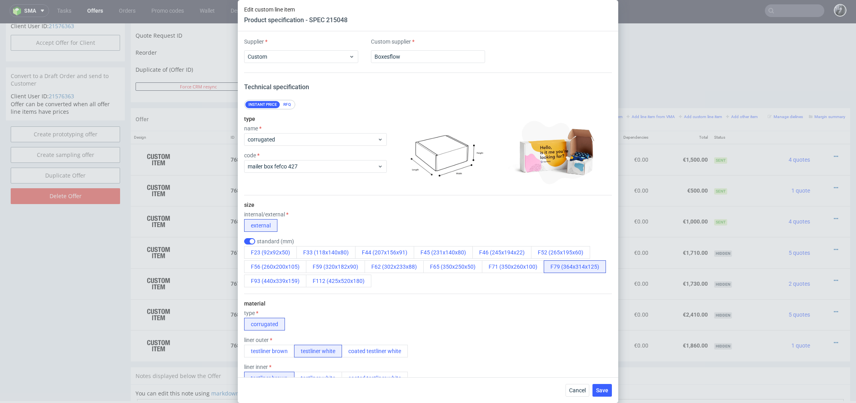
scroll to position [731, 0]
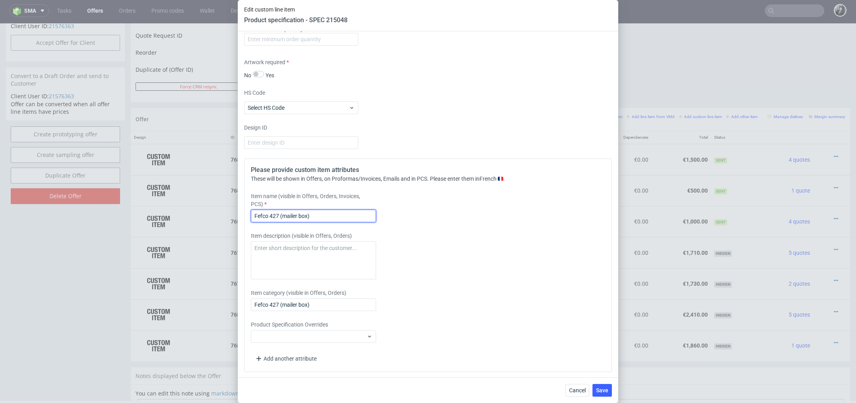
drag, startPoint x: 331, startPoint y: 216, endPoint x: 211, endPoint y: 214, distance: 119.3
click at [212, 214] on div "Edit custom line item Product specification - SPEC 215048 Supplier Custom Custo…" at bounding box center [428, 201] width 856 height 403
type input "F56 impression noire ext+int"
drag, startPoint x: 607, startPoint y: 390, endPoint x: 541, endPoint y: 258, distance: 147.8
click at [541, 258] on div "Edit custom line item Product specification - SPEC 215048 Supplier Custom Custo…" at bounding box center [428, 201] width 380 height 403
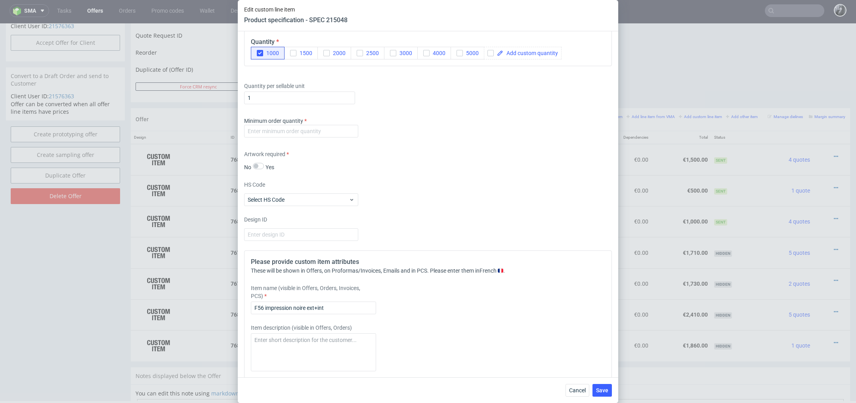
scroll to position [630, 0]
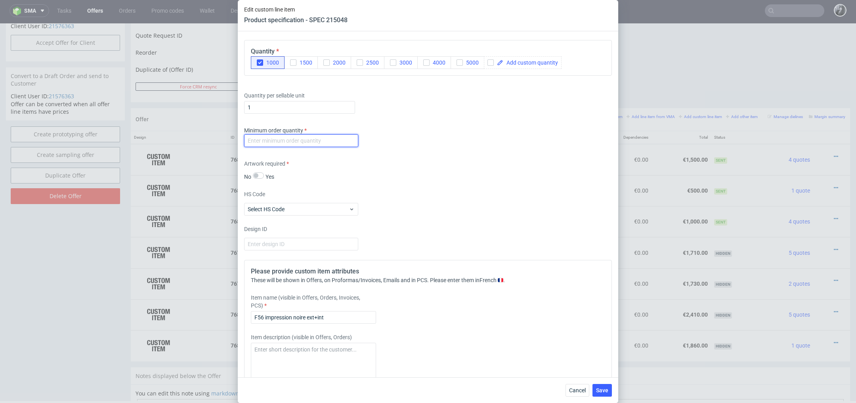
click at [328, 145] on input "number" at bounding box center [301, 140] width 114 height 13
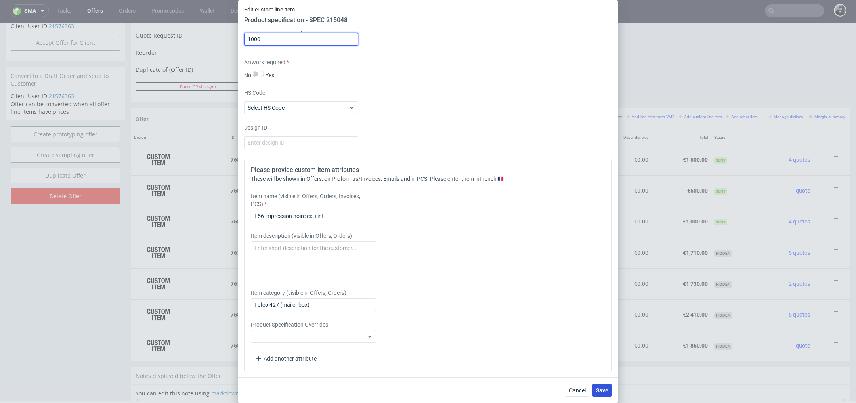
type input "1000"
click at [602, 390] on span "Save" at bounding box center [602, 391] width 12 height 6
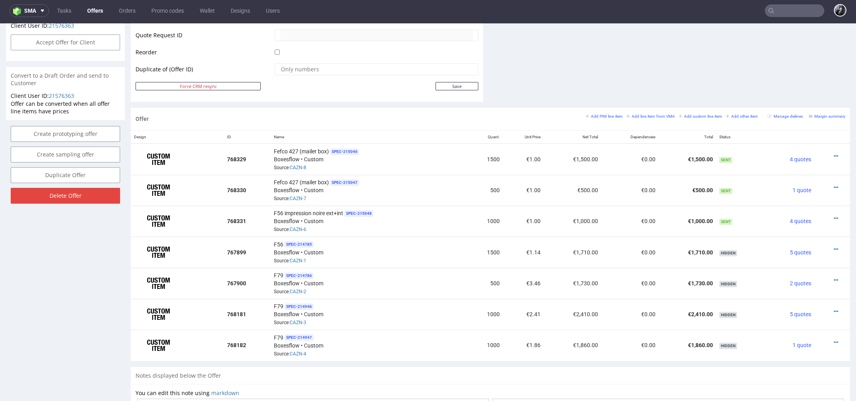
scroll to position [392, 0]
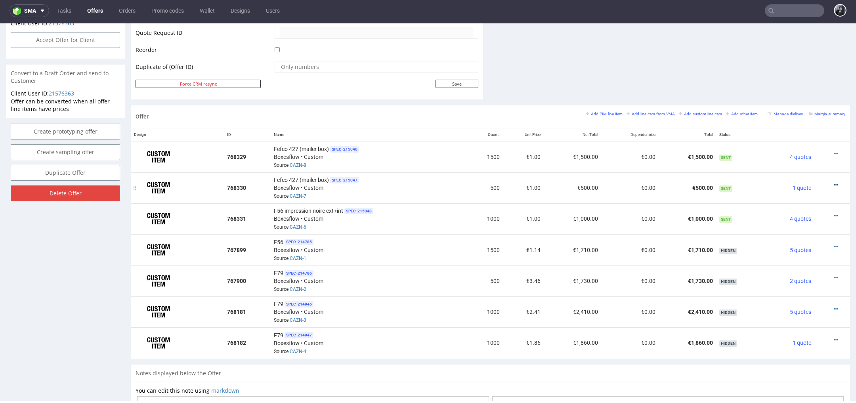
click at [834, 183] on icon at bounding box center [836, 185] width 4 height 6
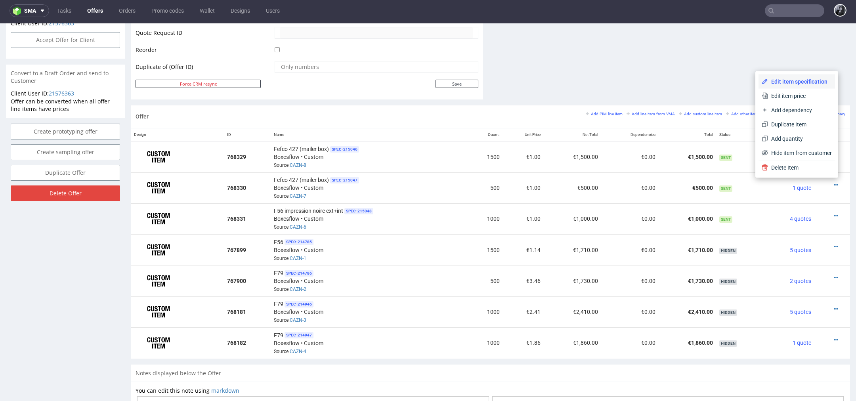
click at [802, 85] on span "Edit item specification" at bounding box center [800, 82] width 64 height 8
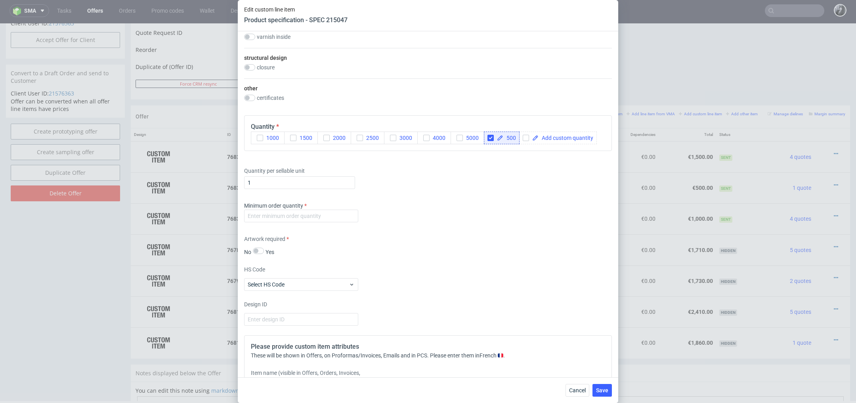
scroll to position [731, 0]
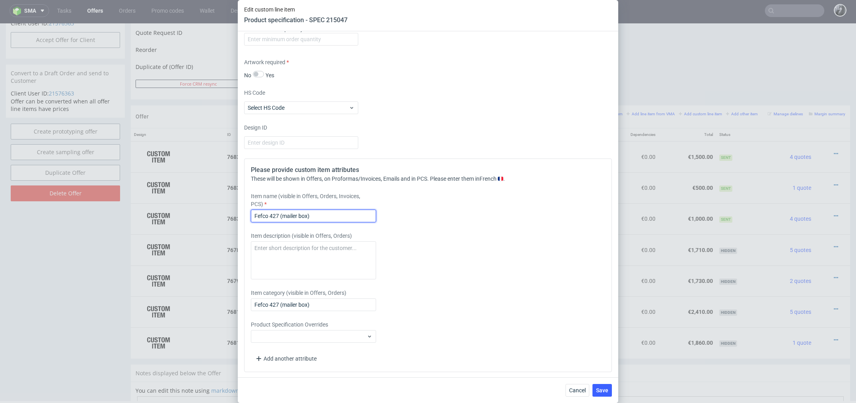
drag, startPoint x: 336, startPoint y: 212, endPoint x: 215, endPoint y: 212, distance: 120.9
click at [215, 212] on div "Edit custom line item Product specification - SPEC 215047 Supplier Custom Custo…" at bounding box center [428, 201] width 856 height 403
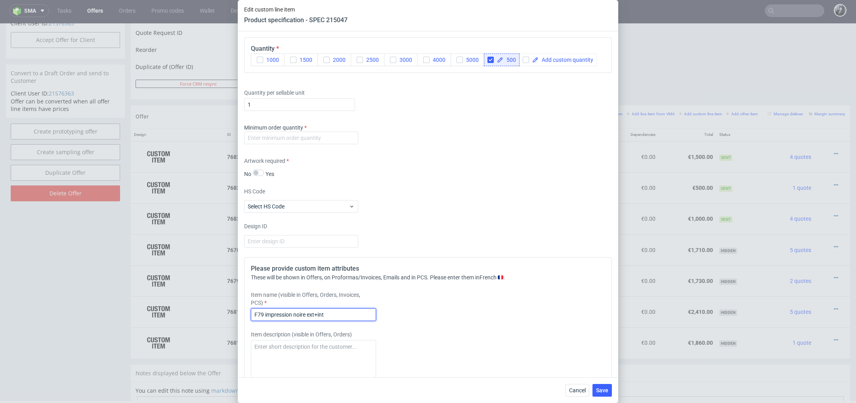
scroll to position [624, 0]
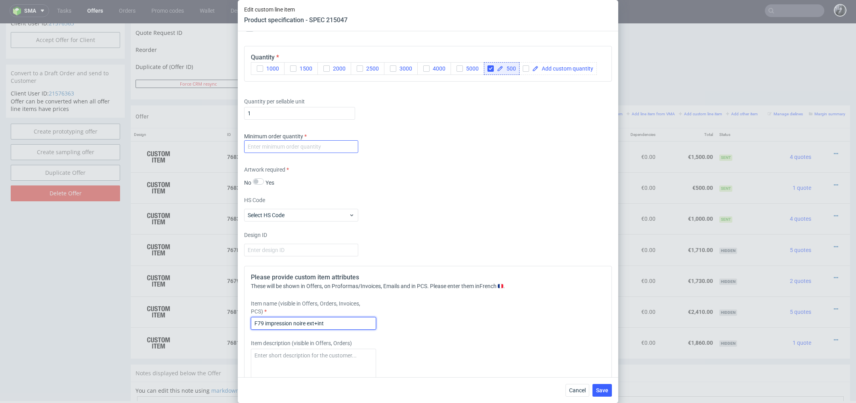
type input "F79 impression noire ext+int"
click at [285, 146] on input "number" at bounding box center [301, 146] width 114 height 13
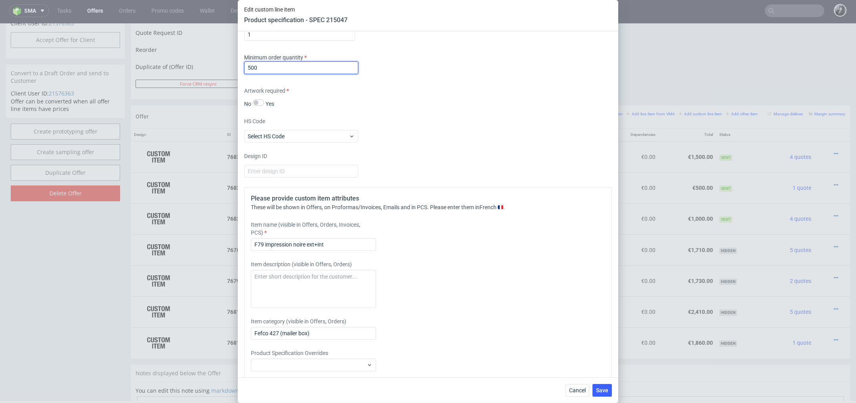
scroll to position [731, 0]
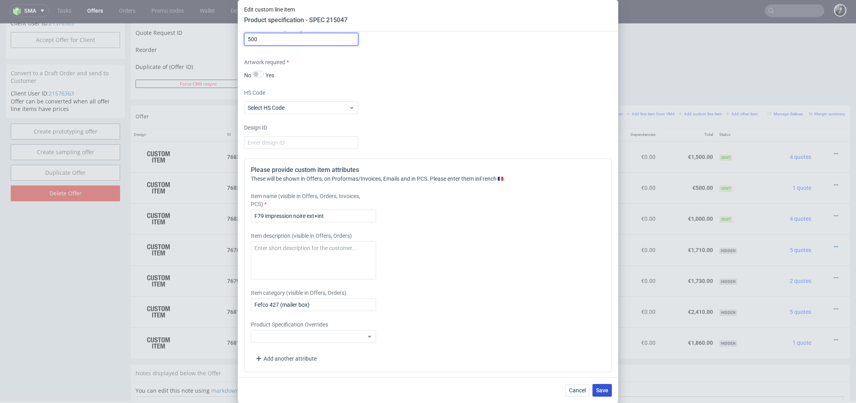
type input "500"
click at [602, 391] on span "Save" at bounding box center [602, 391] width 12 height 6
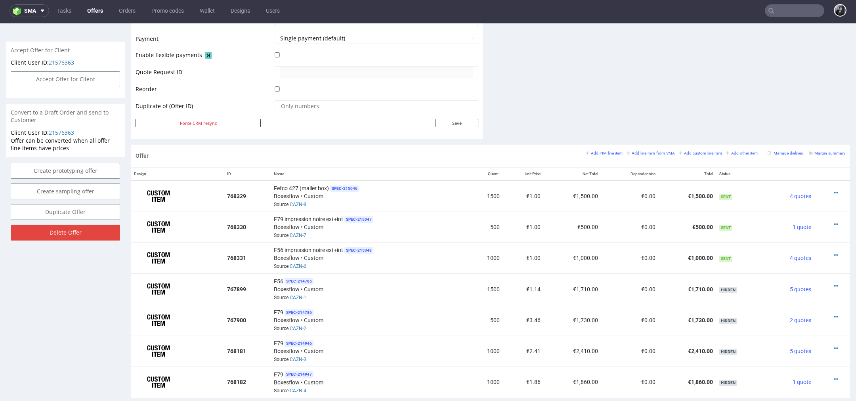
scroll to position [355, 0]
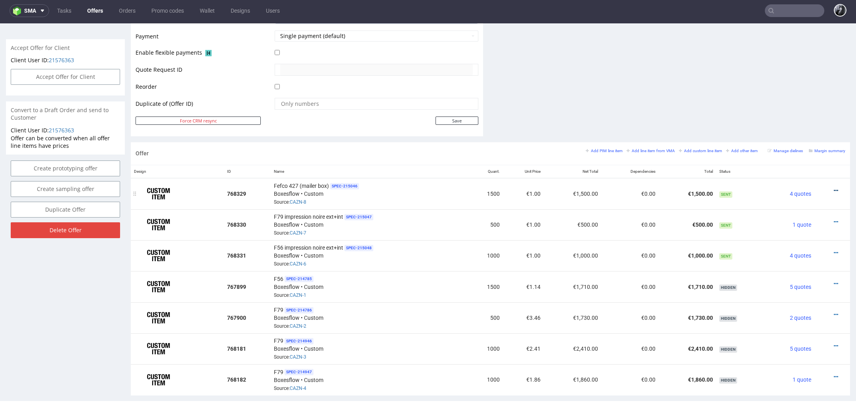
click at [834, 188] on icon at bounding box center [836, 191] width 4 height 6
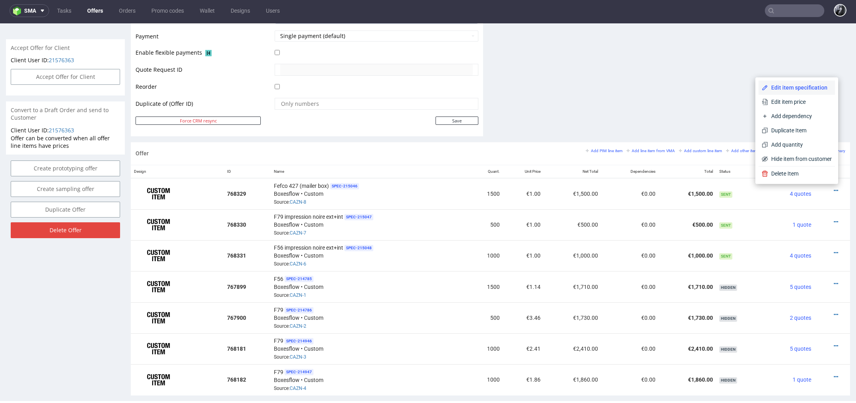
click at [802, 92] on li "Edit item specification" at bounding box center [797, 87] width 76 height 14
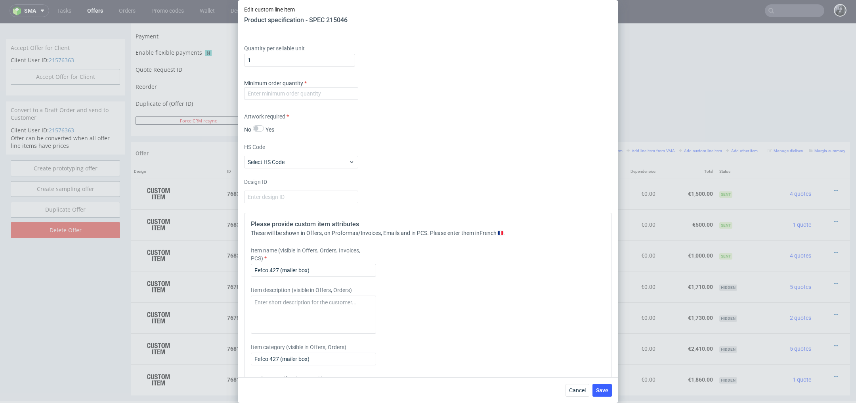
scroll to position [684, 0]
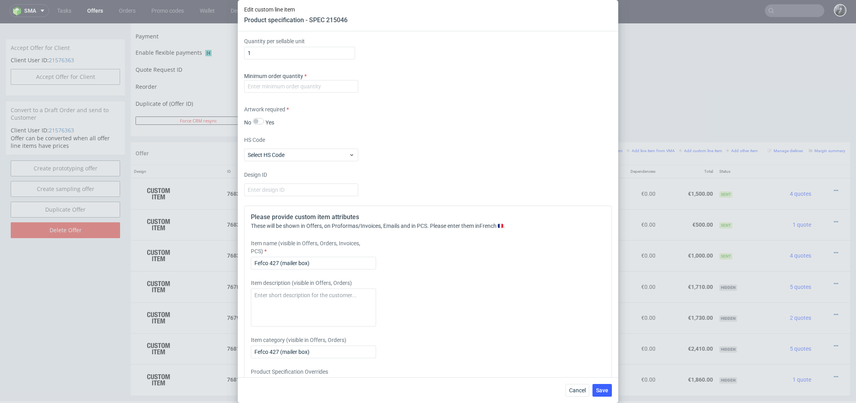
drag, startPoint x: 321, startPoint y: 268, endPoint x: 310, endPoint y: 268, distance: 11.1
click at [311, 268] on div "Please provide custom item attributes These will be shown in Offers, on Proform…" at bounding box center [428, 313] width 368 height 214
drag, startPoint x: 321, startPoint y: 262, endPoint x: 191, endPoint y: 262, distance: 130.4
click at [191, 262] on div "Edit custom line item Product specification - SPEC 215046 Supplier Custom Custo…" at bounding box center [428, 201] width 856 height 403
type input "F79 impression noire ext+int"
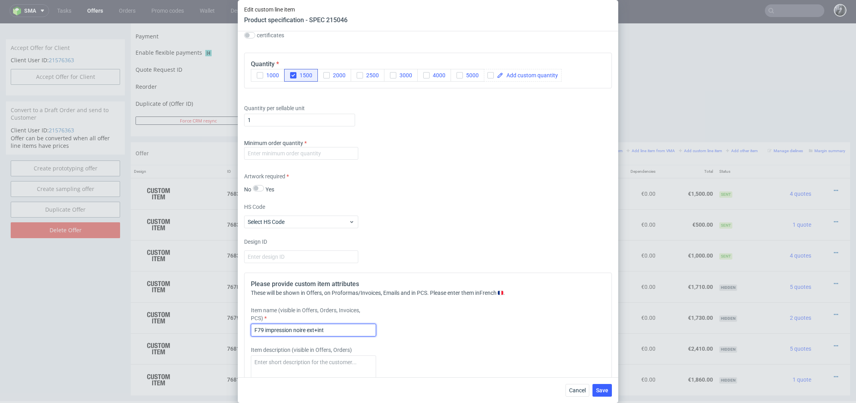
scroll to position [606, 0]
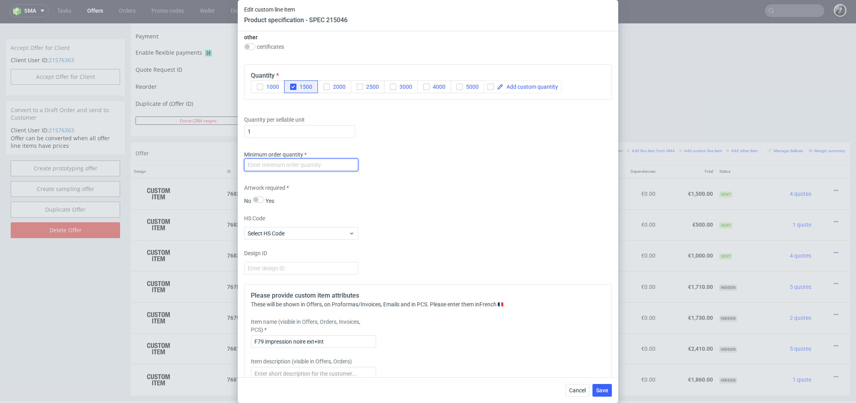
click at [320, 167] on input "number" at bounding box center [301, 165] width 114 height 13
type input "1500"
click at [602, 390] on span "Save" at bounding box center [602, 391] width 12 height 6
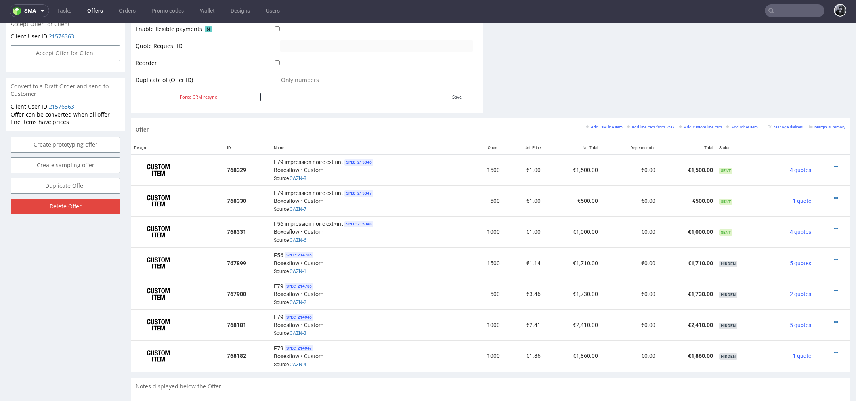
scroll to position [391, 0]
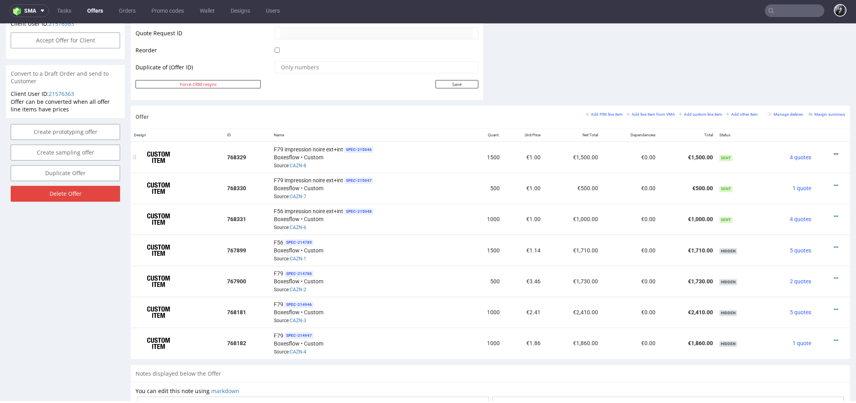
click at [834, 154] on icon at bounding box center [836, 154] width 4 height 6
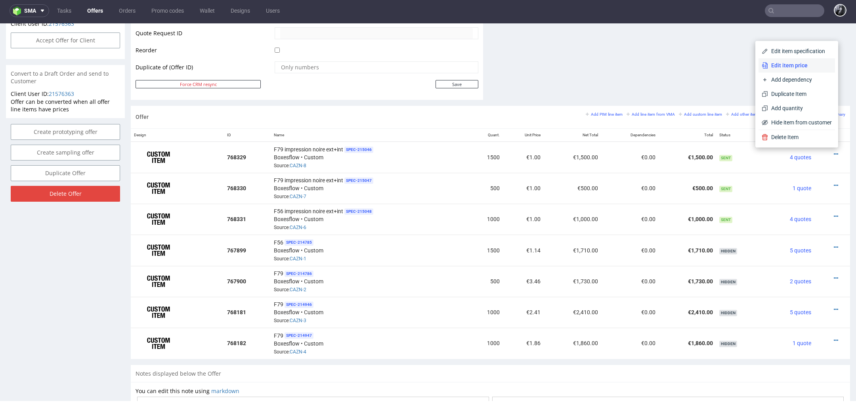
click at [789, 69] on li "Edit item price" at bounding box center [797, 65] width 76 height 14
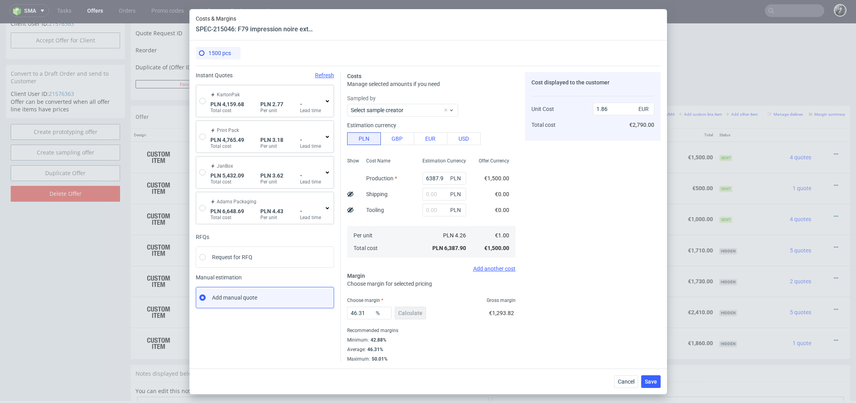
click at [327, 97] on div "KartonPak PLN 4,159.68 Total cost PLN 2.77 Per unit - Lead time" at bounding box center [270, 100] width 122 height 25
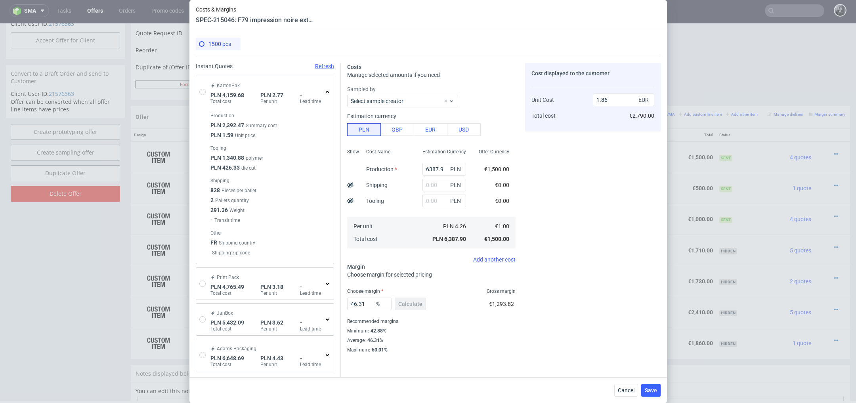
click at [205, 96] on div "KartonPak PLN 4,159.68 Total cost PLN 2.77 Per unit - Lead time" at bounding box center [265, 92] width 138 height 32
click at [200, 90] on input "radio" at bounding box center [202, 92] width 6 height 6
radio input "true"
radio input "false"
type input "2392.4700000000003"
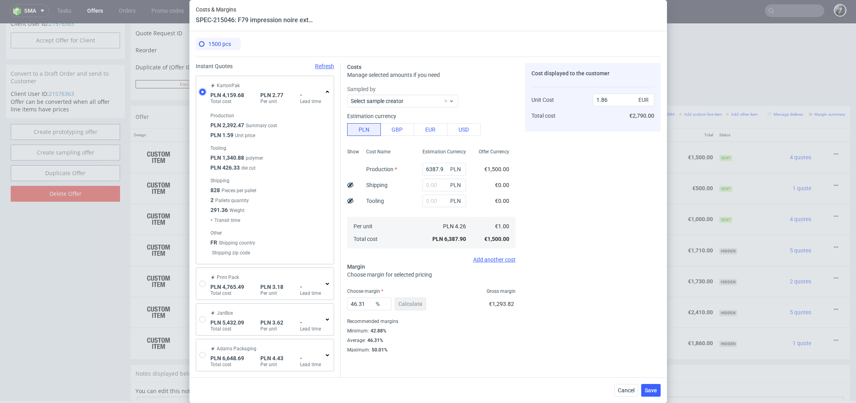
type input "1767.21"
type input "0.65"
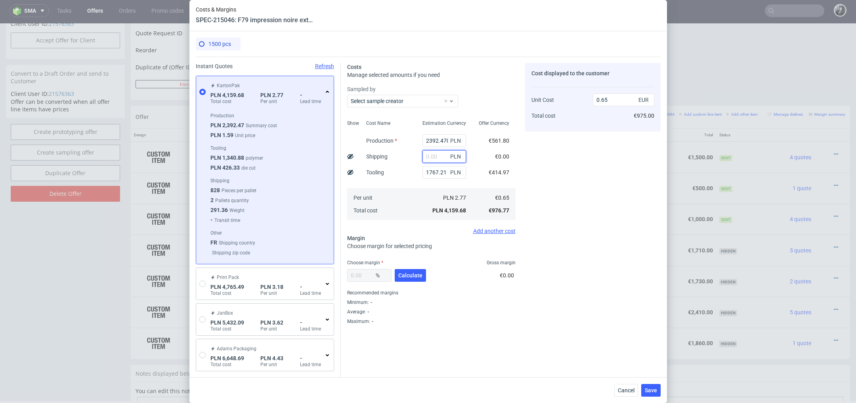
click at [436, 155] on input "text" at bounding box center [444, 156] width 44 height 13
type input "2"
type input "3"
type input "2"
type input "1235"
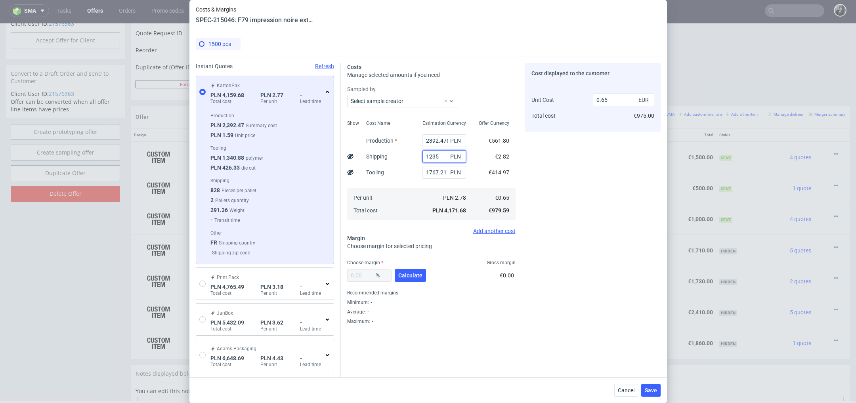
type input "0.84"
click at [410, 277] on span "Calculate" at bounding box center [410, 276] width 24 height 6
type input "37.79"
type input "1.36"
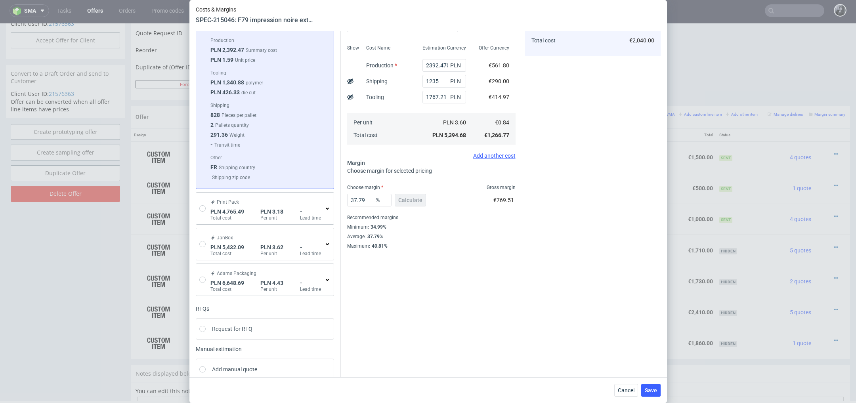
scroll to position [85, 0]
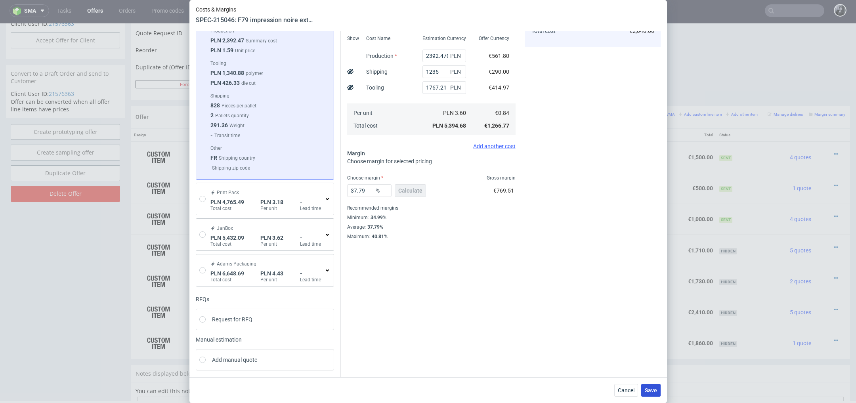
click at [652, 390] on span "Save" at bounding box center [651, 391] width 12 height 6
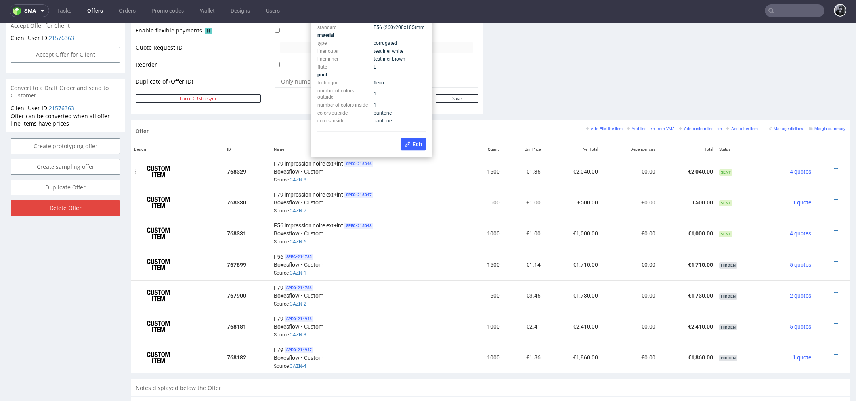
scroll to position [352, 0]
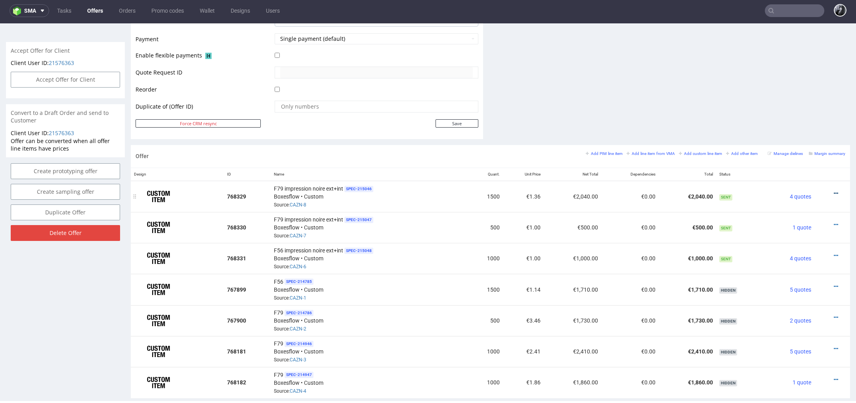
click at [834, 191] on icon at bounding box center [836, 194] width 4 height 6
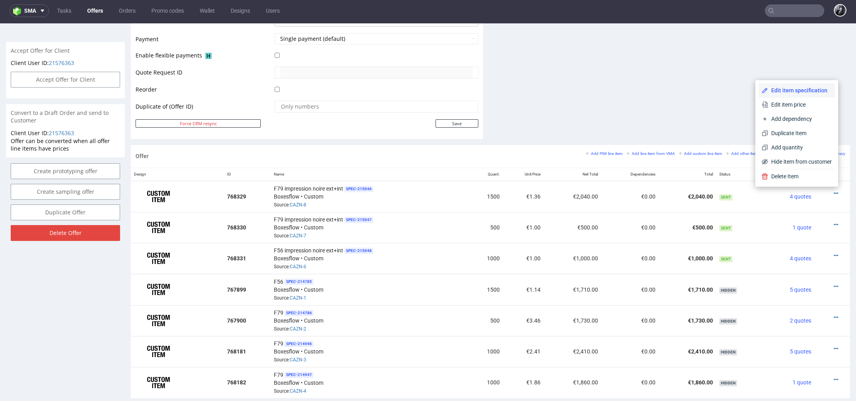
click at [795, 95] on li "Edit item specification" at bounding box center [797, 90] width 76 height 14
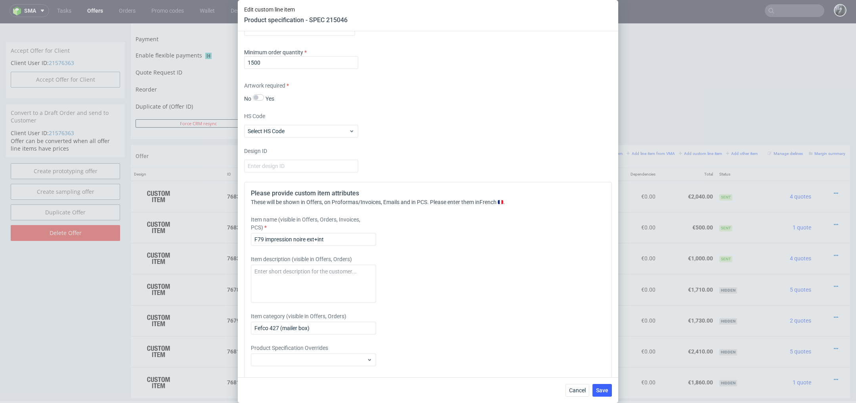
scroll to position [731, 0]
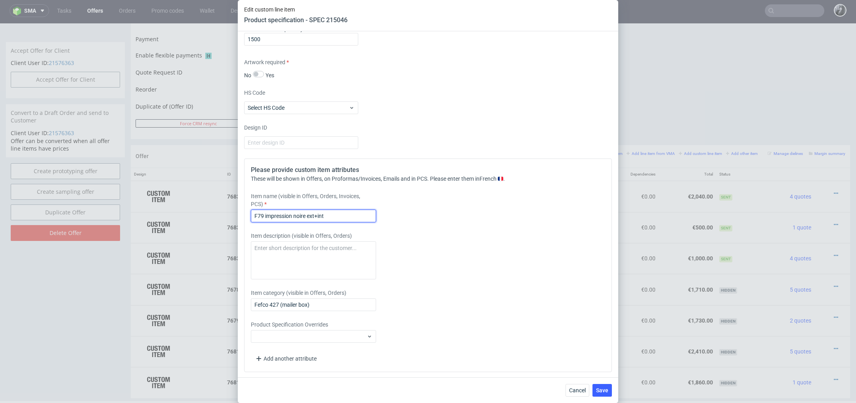
click at [264, 215] on input "F79 impression noire ext+int" at bounding box center [313, 216] width 125 height 13
type input "F56 impression noire ext+int"
click at [602, 392] on span "Save" at bounding box center [602, 391] width 12 height 6
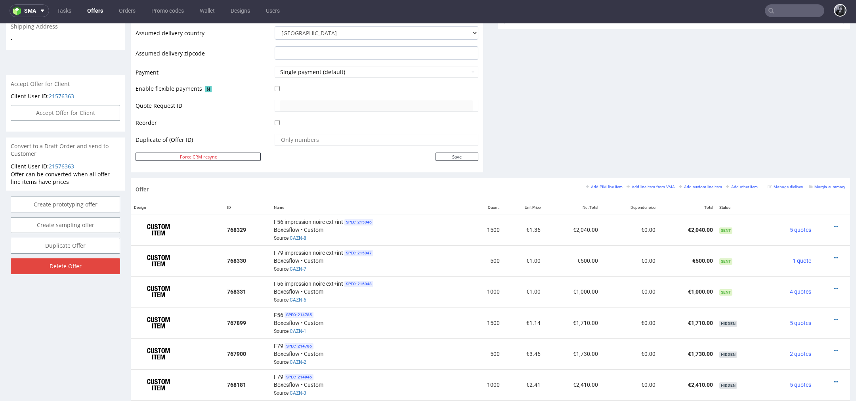
scroll to position [341, 0]
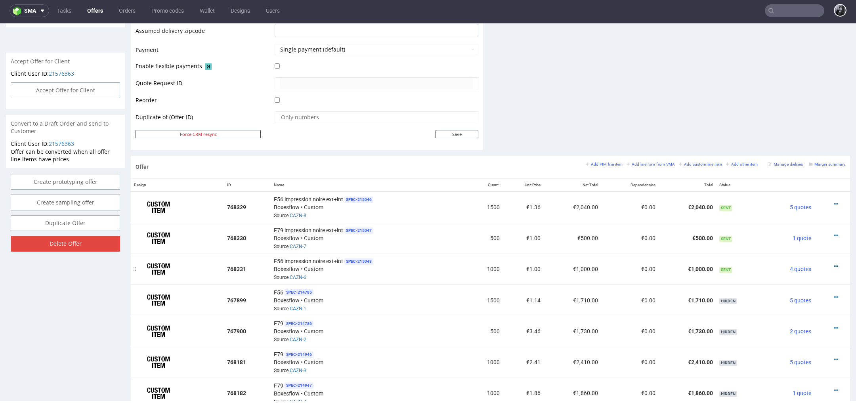
click at [834, 264] on icon at bounding box center [836, 267] width 4 height 6
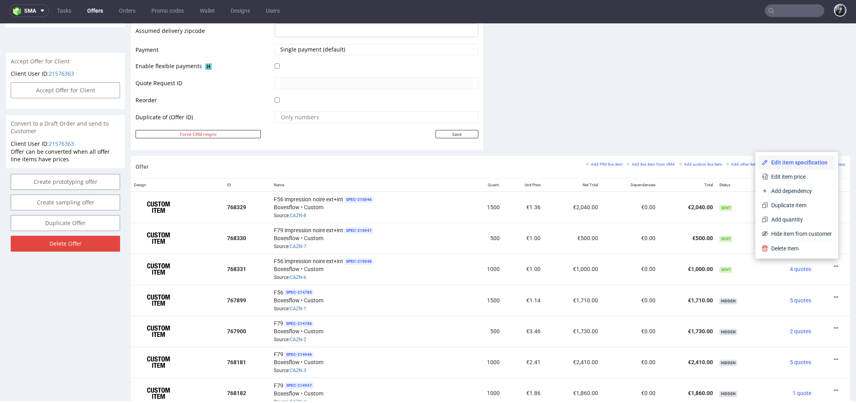
click at [799, 165] on span "Edit item specification" at bounding box center [800, 163] width 64 height 8
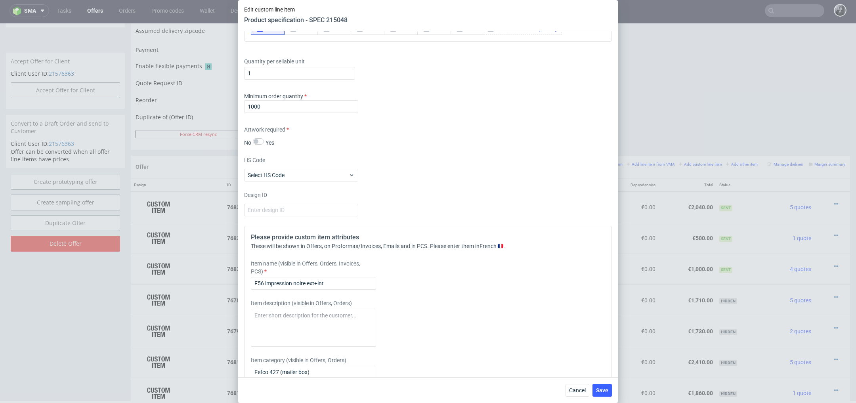
scroll to position [664, 0]
click at [264, 283] on input "F56 impression noire ext+int" at bounding box center [313, 283] width 125 height 13
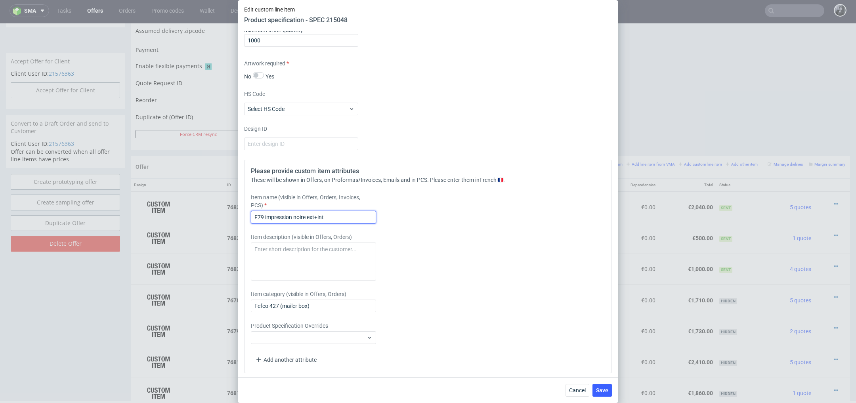
scroll to position [731, 0]
type input "F79 impression noire ext+int"
click at [604, 388] on span "Save" at bounding box center [602, 391] width 12 height 6
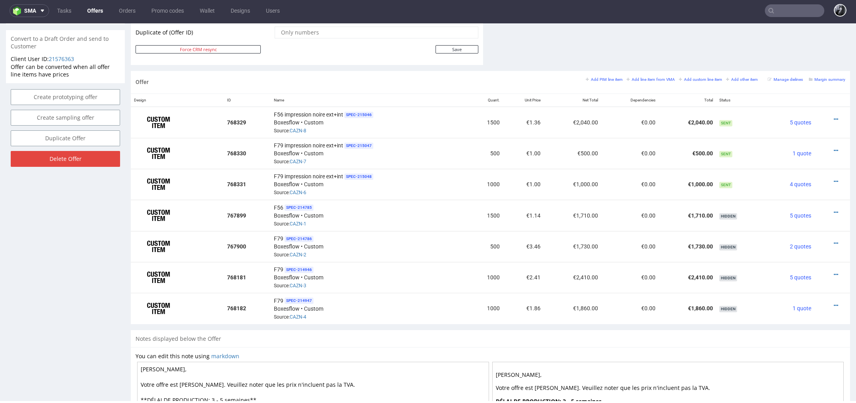
scroll to position [426, 0]
click at [834, 150] on icon at bounding box center [836, 151] width 4 height 6
click at [796, 64] on span "Edit item price" at bounding box center [800, 62] width 64 height 8
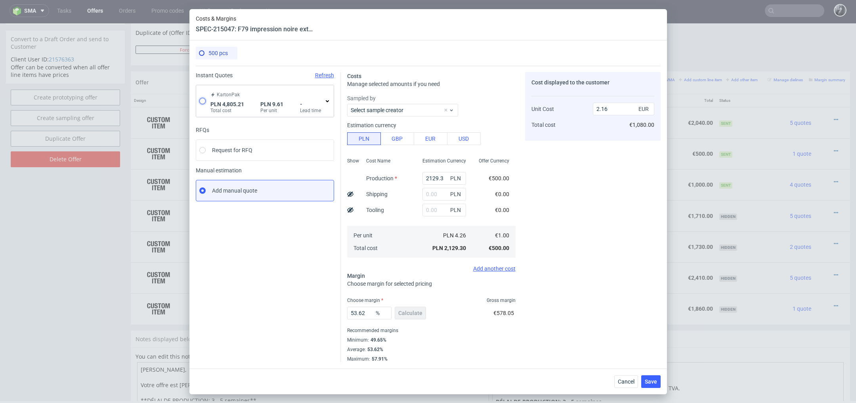
click at [201, 99] on input "radio" at bounding box center [202, 101] width 6 height 6
radio input "true"
radio input "false"
type input "1671.3200000000002"
type input "3133.89"
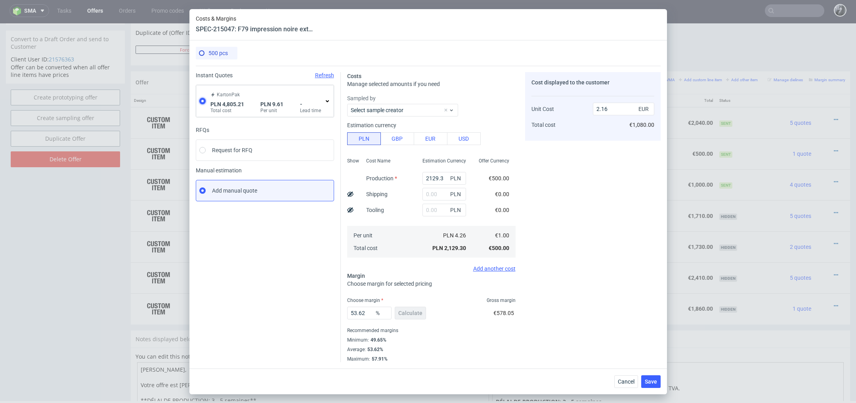
type input "2.25"
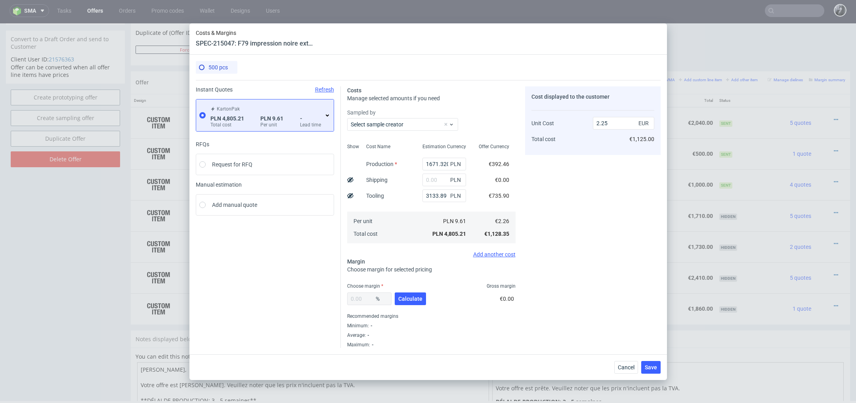
click at [327, 114] on icon at bounding box center [327, 115] width 6 height 6
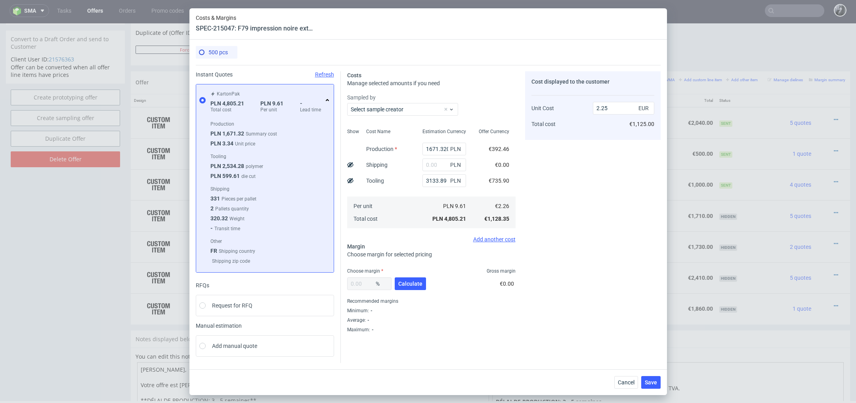
click at [328, 101] on icon at bounding box center [327, 100] width 6 height 6
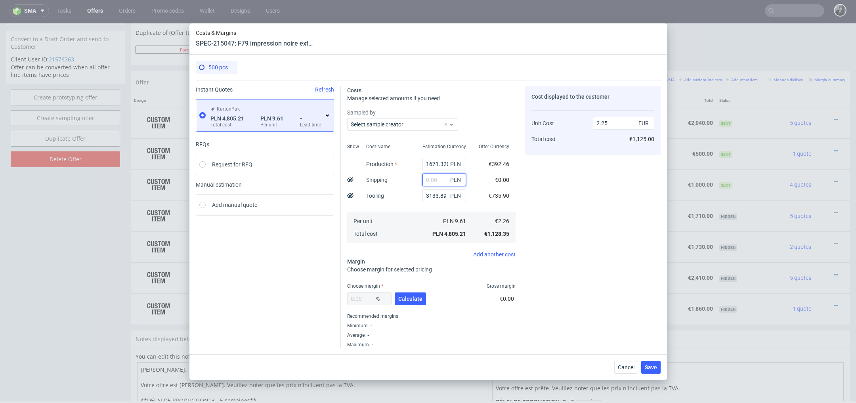
click at [438, 184] on input "text" at bounding box center [444, 180] width 44 height 13
type input "12"
type input "2.26"
type input "1240"
type input "2.83"
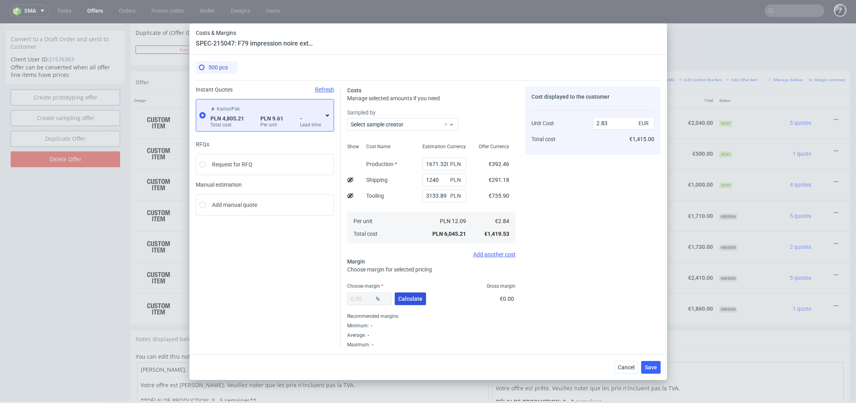
click at [415, 300] on span "Calculate" at bounding box center [410, 299] width 24 height 6
type input "37.03"
type input "4.5"
click at [652, 367] on span "Save" at bounding box center [651, 368] width 12 height 6
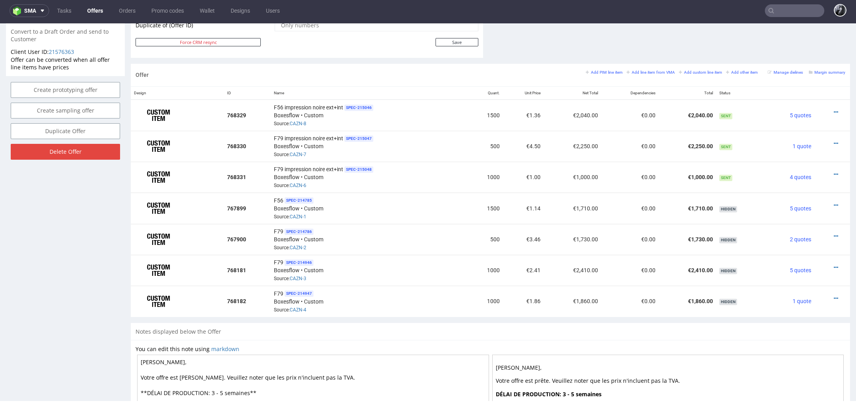
scroll to position [424, 0]
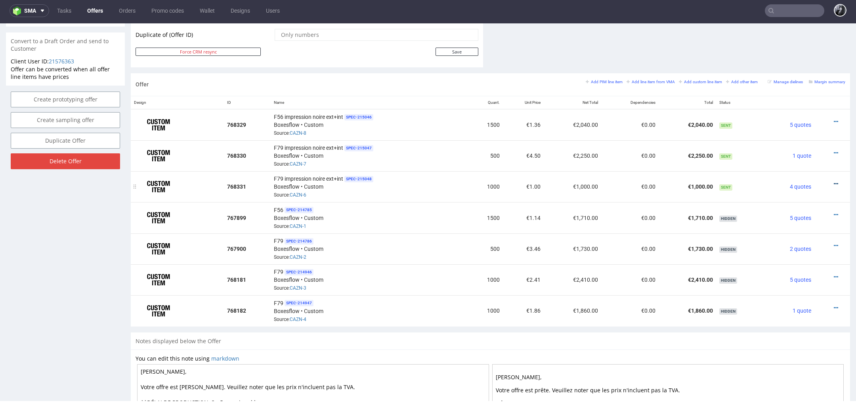
click at [834, 181] on icon at bounding box center [836, 184] width 4 height 6
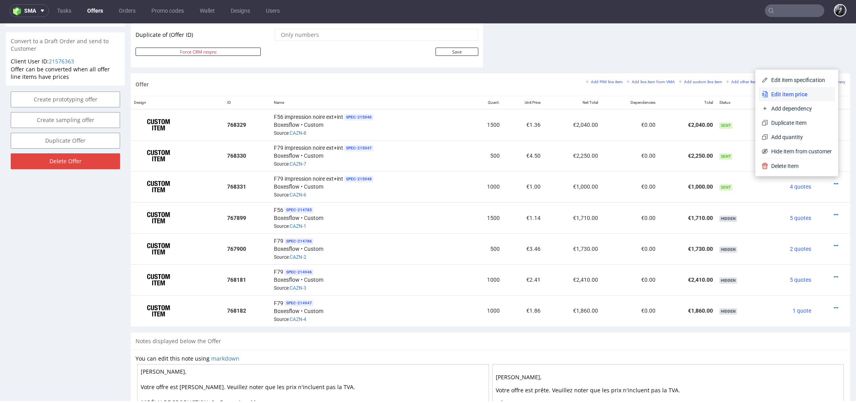
click at [797, 90] on li "Edit item price" at bounding box center [797, 94] width 76 height 14
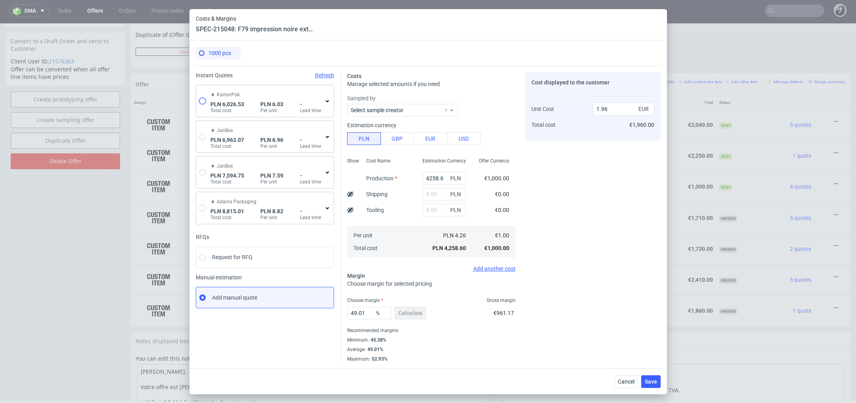
click at [203, 101] on input "radio" at bounding box center [202, 101] width 6 height 6
radio input "true"
radio input "false"
type input "2892.64"
type input "3133.89"
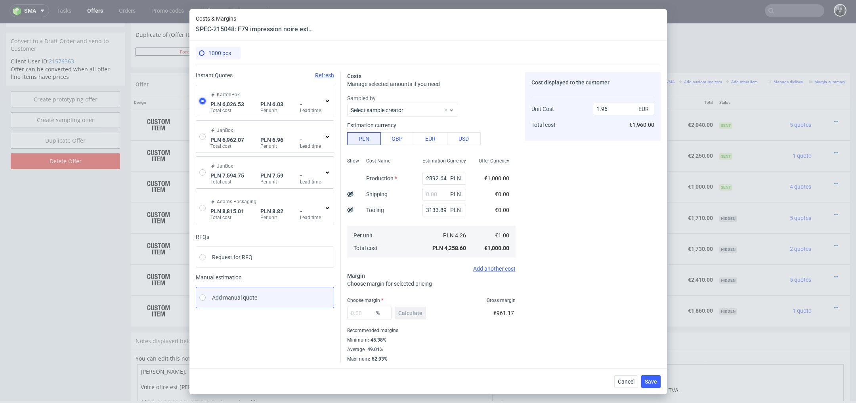
type input "1.42"
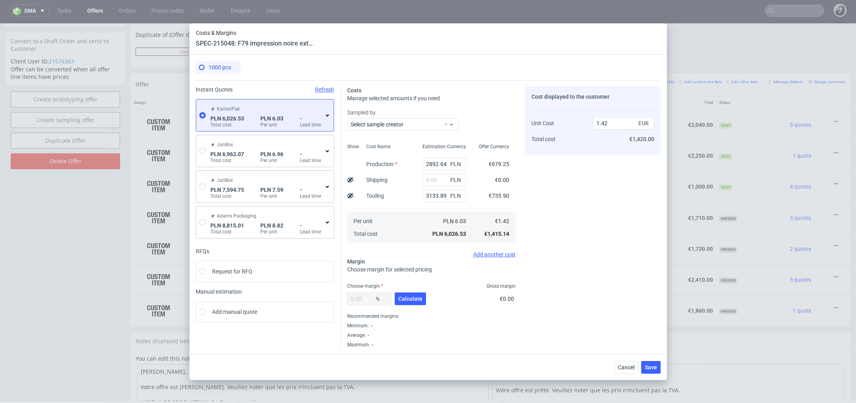
click at [327, 113] on icon at bounding box center [327, 115] width 6 height 6
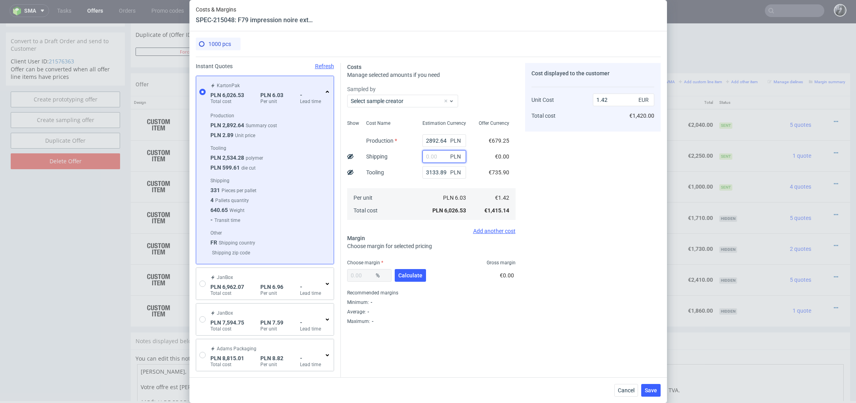
click at [445, 158] on input "text" at bounding box center [444, 156] width 44 height 13
type input "200"
type input "1.47"
type input "2000"
type input "1.89"
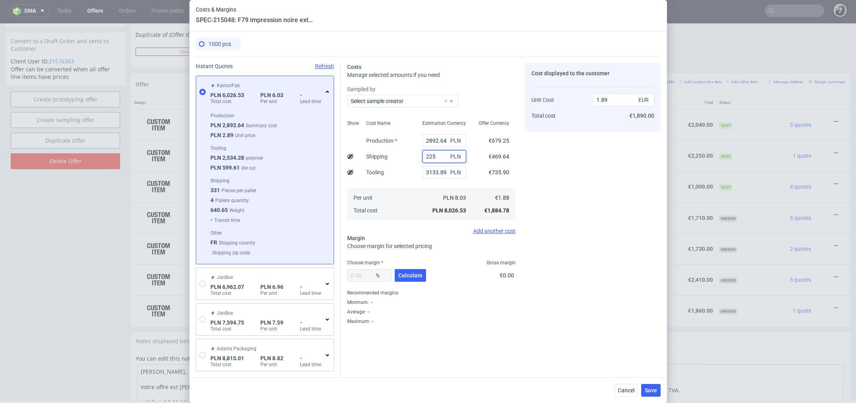
type input "2250"
type input "1.95"
type input "2100"
type input "1.91"
type input "2100"
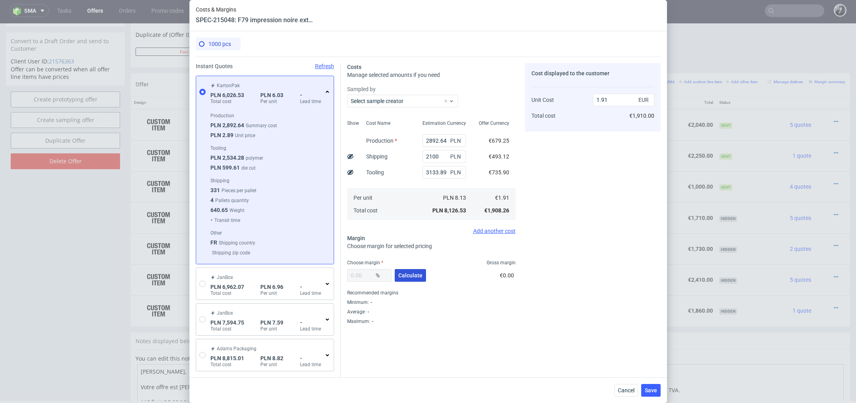
click at [418, 278] on span "Calculate" at bounding box center [410, 276] width 24 height 6
type input "35.06"
type input "2.94"
click at [650, 388] on span "Save" at bounding box center [651, 391] width 12 height 6
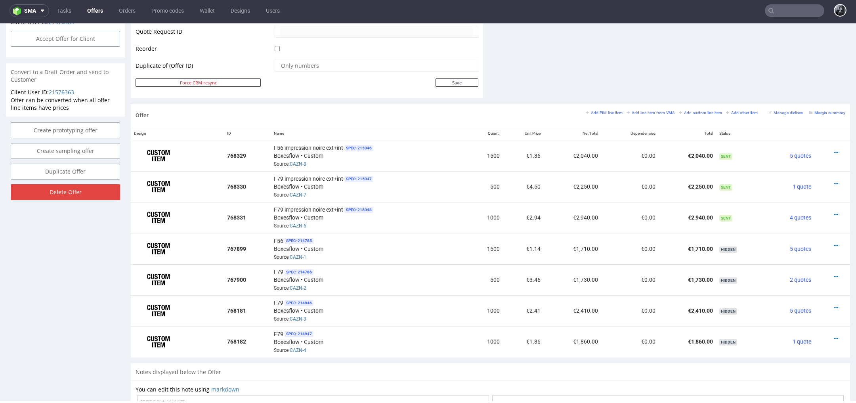
scroll to position [395, 0]
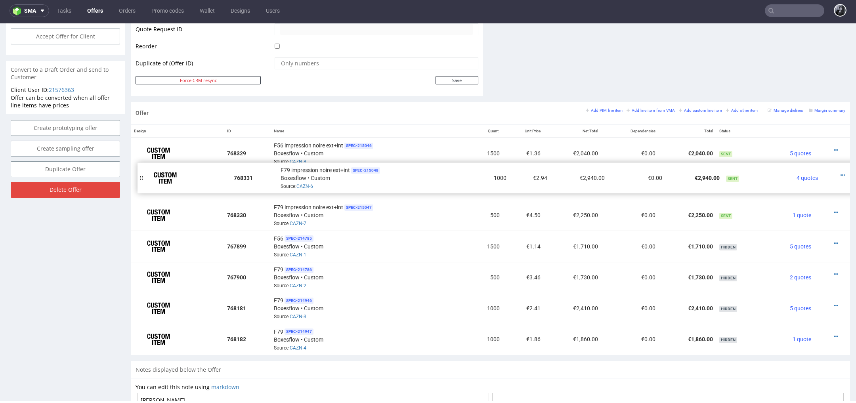
drag, startPoint x: 136, startPoint y: 212, endPoint x: 143, endPoint y: 176, distance: 35.9
drag, startPoint x: 134, startPoint y: 212, endPoint x: 135, endPoint y: 179, distance: 32.9
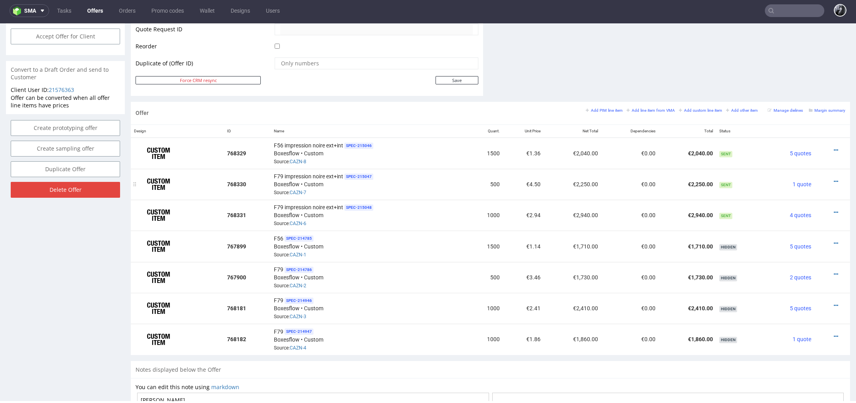
scroll to position [0, 0]
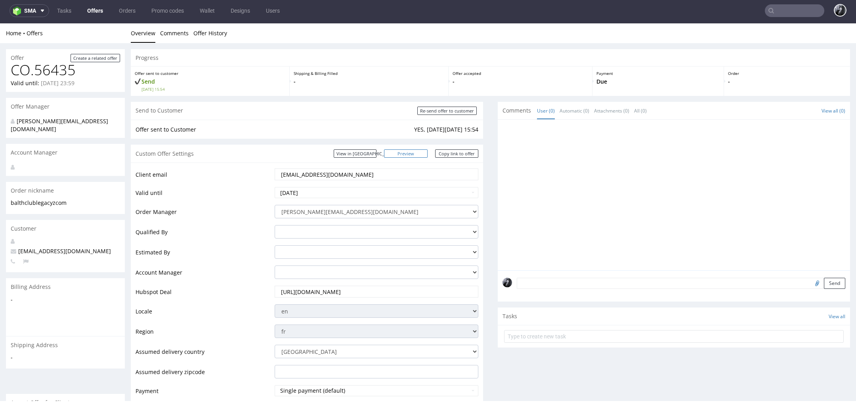
click at [414, 151] on link "Preview" at bounding box center [406, 153] width 44 height 8
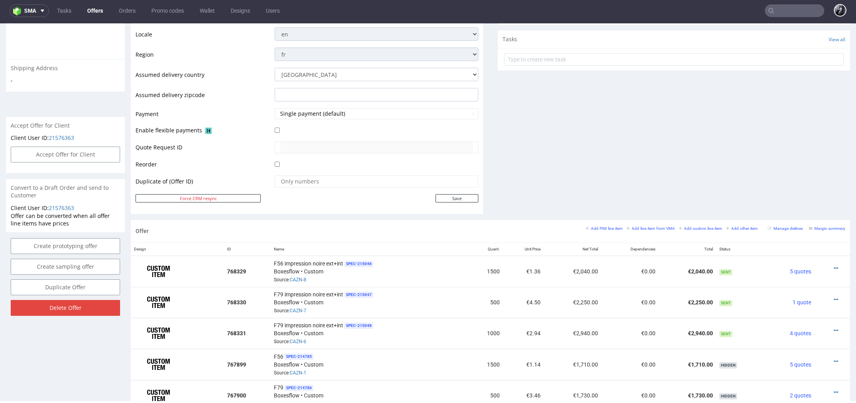
scroll to position [52, 0]
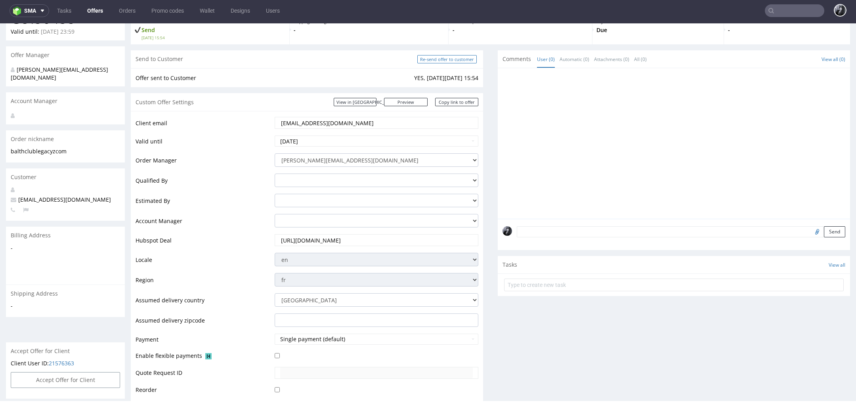
click at [445, 62] on input "Re-send offer to customer" at bounding box center [446, 59] width 59 height 8
type input "In progress..."
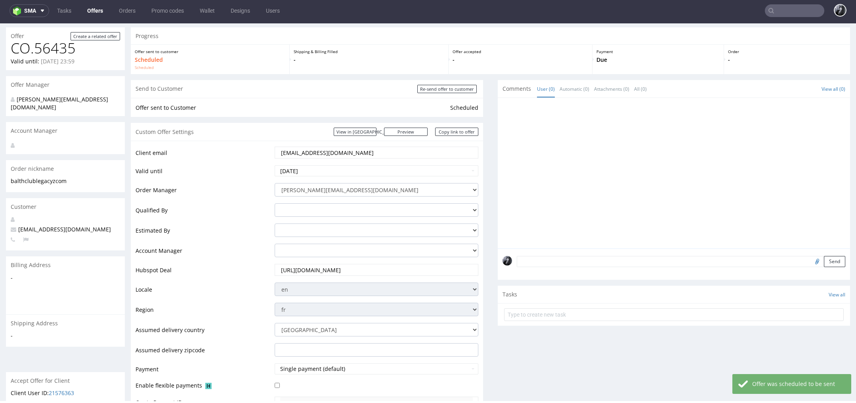
scroll to position [24, 0]
click at [458, 134] on link "Copy link to offer" at bounding box center [457, 130] width 44 height 8
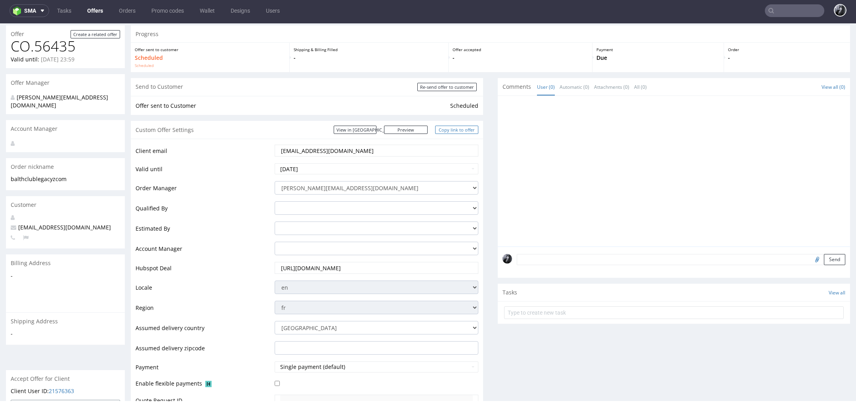
click at [444, 128] on link "Copy link to offer" at bounding box center [457, 130] width 44 height 8
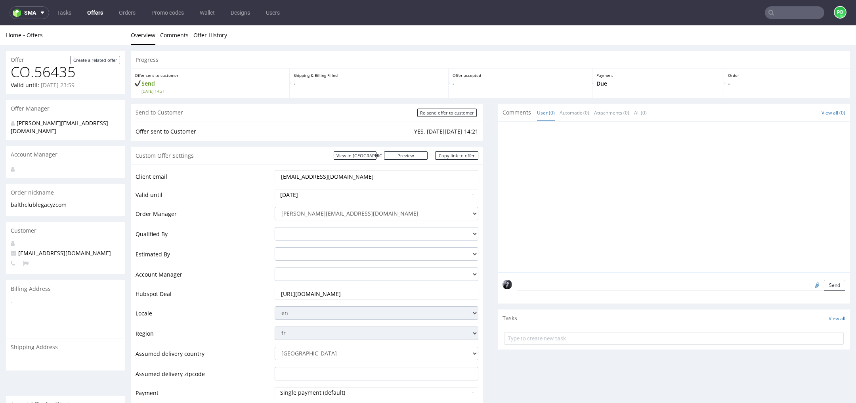
click at [99, 15] on link "Offers" at bounding box center [94, 12] width 25 height 13
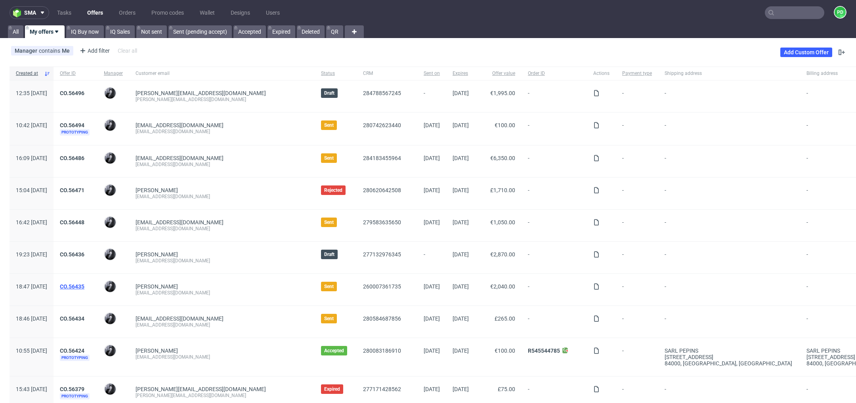
click at [84, 287] on link "CO.56435" at bounding box center [72, 286] width 25 height 6
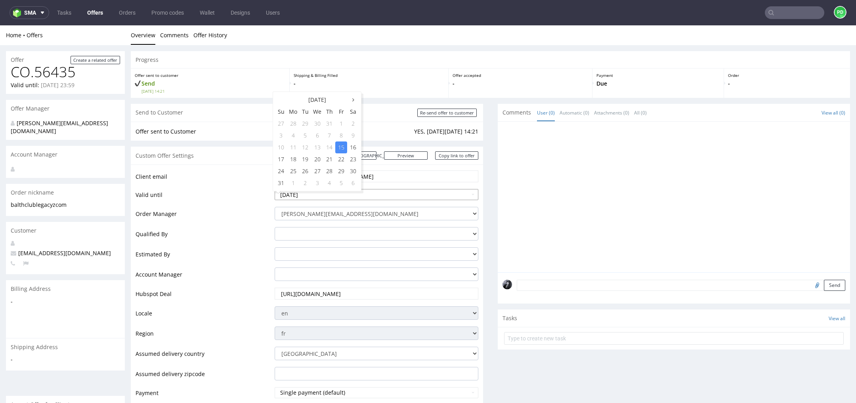
click at [372, 195] on input "[DATE]" at bounding box center [377, 194] width 204 height 11
click at [339, 162] on td "22" at bounding box center [341, 159] width 12 height 12
type input "[DATE]"
click at [250, 212] on td "Order Manager" at bounding box center [204, 216] width 137 height 20
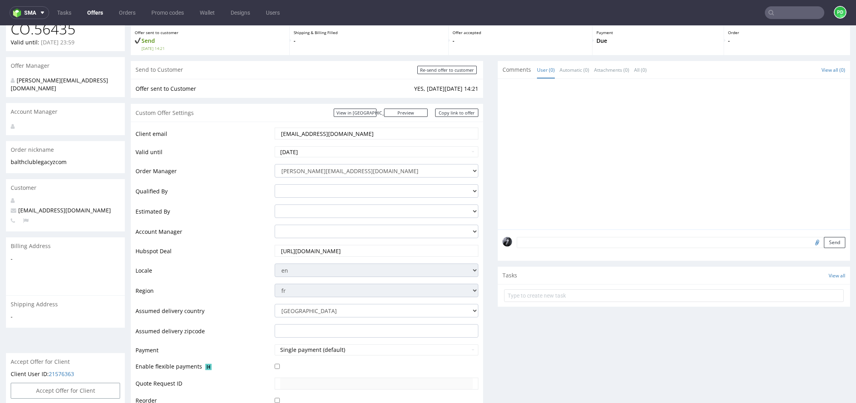
scroll to position [350, 0]
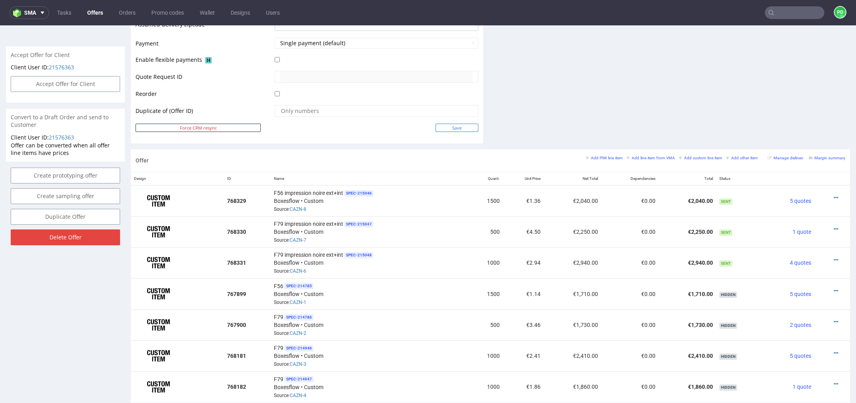
click at [461, 128] on input "Save" at bounding box center [457, 128] width 43 height 8
type input "In progress..."
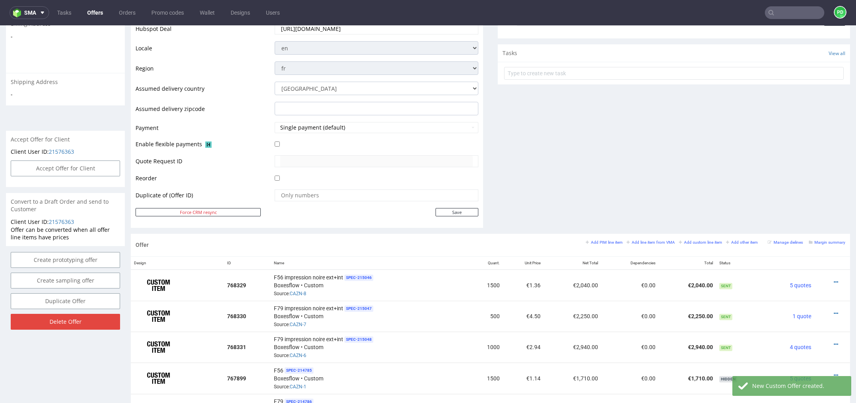
scroll to position [0, 0]
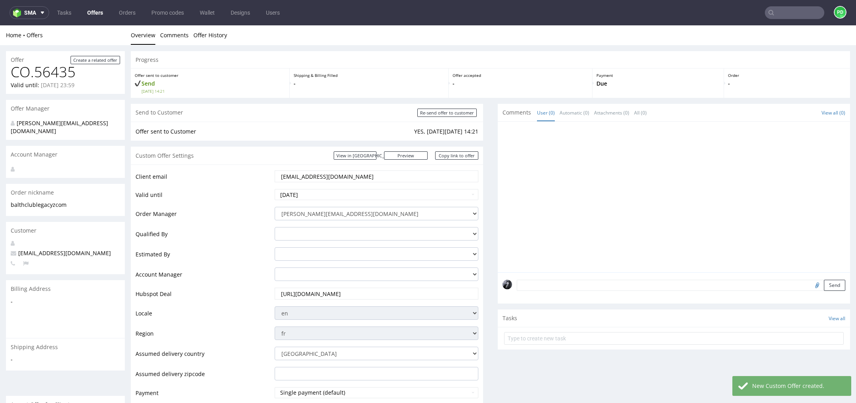
click at [99, 13] on link "Offers" at bounding box center [94, 12] width 25 height 13
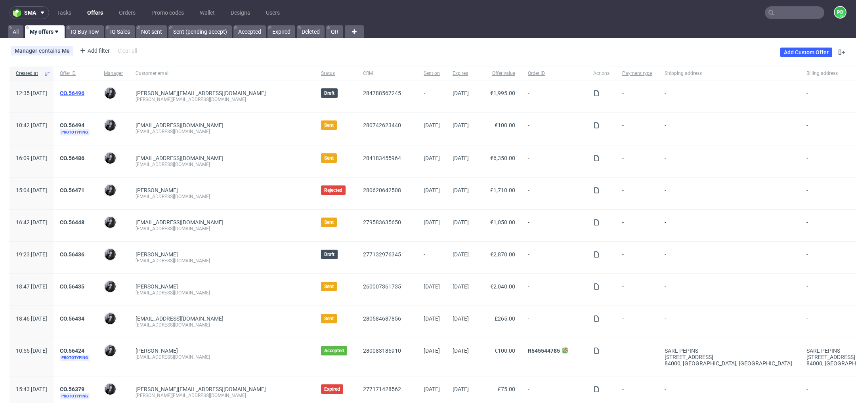
click at [84, 91] on link "CO.56496" at bounding box center [72, 93] width 25 height 6
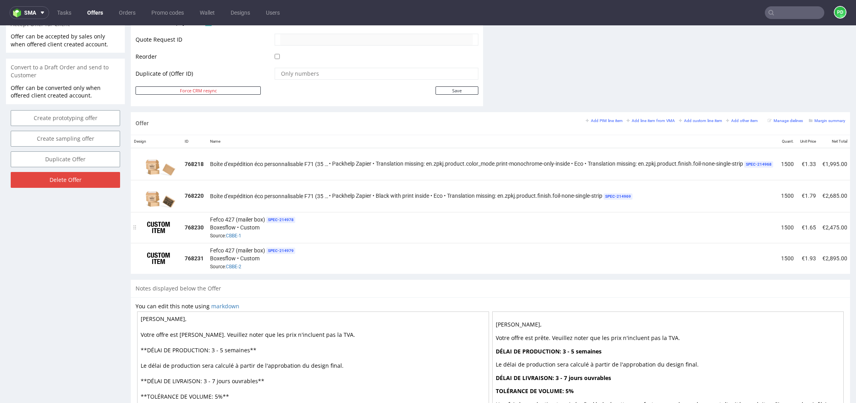
scroll to position [0, 147]
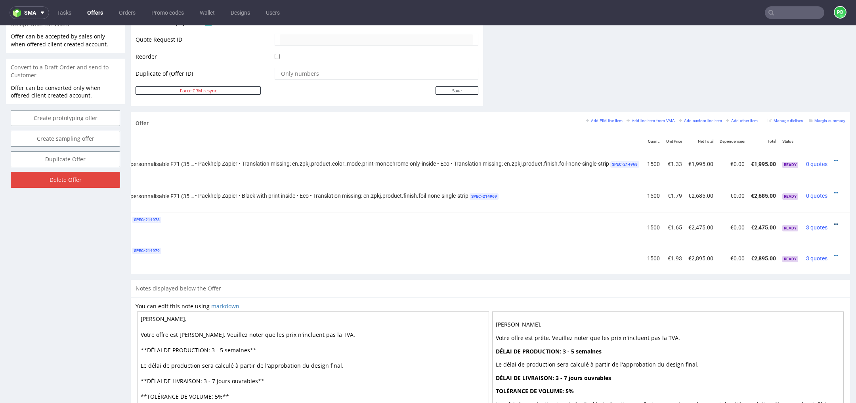
click at [834, 222] on icon at bounding box center [836, 225] width 4 height 6
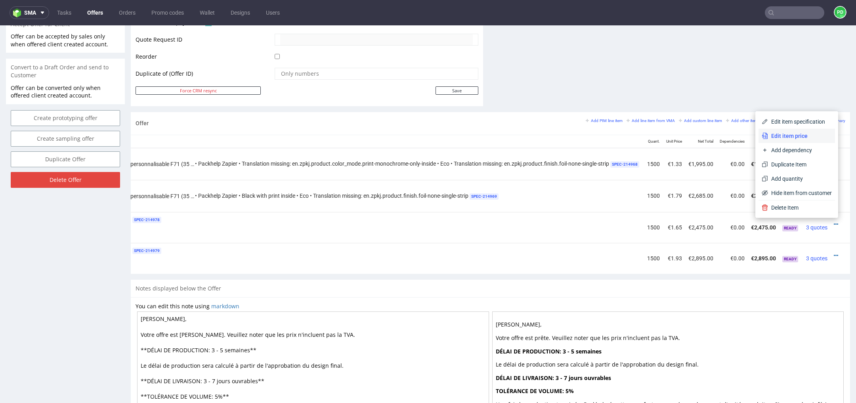
click at [805, 139] on span "Edit item price" at bounding box center [800, 136] width 64 height 8
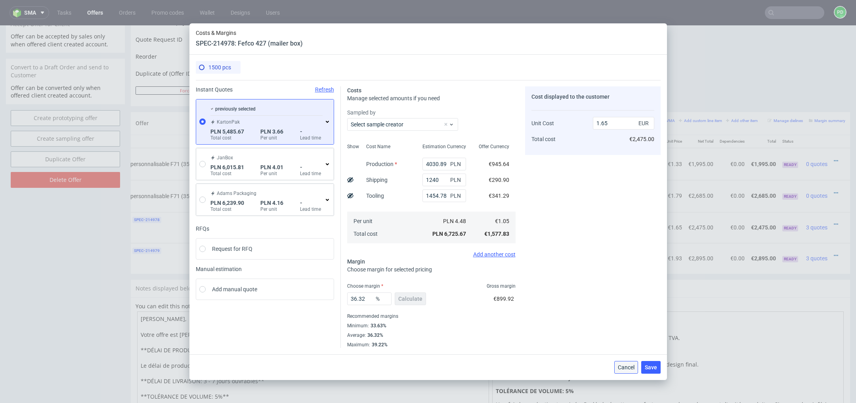
click at [625, 366] on span "Cancel" at bounding box center [626, 368] width 17 height 6
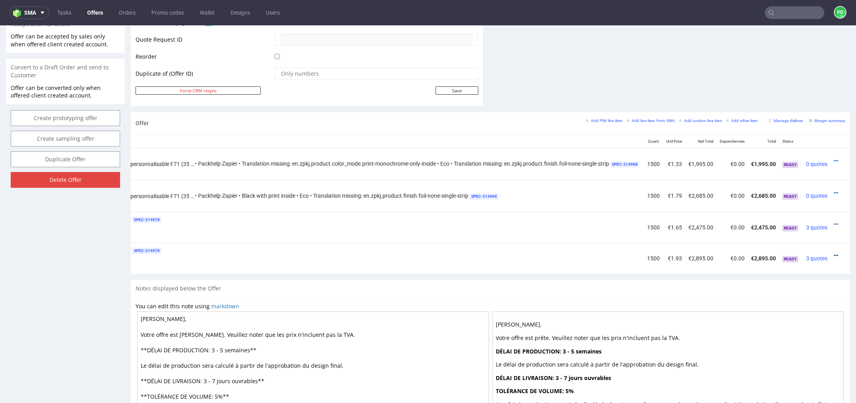
click at [834, 255] on icon at bounding box center [836, 256] width 4 height 6
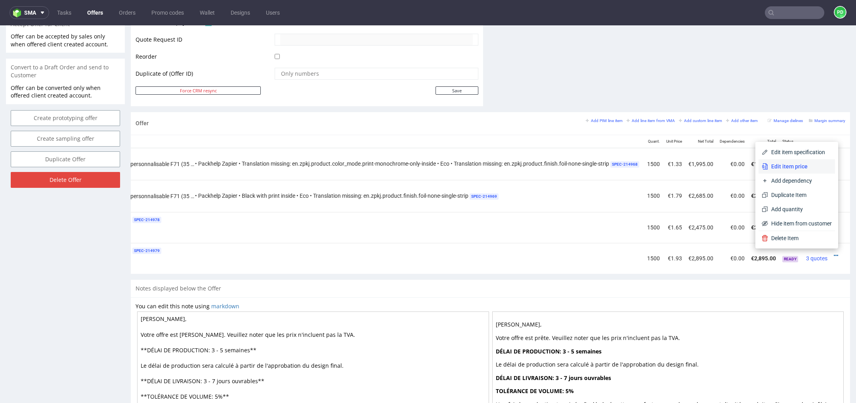
click at [786, 170] on span "Edit item price" at bounding box center [800, 166] width 64 height 8
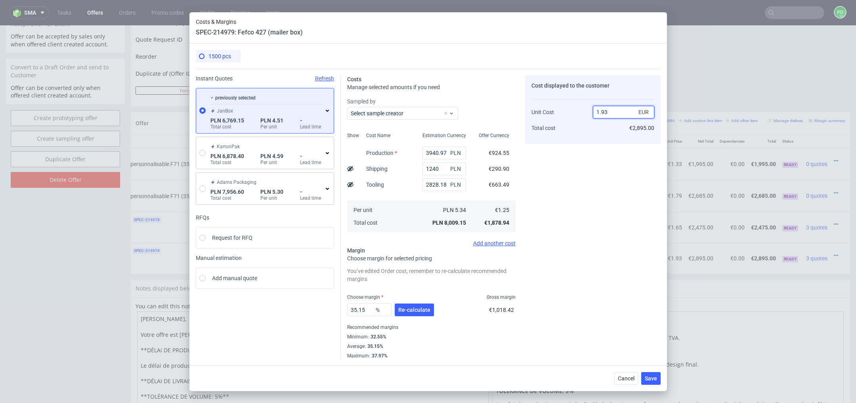
click at [621, 111] on input "1.93" at bounding box center [623, 112] width 61 height 13
type input "1.55"
type input "19.35483870967742"
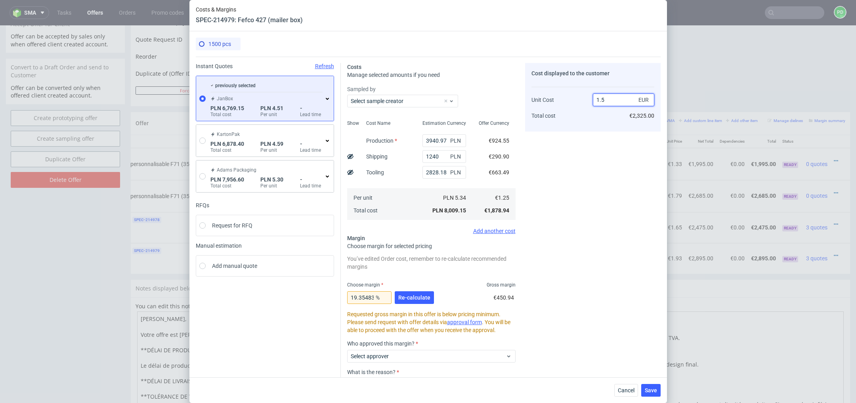
type input "1.53"
type input "18.30065359477124"
type input "1.50"
type input "16.666666666666664"
type input "1.5"
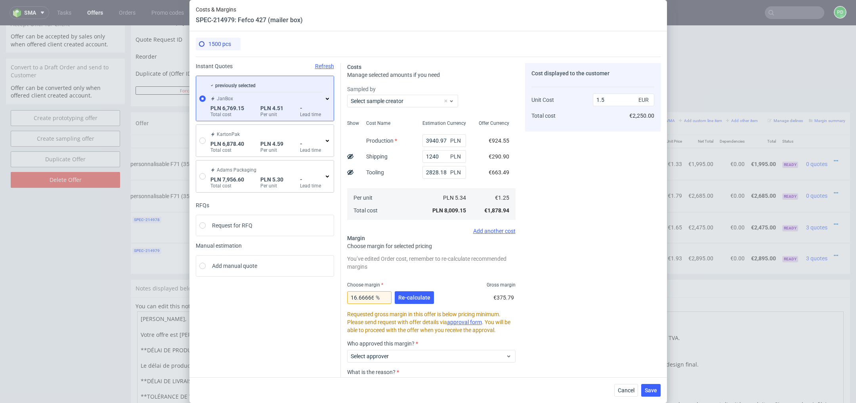
click at [614, 190] on div "Cost displayed to the customer Unit Cost Total cost 1.5 EUR €2,250.00" at bounding box center [593, 248] width 136 height 371
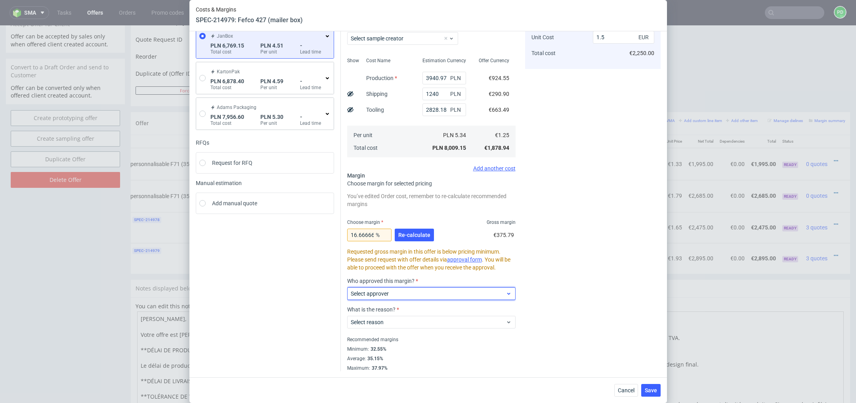
click at [443, 295] on span "Select approver" at bounding box center [428, 294] width 155 height 8
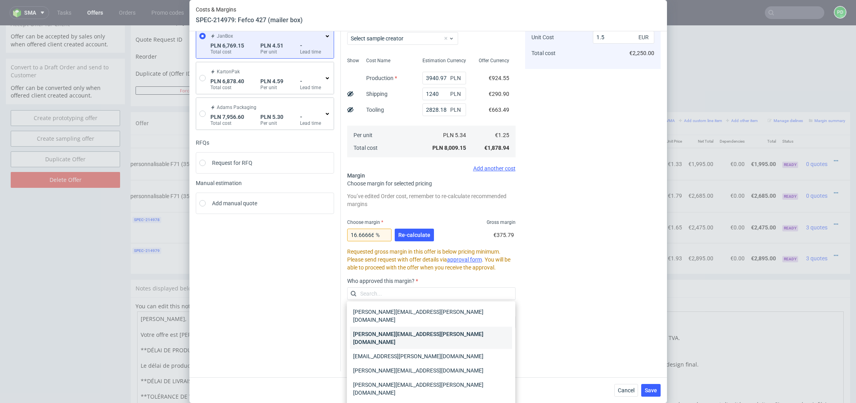
click at [433, 329] on div "[PERSON_NAME][EMAIL_ADDRESS][PERSON_NAME][DOMAIN_NAME]" at bounding box center [431, 338] width 162 height 22
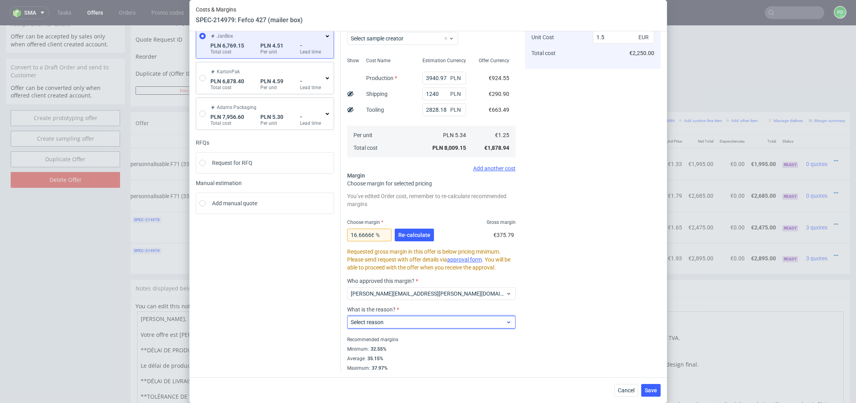
click at [432, 323] on span "Select reason" at bounding box center [428, 322] width 155 height 8
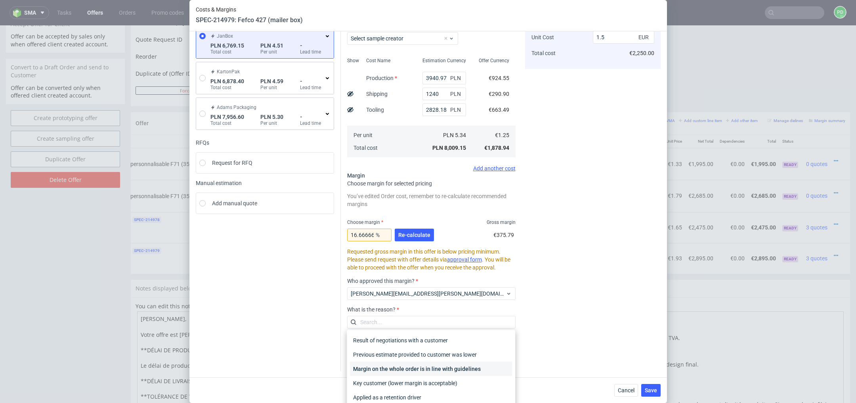
click at [454, 371] on div "Margin on the whole order is in line with guidelines" at bounding box center [431, 369] width 162 height 14
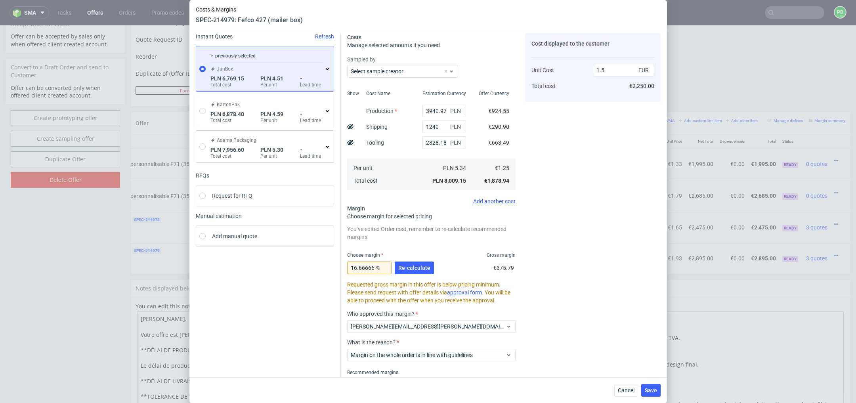
scroll to position [0, 0]
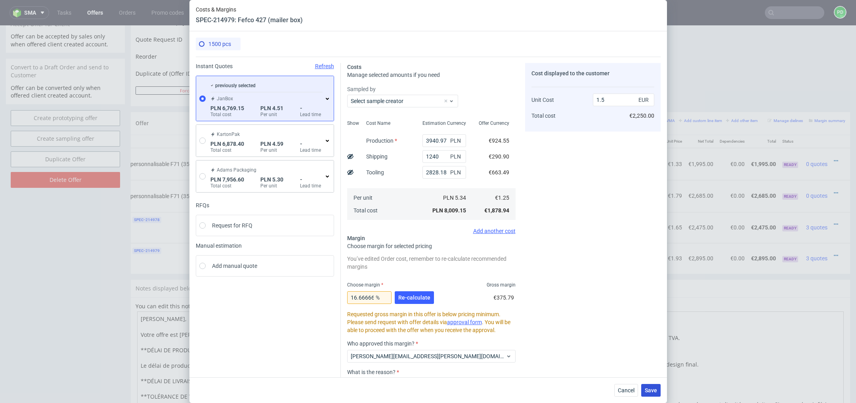
click at [651, 393] on span "Save" at bounding box center [651, 391] width 12 height 6
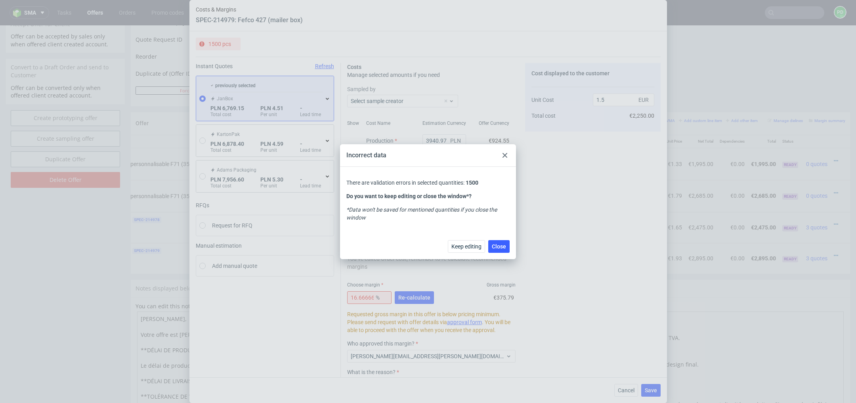
click at [506, 156] on icon at bounding box center [505, 155] width 5 height 5
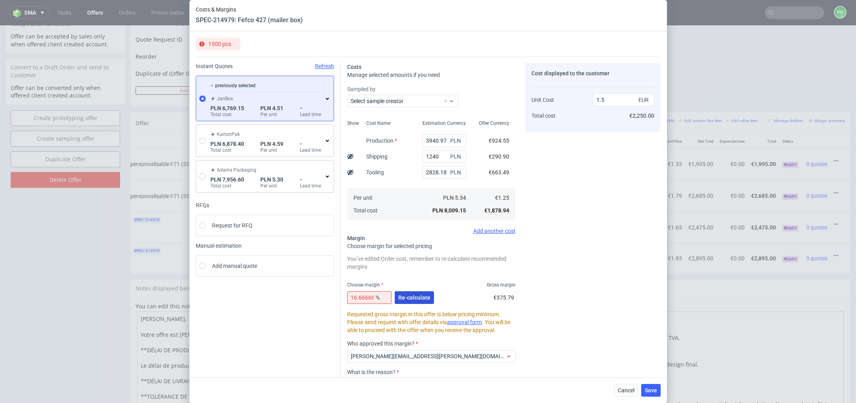
click at [409, 296] on span "Re-calculate" at bounding box center [414, 298] width 32 height 6
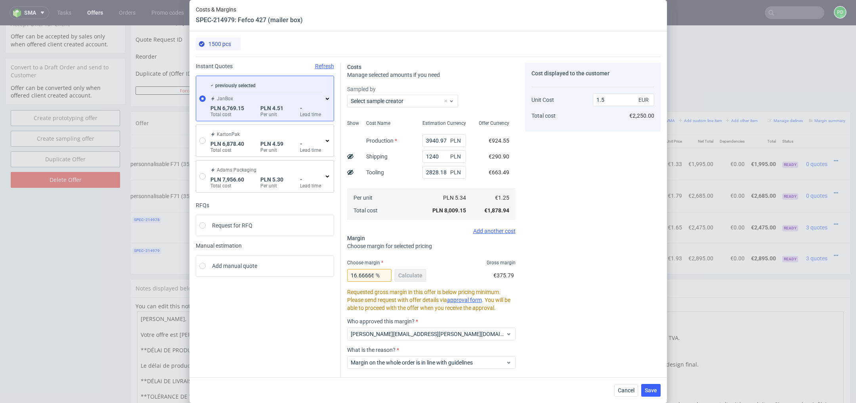
scroll to position [40, 0]
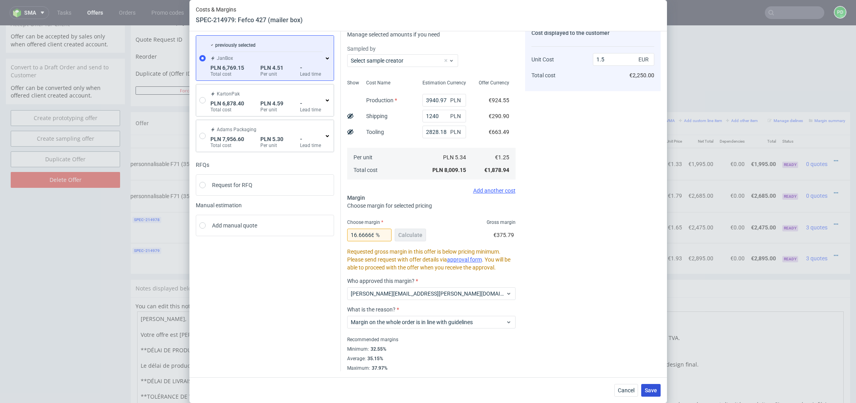
click at [646, 388] on span "Save" at bounding box center [651, 391] width 12 height 6
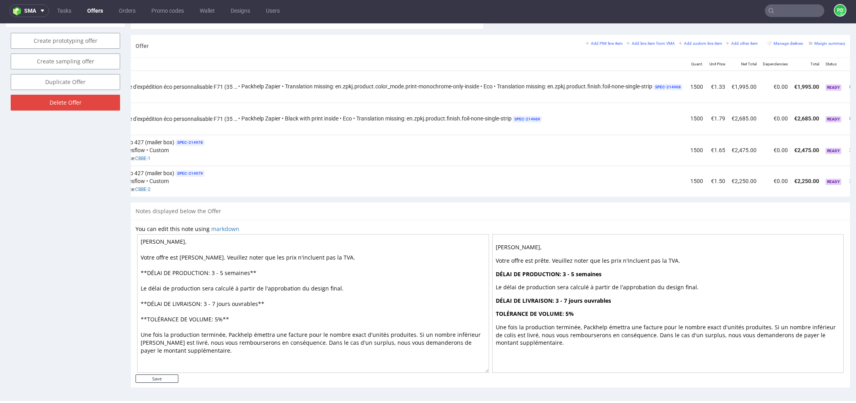
scroll to position [0, 147]
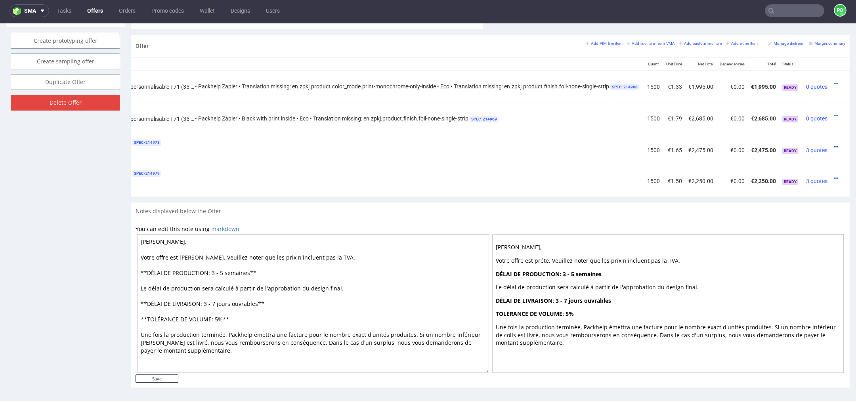
click at [834, 146] on link at bounding box center [836, 147] width 4 height 6
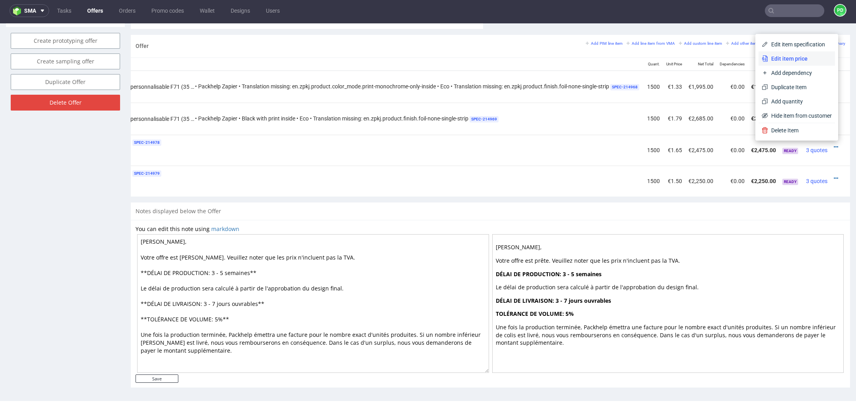
click at [797, 60] on span "Edit item price" at bounding box center [800, 59] width 64 height 8
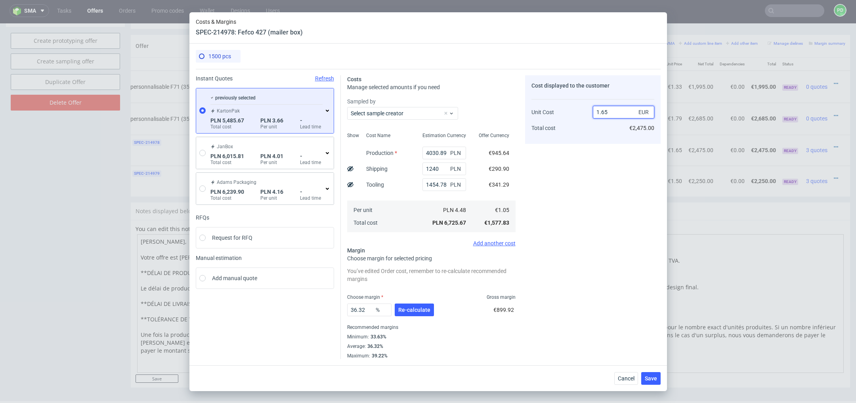
click at [613, 111] on input "1.65" at bounding box center [623, 112] width 61 height 13
type input "1.3"
type input "19.230769230769234"
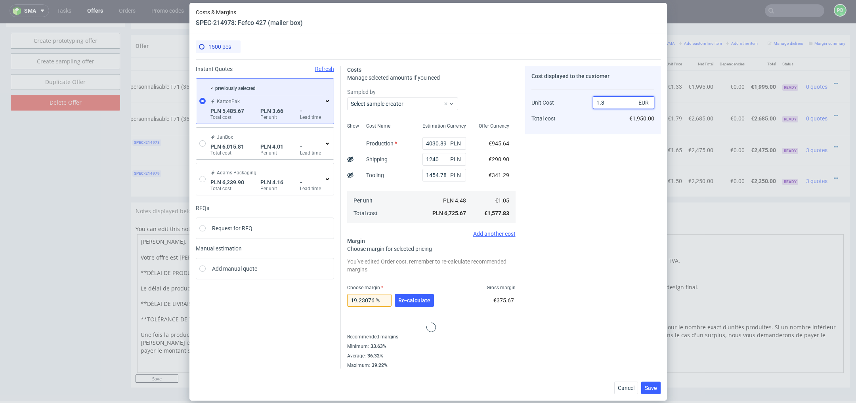
type input "1."
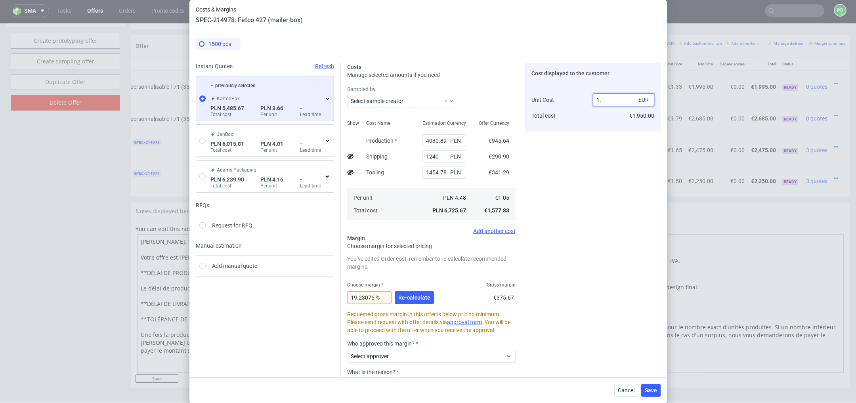
type input "-5"
type input "14"
type input "92.5"
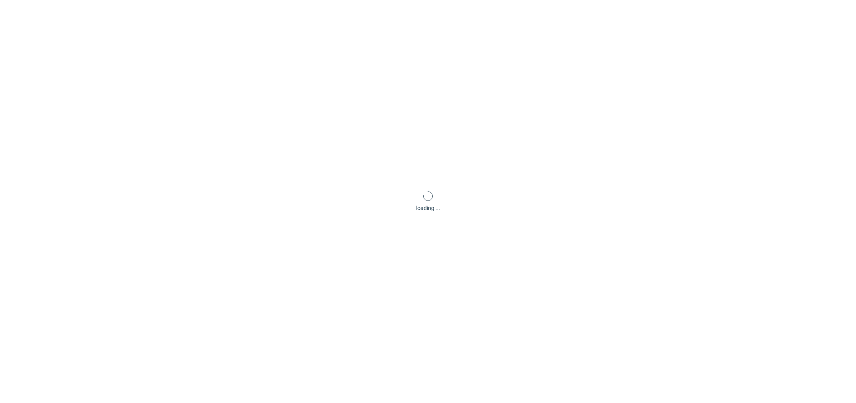
scroll to position [0, 0]
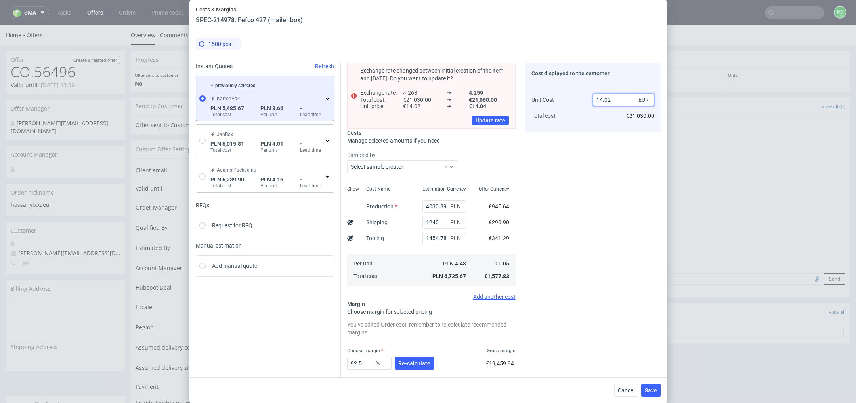
drag, startPoint x: 613, startPoint y: 102, endPoint x: 578, endPoint y: 102, distance: 34.9
click at [578, 102] on div "Unit Cost Total cost 14.02 EUR €21,030.00" at bounding box center [592, 105] width 123 height 42
type input "1.47"
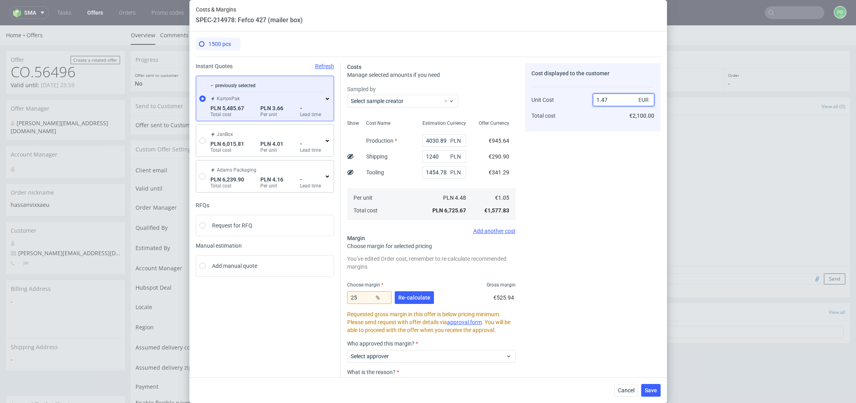
type input "28.57142857142857"
type input "1.45"
type input "27.586206896551722"
type input "1.30"
type input "19.230769230769234"
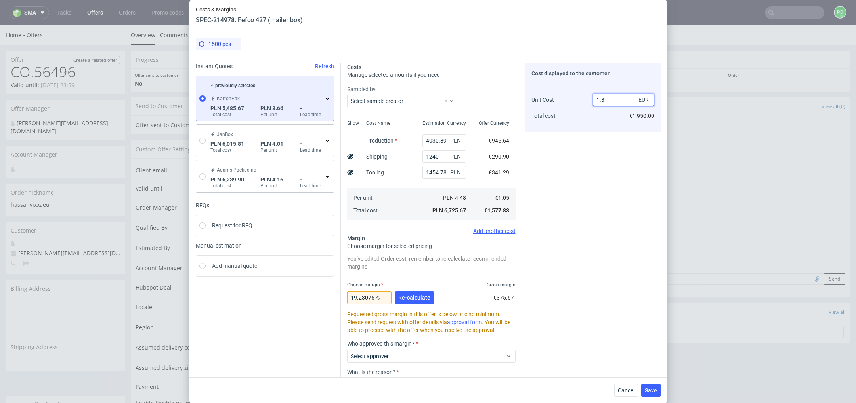
type input "1."
type input "-5"
type input "14"
type input "92.5"
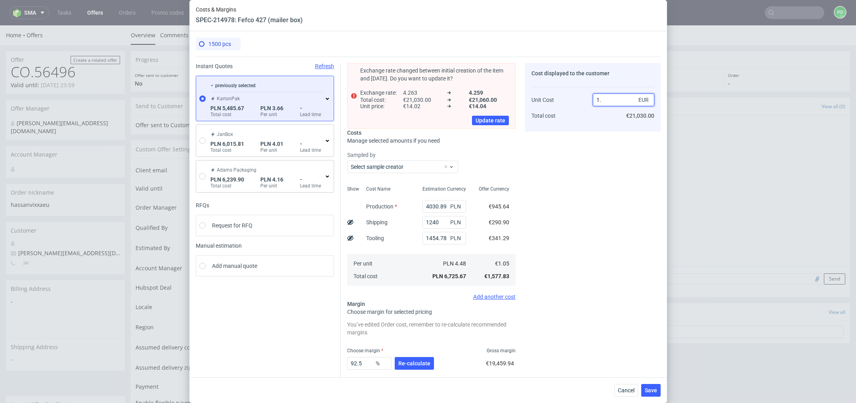
type input "1.5"
type input "30"
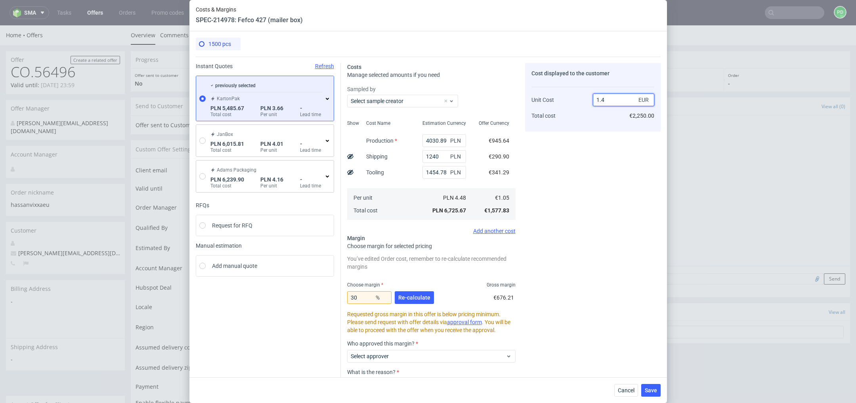
type input "1.43"
type input "26.573426573426573"
type input "1.4"
type input "25"
type input "1.44"
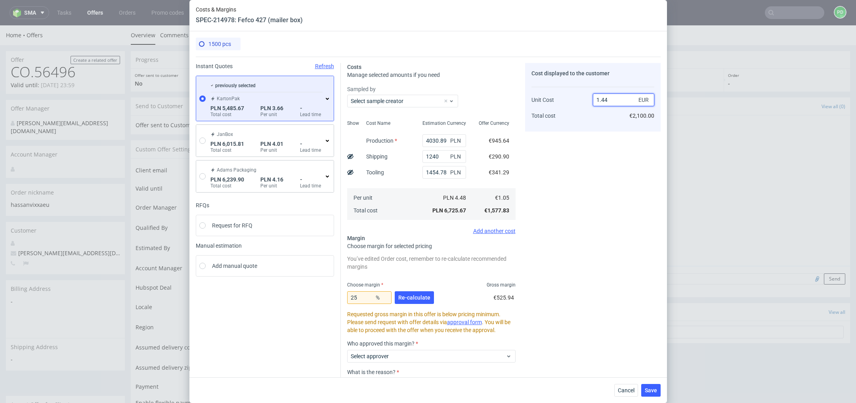
type input "27.083333333333332"
type input "1.4"
type input "25"
type input "1.43"
type input "26.573426573426573"
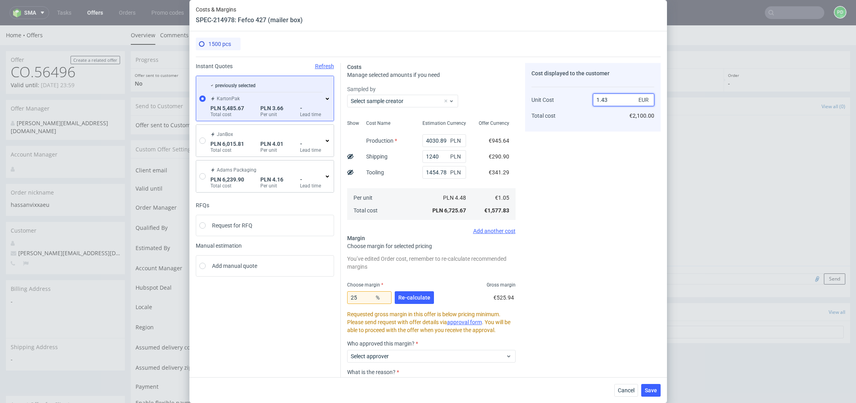
type input "1.4"
type input "25"
type input "1.44"
type input "27.083333333333332"
type input "1.44"
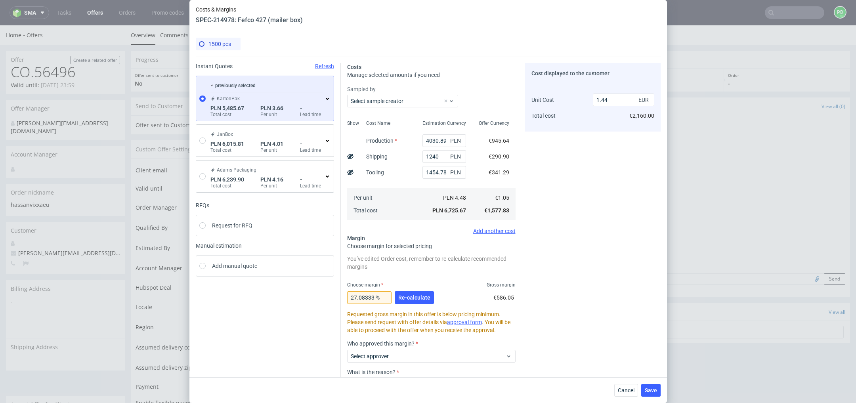
click at [579, 186] on div "Cost displayed to the customer Unit Cost Total cost 1.44 EUR €2,160.00" at bounding box center [593, 248] width 136 height 371
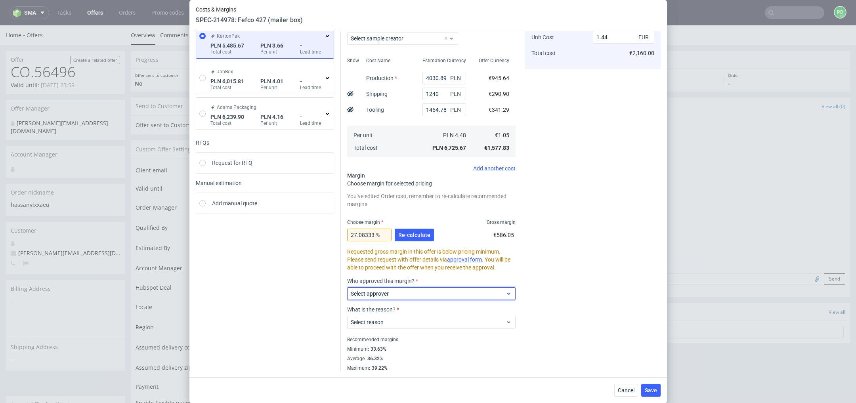
click at [472, 294] on span "Select approver" at bounding box center [428, 294] width 155 height 8
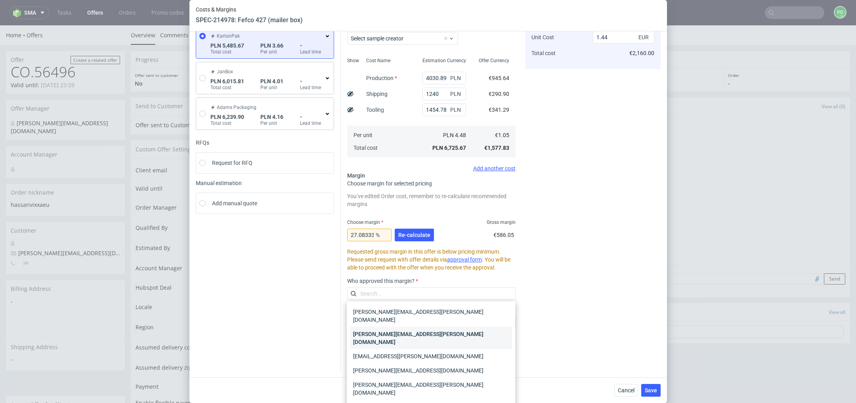
click at [455, 330] on div "[PERSON_NAME][EMAIL_ADDRESS][PERSON_NAME][DOMAIN_NAME]" at bounding box center [431, 338] width 162 height 22
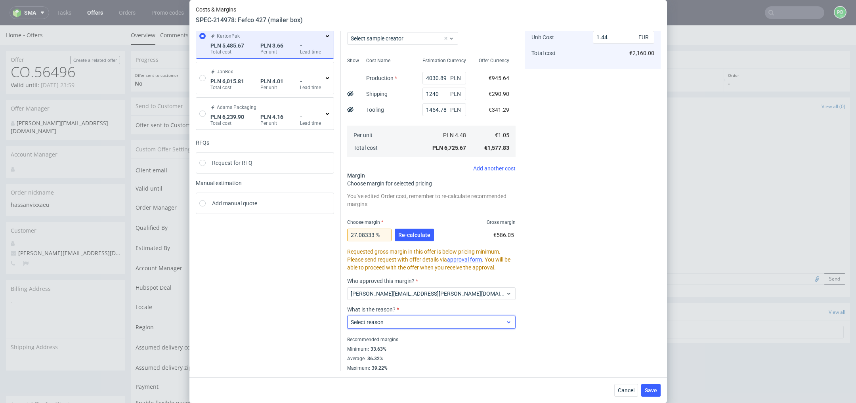
click at [435, 320] on span "Select reason" at bounding box center [428, 322] width 155 height 8
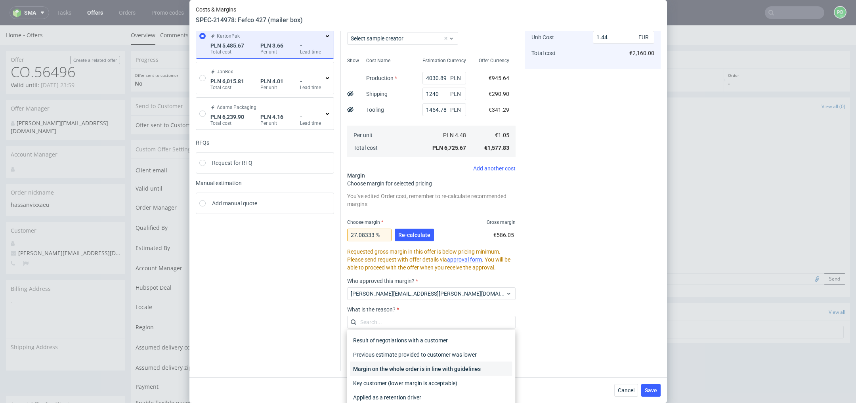
click at [448, 373] on div "Margin on the whole order is in line with guidelines" at bounding box center [431, 369] width 162 height 14
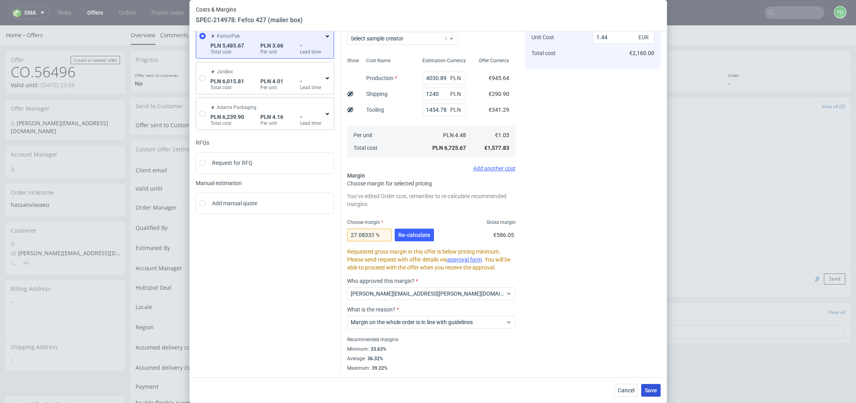
click at [653, 392] on span "Save" at bounding box center [651, 391] width 12 height 6
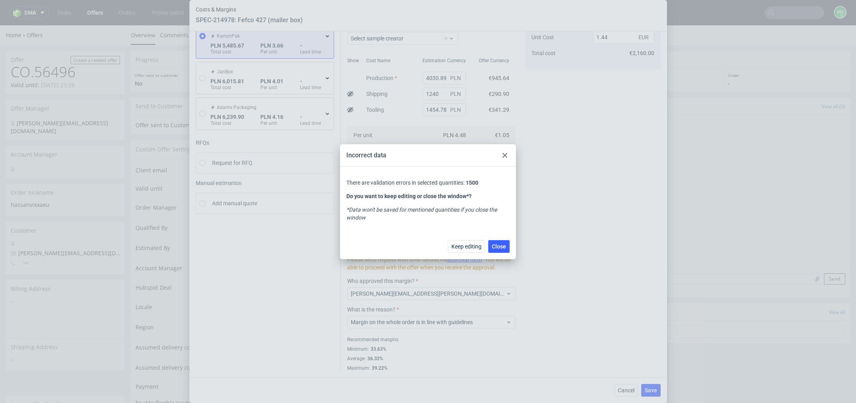
click at [508, 156] on div at bounding box center [505, 156] width 10 height 10
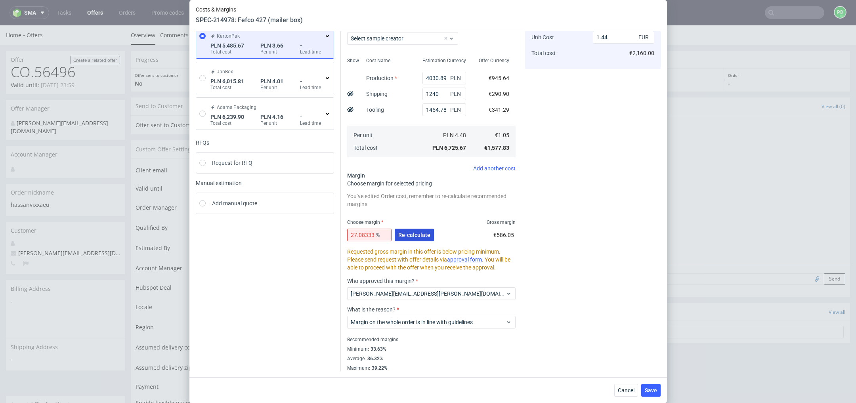
click at [417, 233] on span "Re-calculate" at bounding box center [414, 235] width 32 height 6
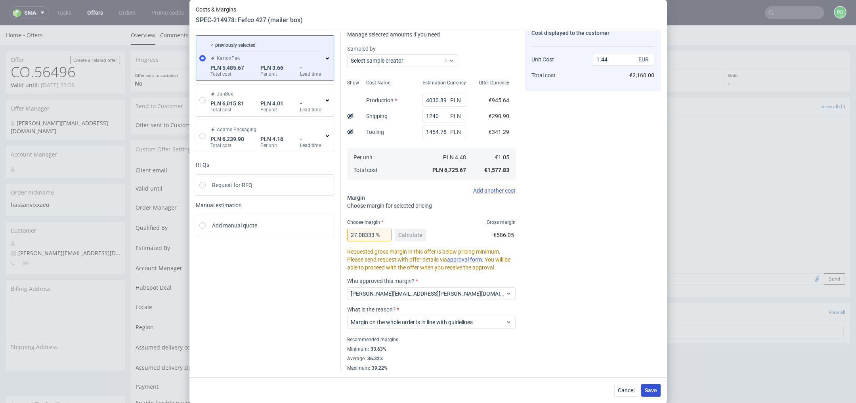
click at [652, 388] on span "Save" at bounding box center [651, 391] width 12 height 6
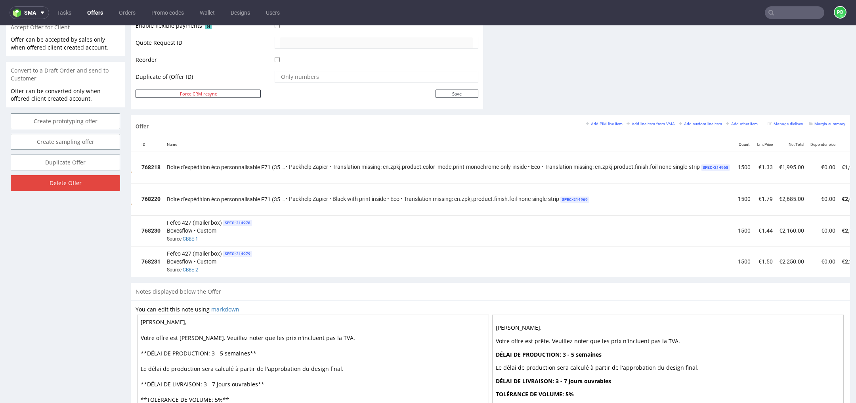
scroll to position [0, 0]
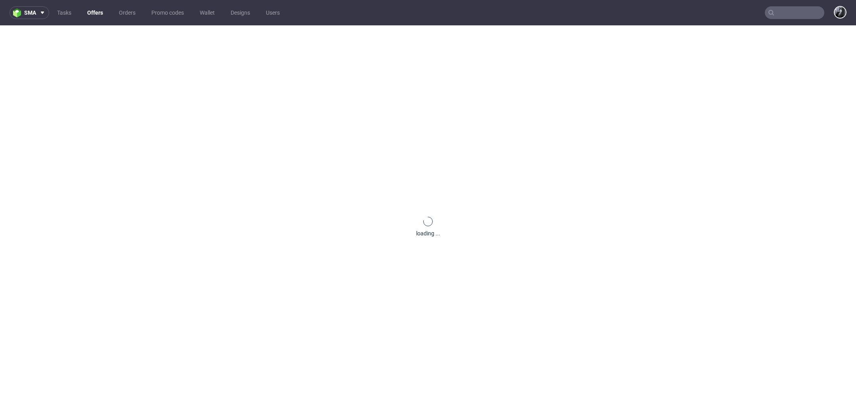
click at [92, 12] on link "Offers" at bounding box center [94, 12] width 25 height 13
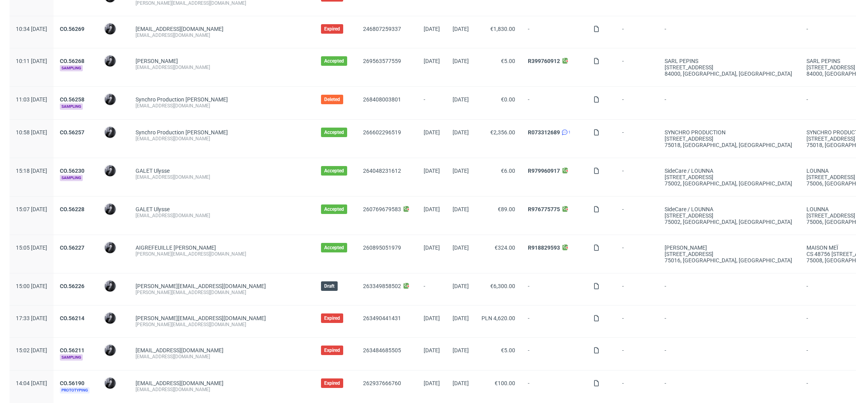
scroll to position [715, 0]
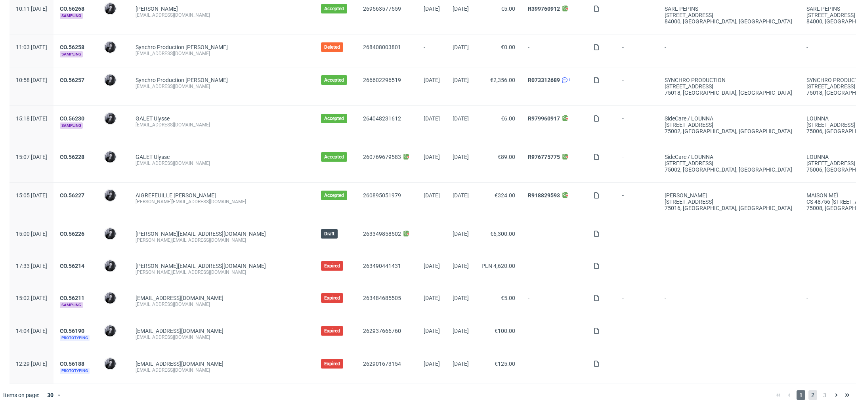
click at [808, 390] on span "2" at bounding box center [812, 395] width 9 height 10
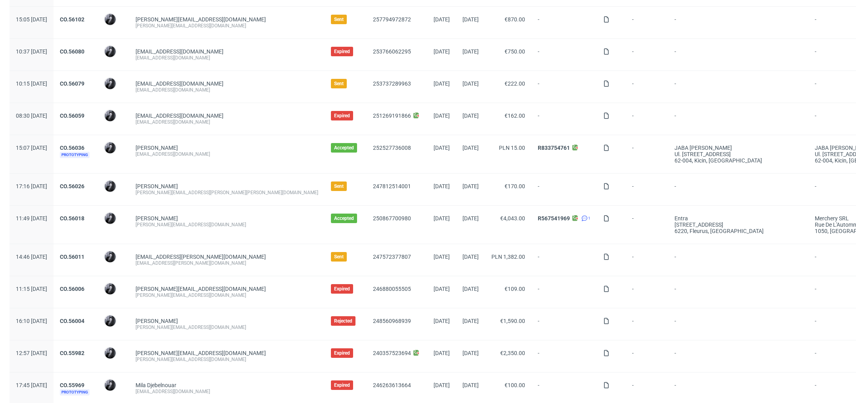
scroll to position [345, 0]
click at [84, 216] on link "CO.56018" at bounding box center [72, 217] width 25 height 6
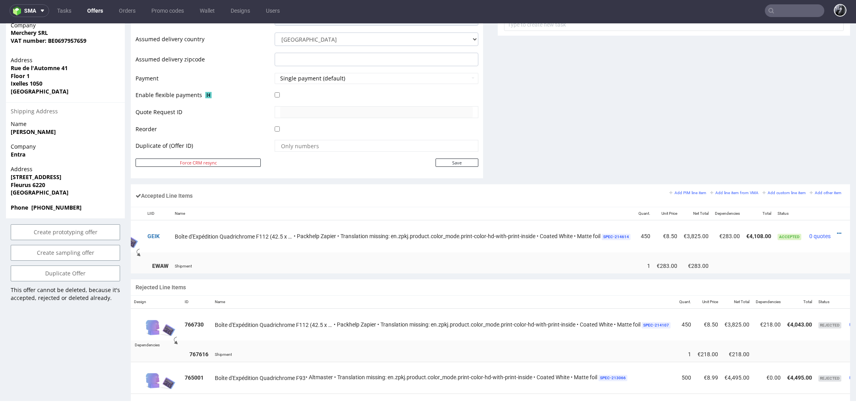
scroll to position [0, 50]
click at [834, 230] on div at bounding box center [838, 233] width 8 height 8
click at [834, 231] on icon at bounding box center [836, 234] width 4 height 6
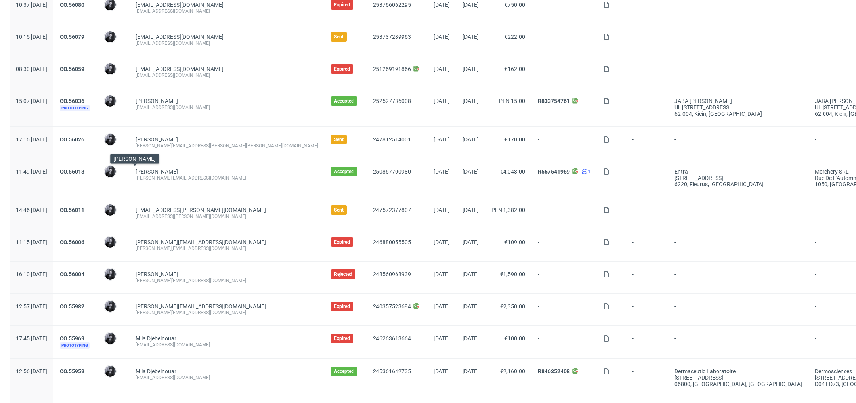
scroll to position [386, 0]
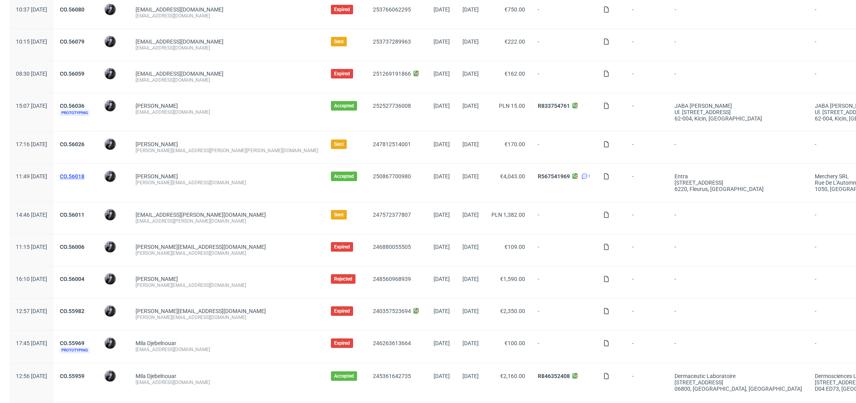
click at [84, 176] on link "CO.56018" at bounding box center [72, 176] width 25 height 6
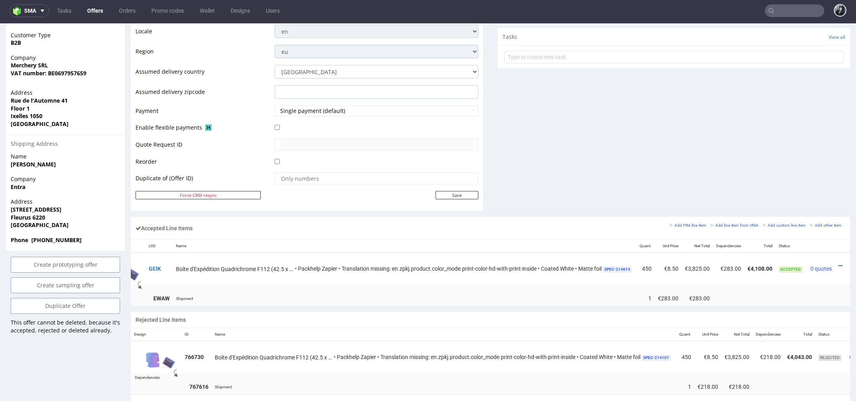
scroll to position [0, 50]
click at [834, 263] on icon at bounding box center [836, 266] width 4 height 6
click at [797, 195] on span "Edit item price" at bounding box center [803, 191] width 57 height 8
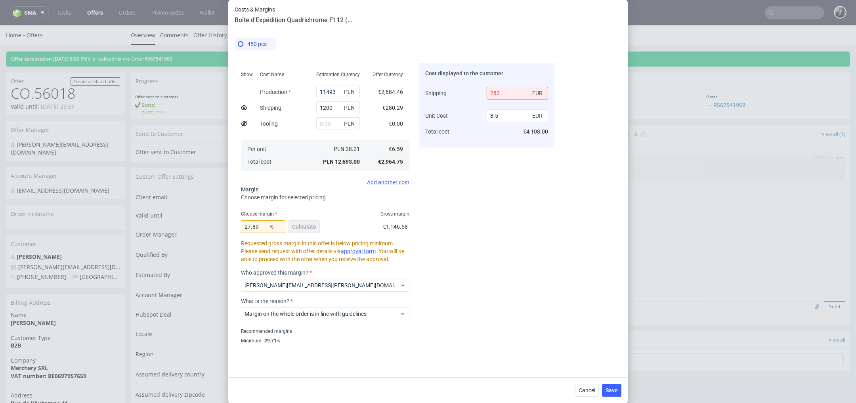
scroll to position [160, 0]
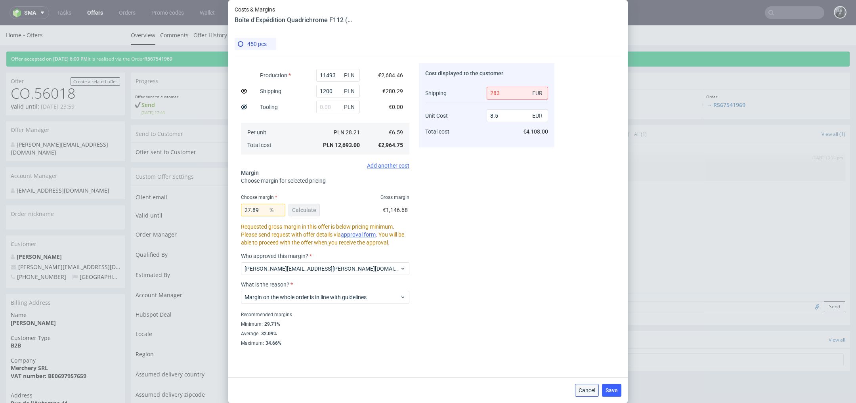
click at [592, 395] on button "Cancel" at bounding box center [587, 390] width 24 height 13
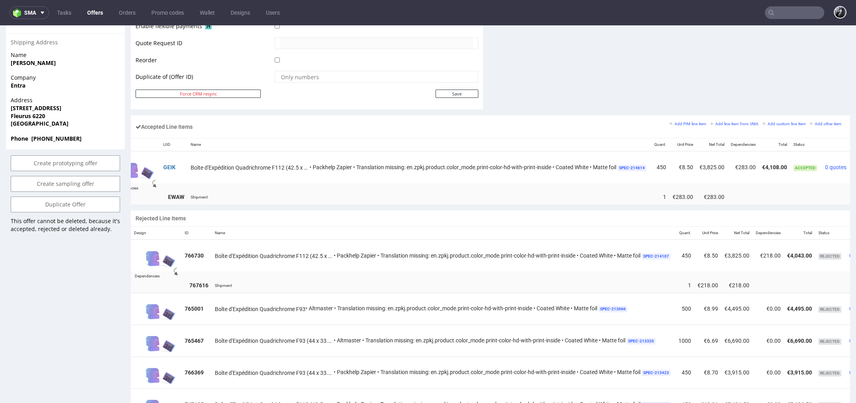
scroll to position [0, 0]
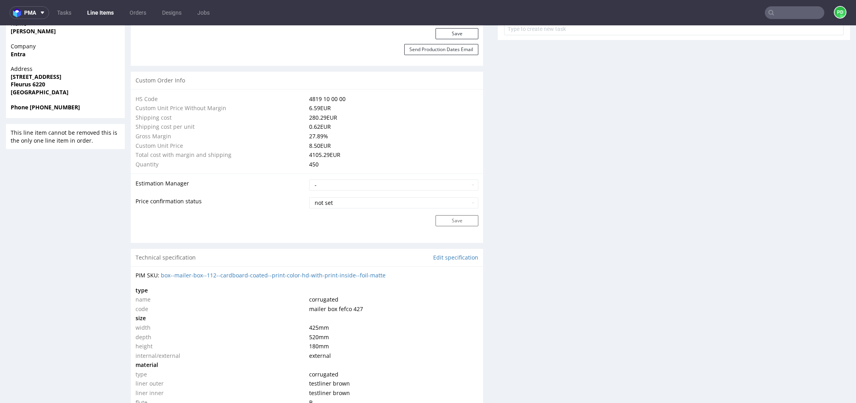
scroll to position [534, 0]
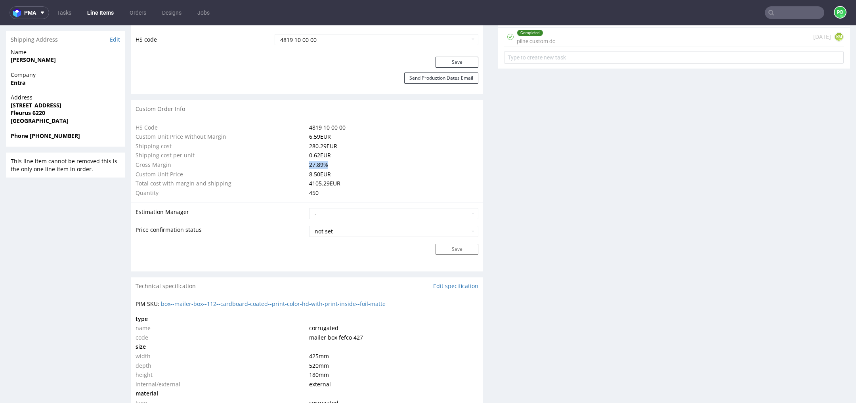
drag, startPoint x: 326, startPoint y: 164, endPoint x: 302, endPoint y: 166, distance: 23.4
click at [302, 166] on tr "Gross Margin 27.89 %" at bounding box center [307, 165] width 343 height 10
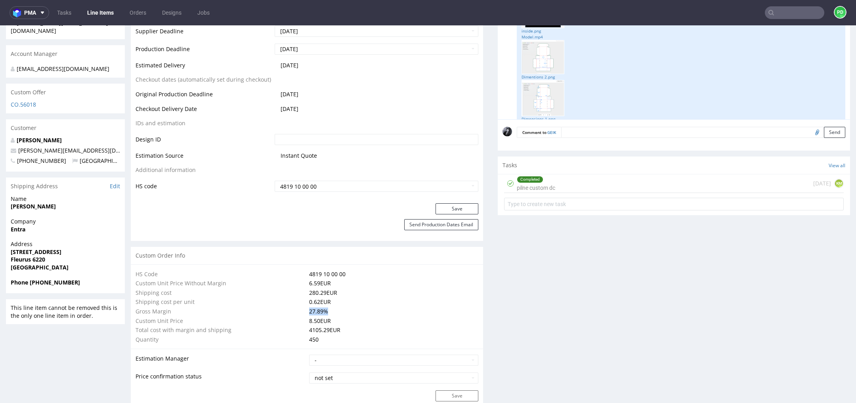
scroll to position [386, 0]
click at [338, 310] on td "27.89 %" at bounding box center [393, 313] width 172 height 10
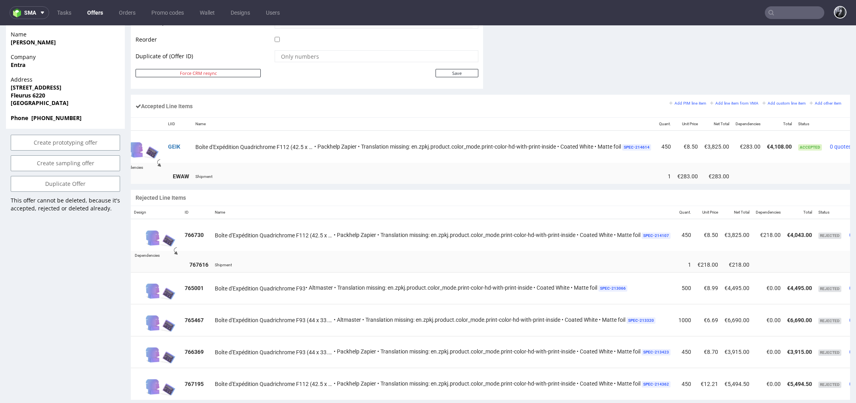
scroll to position [0, 50]
click at [834, 141] on icon at bounding box center [836, 144] width 4 height 6
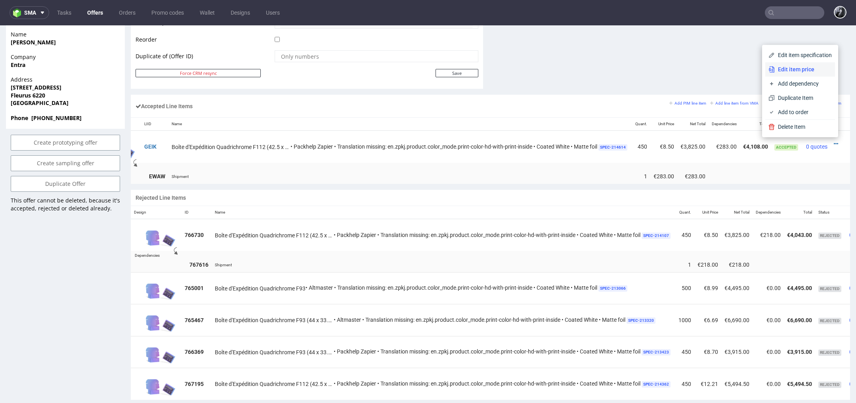
click at [797, 64] on li "Edit item price" at bounding box center [800, 69] width 70 height 14
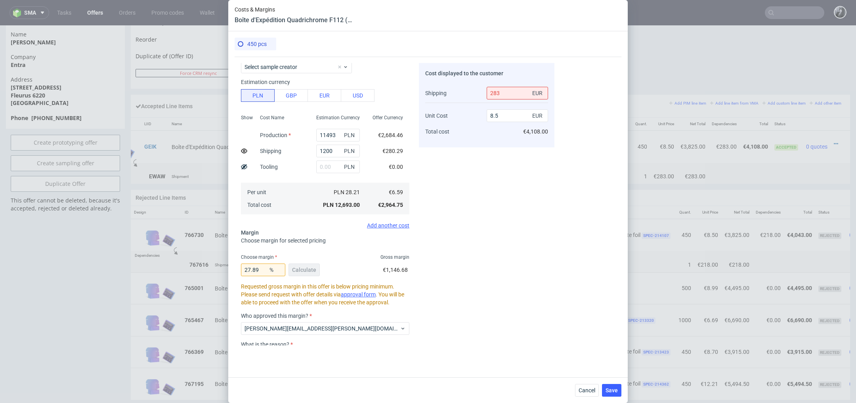
scroll to position [107, 0]
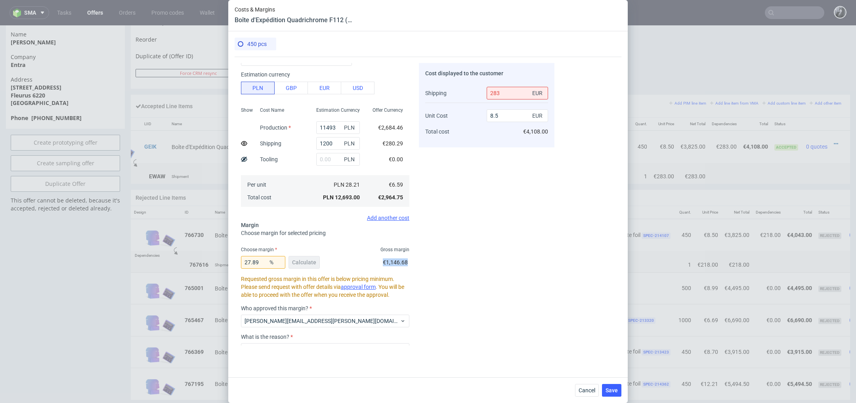
drag, startPoint x: 382, startPoint y: 260, endPoint x: 407, endPoint y: 260, distance: 25.4
click at [407, 260] on div "27.89 % Calculate €1,146.68" at bounding box center [325, 264] width 168 height 22
copy span "€1,146.68"
